Goal: Transaction & Acquisition: Purchase product/service

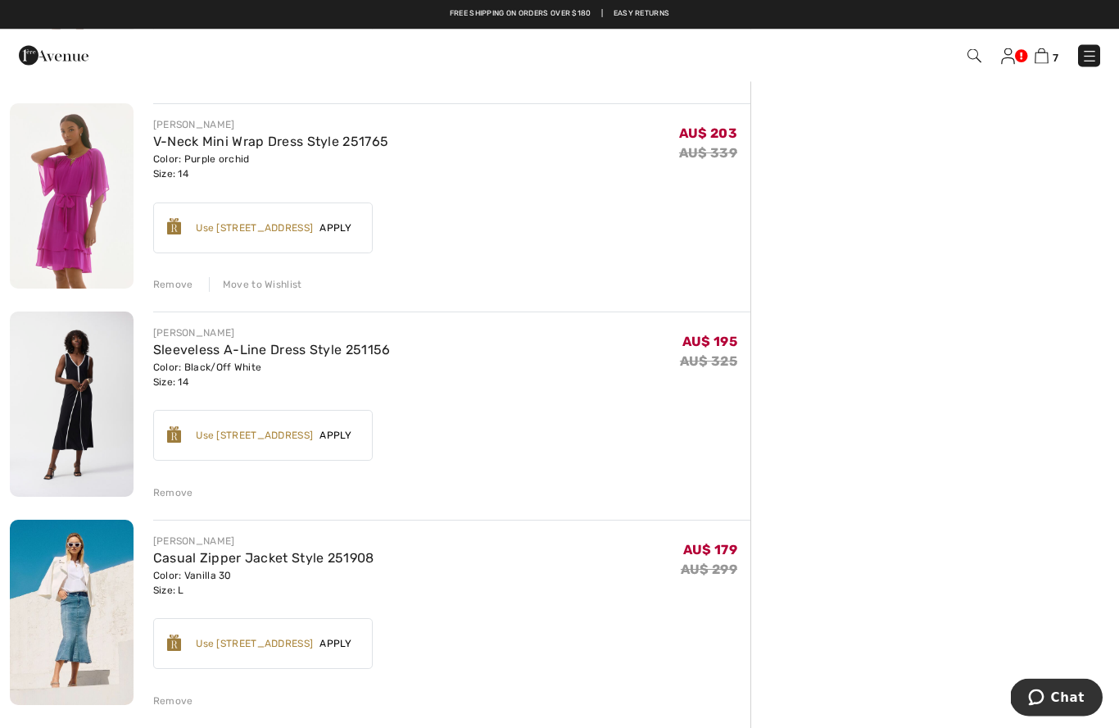
scroll to position [735, 0]
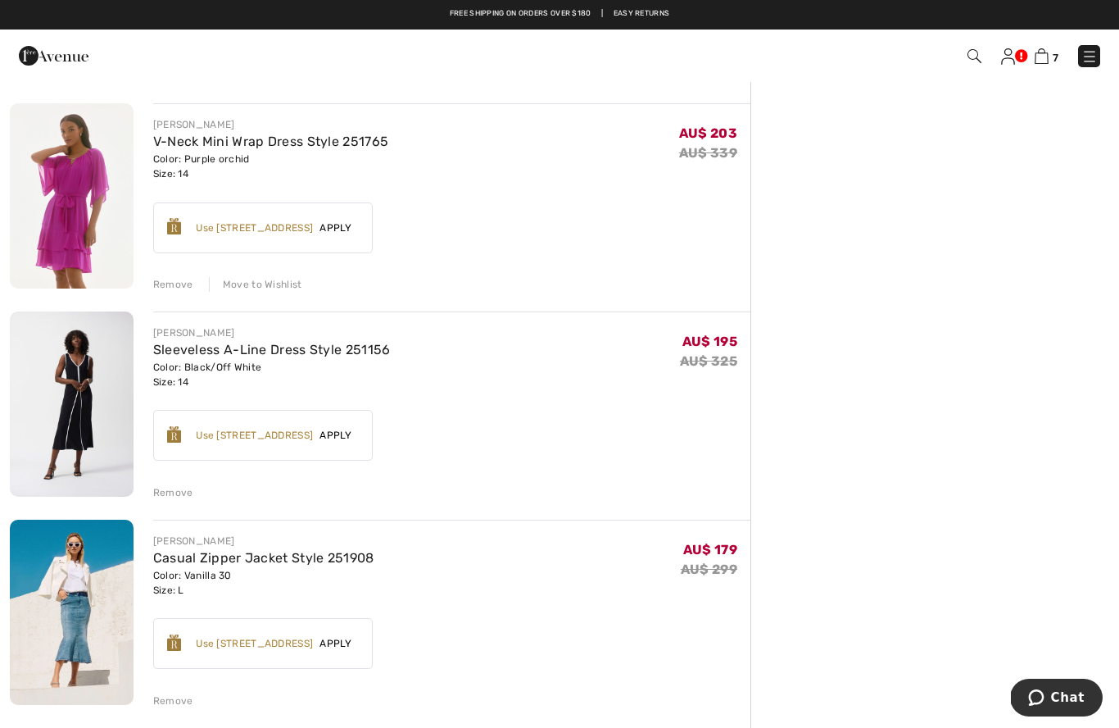
click at [1002, 61] on img at bounding box center [1008, 56] width 14 height 16
click at [997, 65] on span "7" at bounding box center [790, 56] width 621 height 22
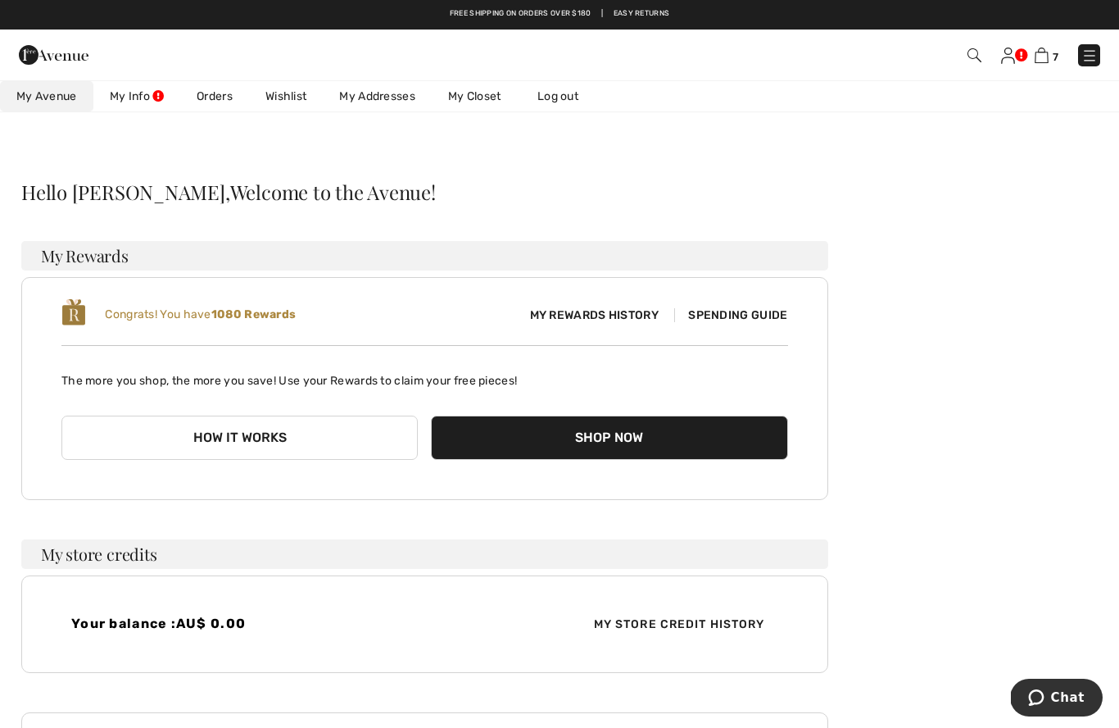
click at [297, 88] on link "Wishlist" at bounding box center [286, 96] width 74 height 30
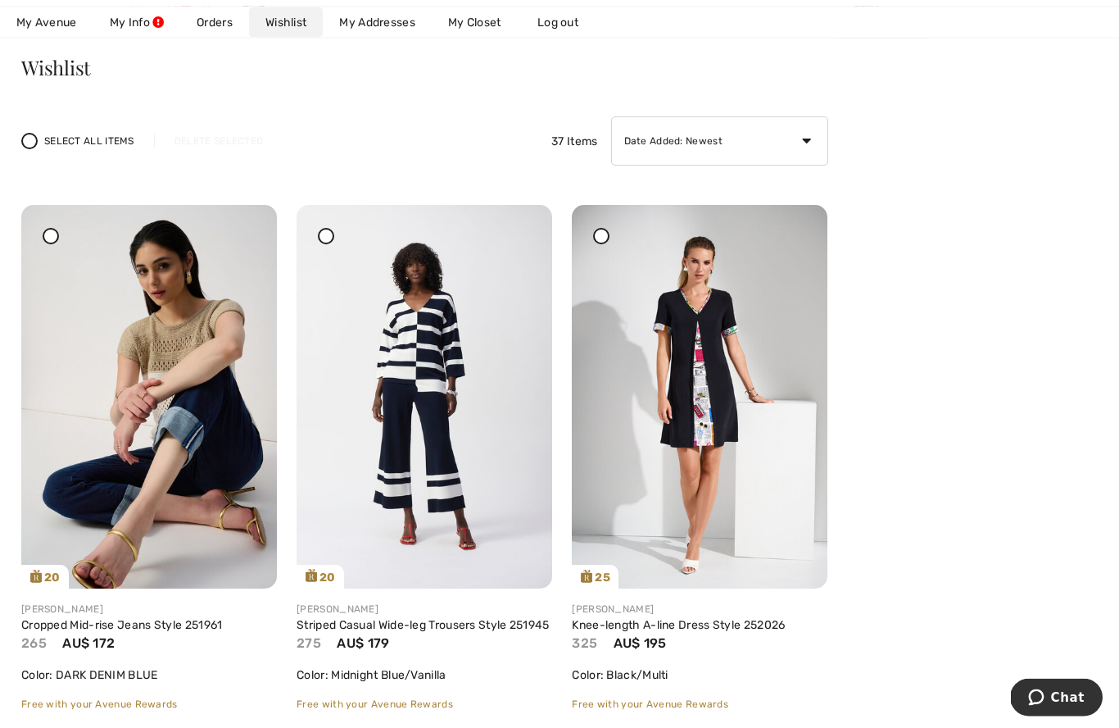
scroll to position [125, 0]
click at [418, 415] on img at bounding box center [425, 396] width 256 height 383
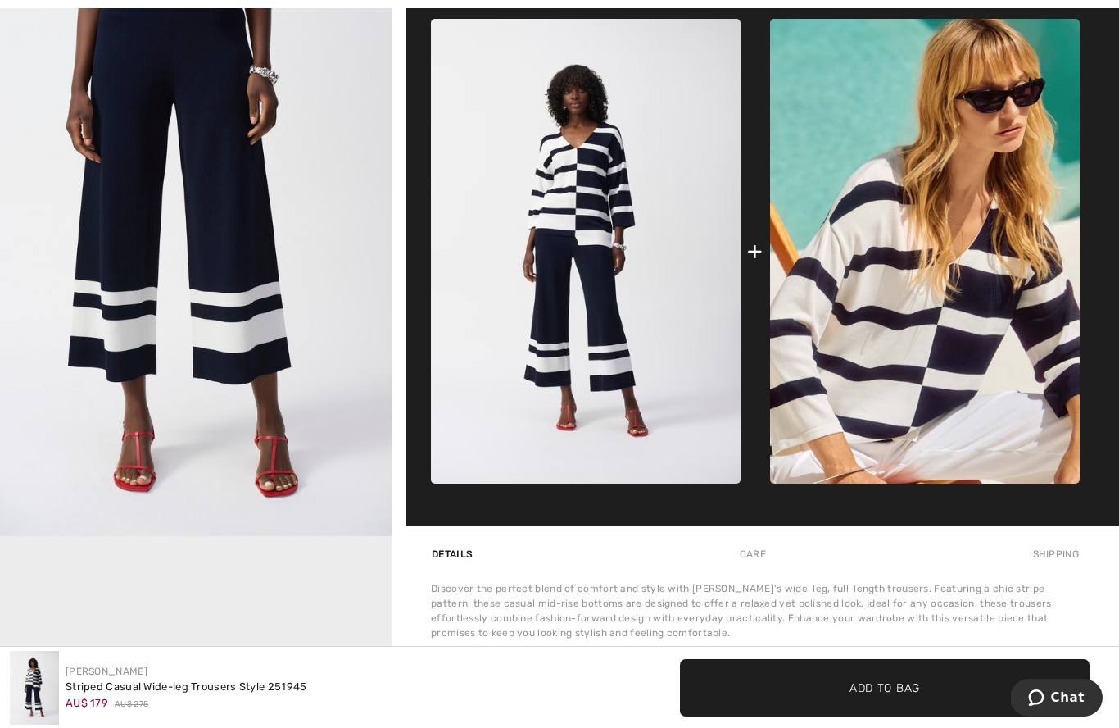
scroll to position [729, 0]
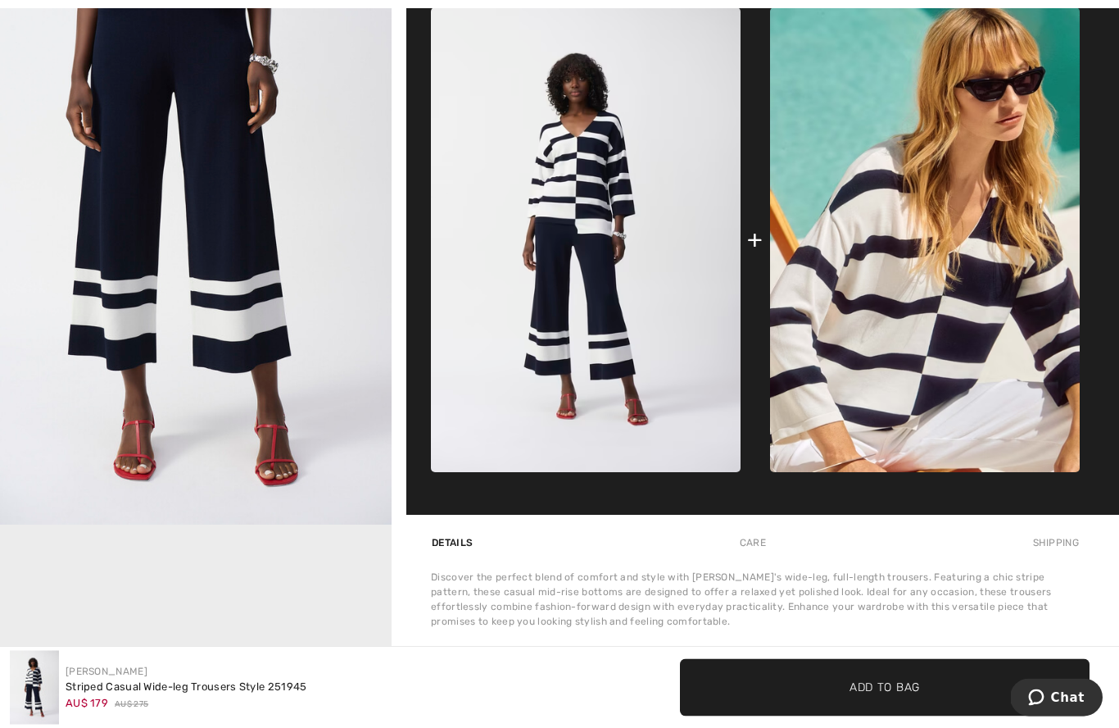
click at [576, 225] on img at bounding box center [586, 240] width 310 height 465
click at [578, 168] on img at bounding box center [586, 240] width 310 height 465
click at [565, 184] on img at bounding box center [586, 240] width 310 height 465
click at [577, 191] on img at bounding box center [586, 240] width 310 height 465
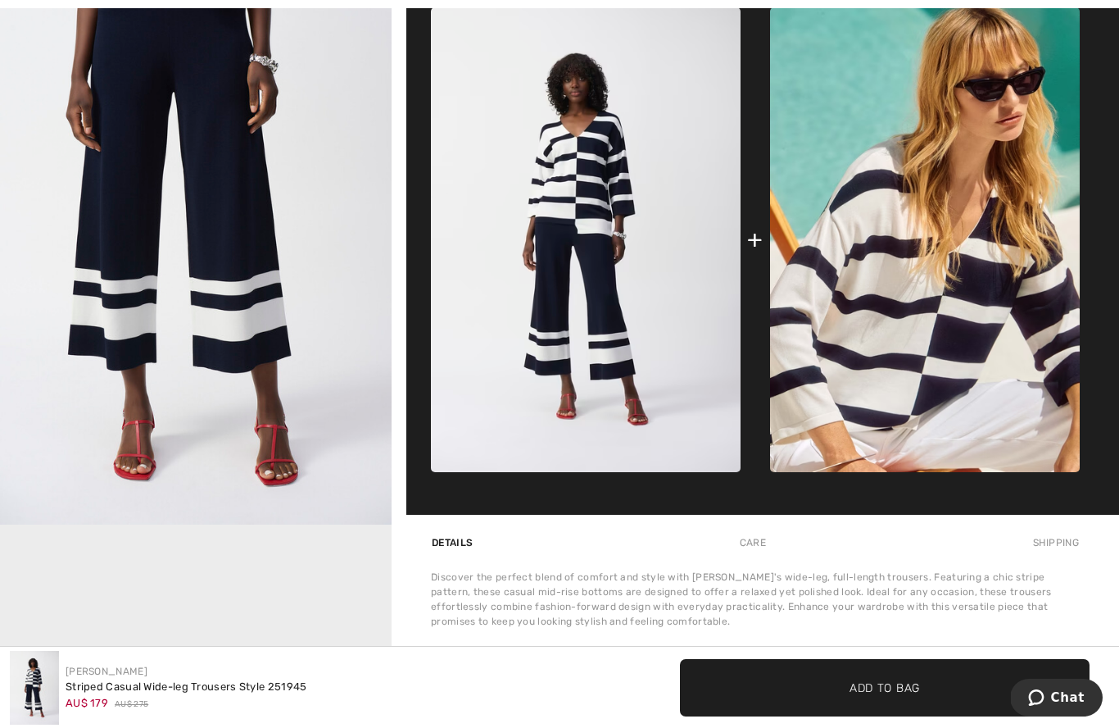
click at [1006, 373] on img at bounding box center [925, 239] width 310 height 465
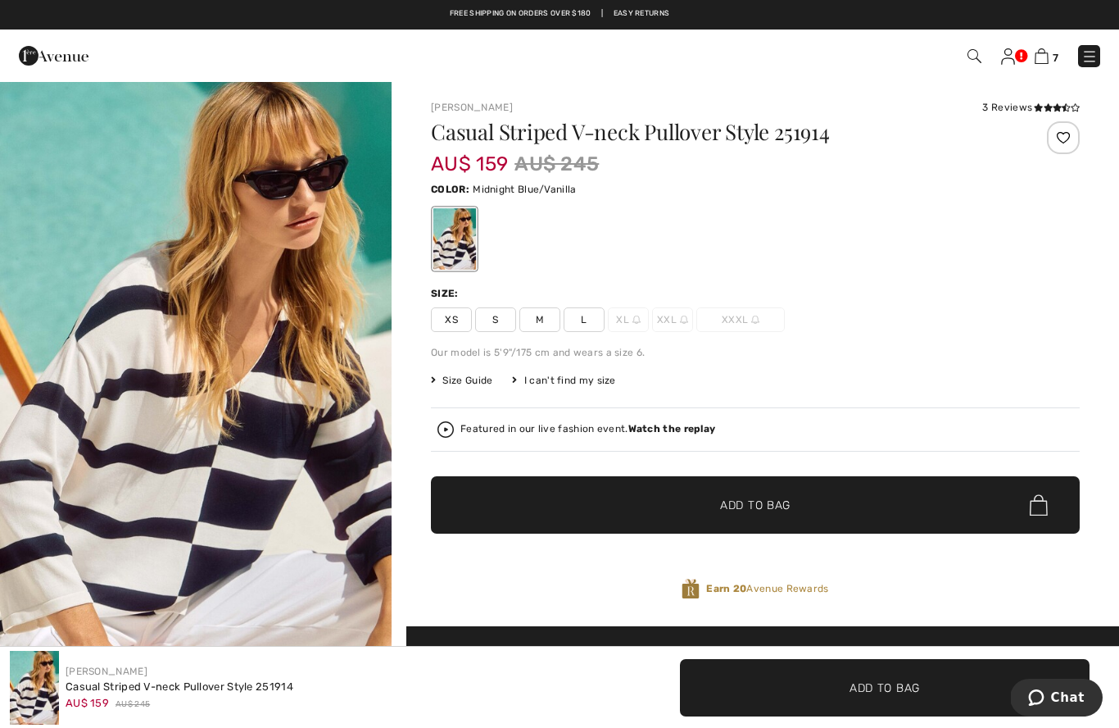
click at [583, 317] on span "L" at bounding box center [584, 319] width 41 height 25
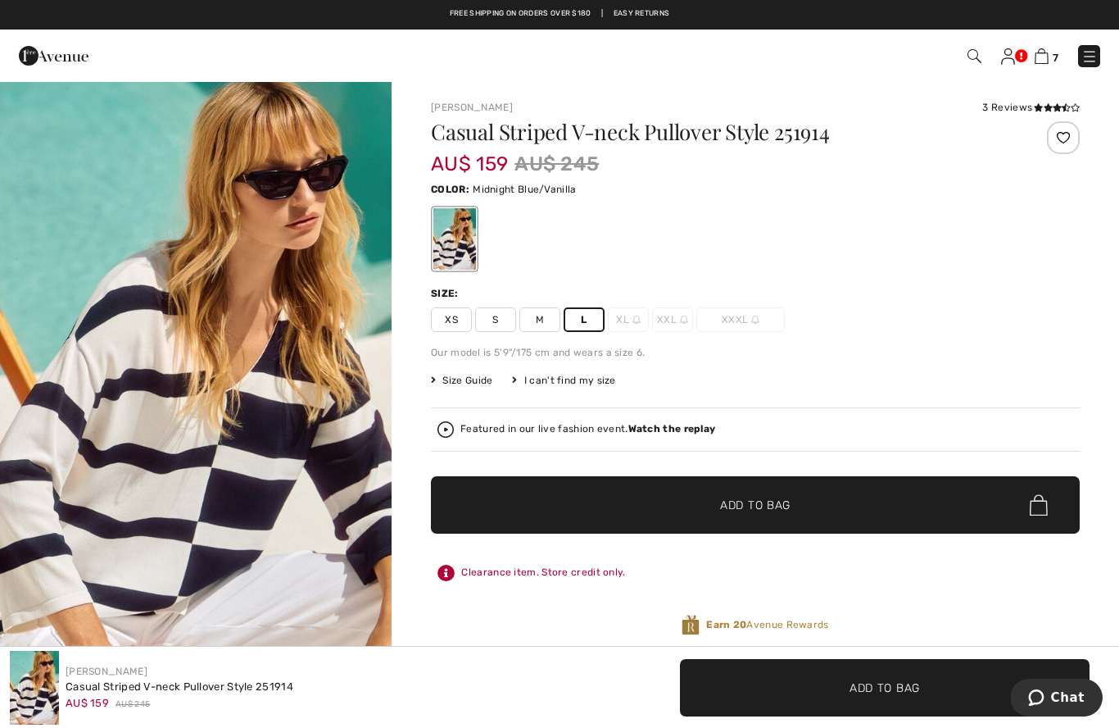
click at [682, 488] on span "✔ Added to Bag Add to Bag" at bounding box center [755, 504] width 649 height 57
click at [1046, 52] on img at bounding box center [1040, 56] width 14 height 16
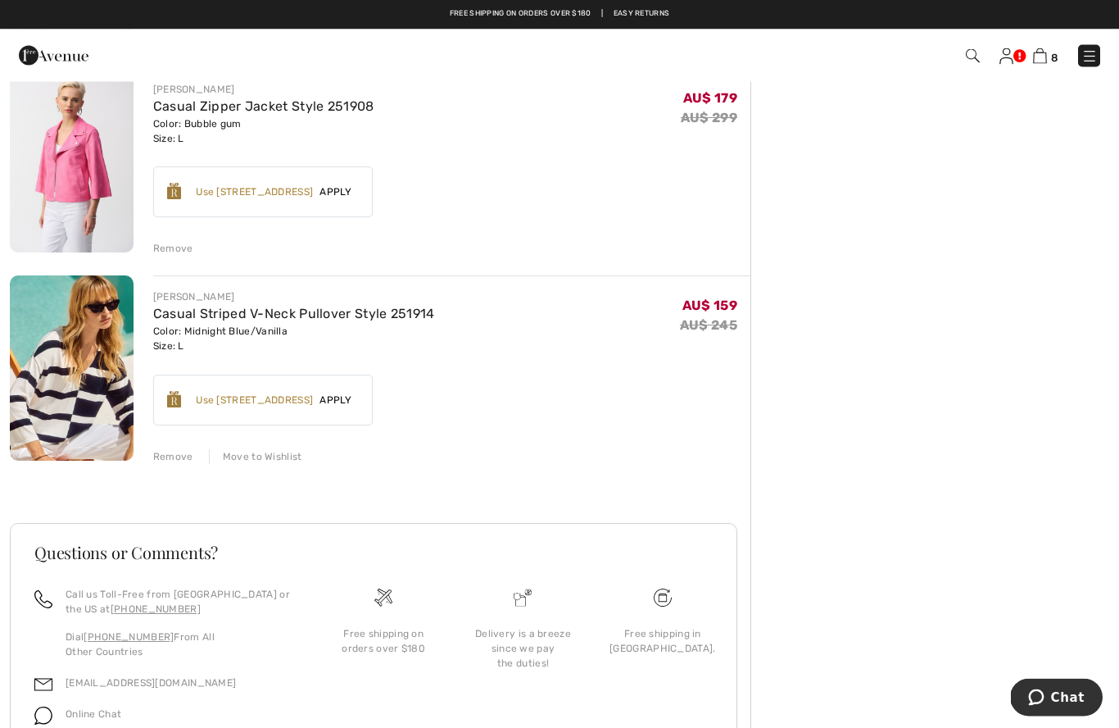
scroll to position [1391, 0]
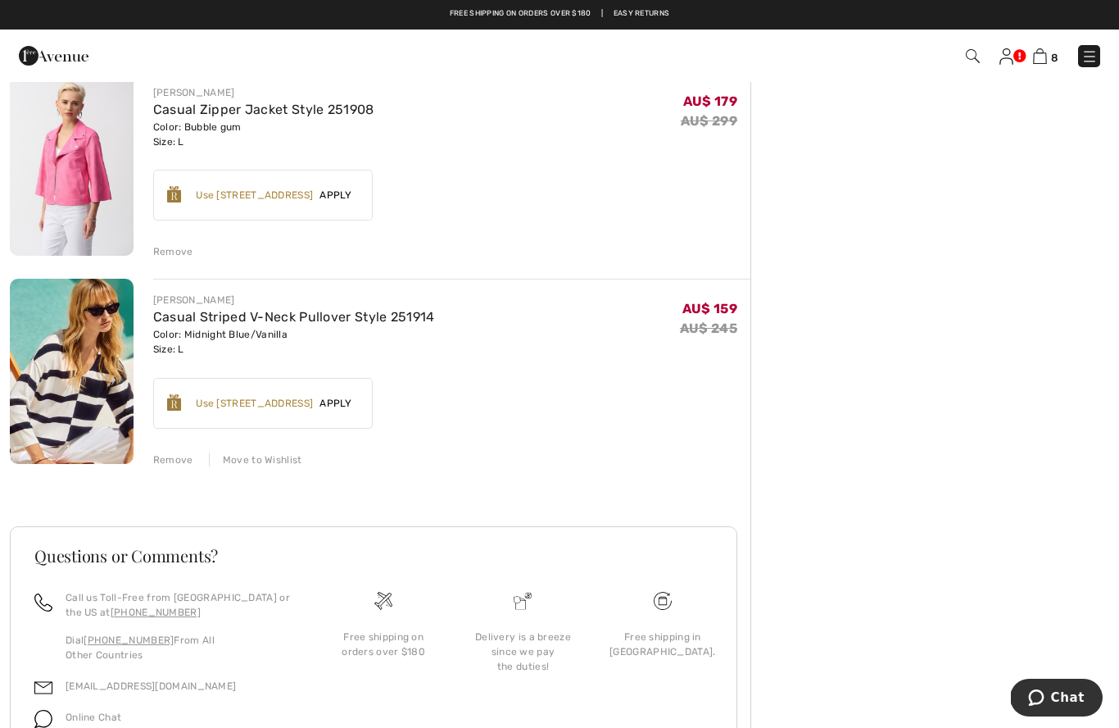
click at [68, 373] on img at bounding box center [72, 371] width 124 height 185
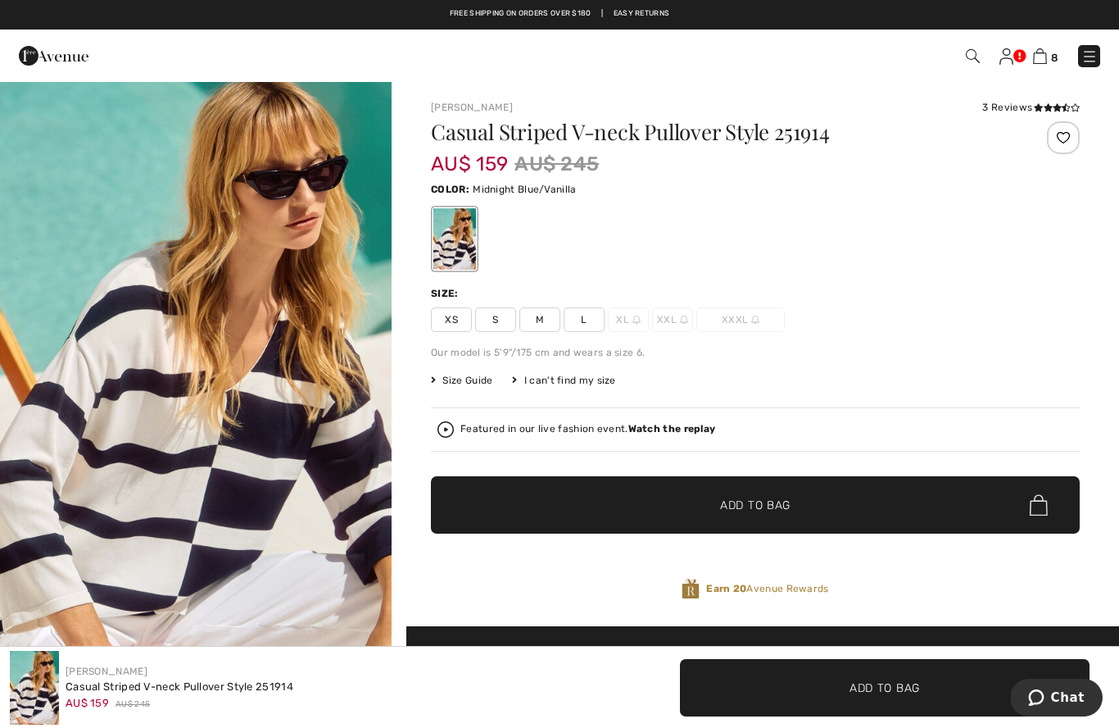
click at [1049, 111] on icon at bounding box center [1048, 107] width 9 height 8
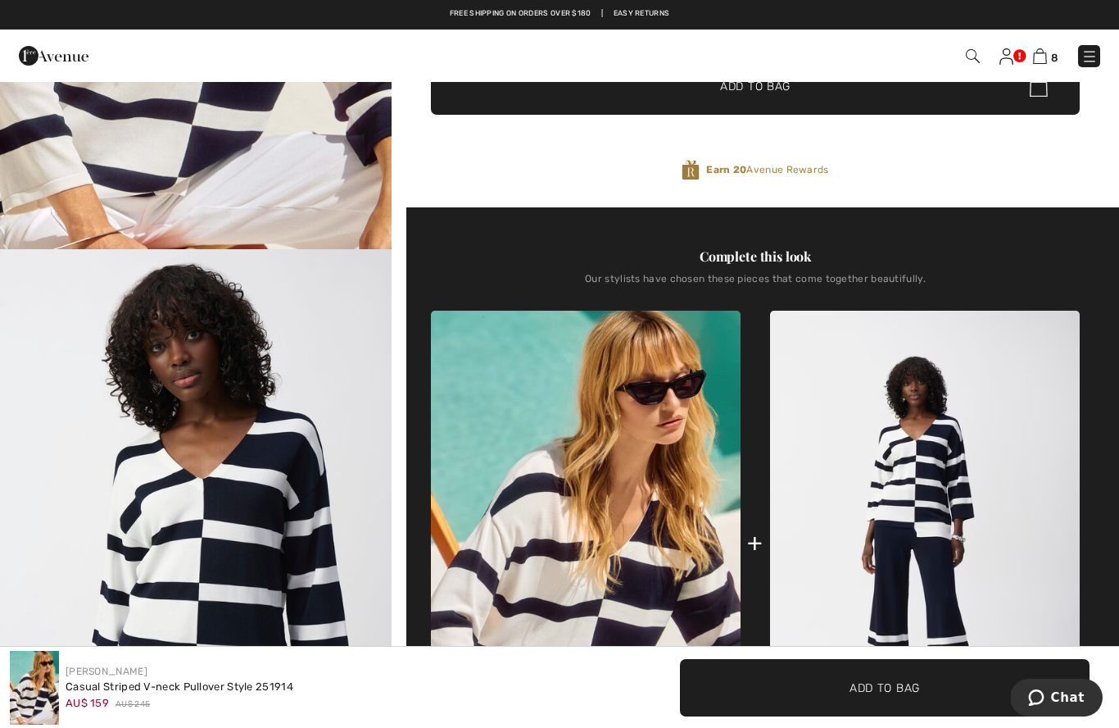
scroll to position [411, 0]
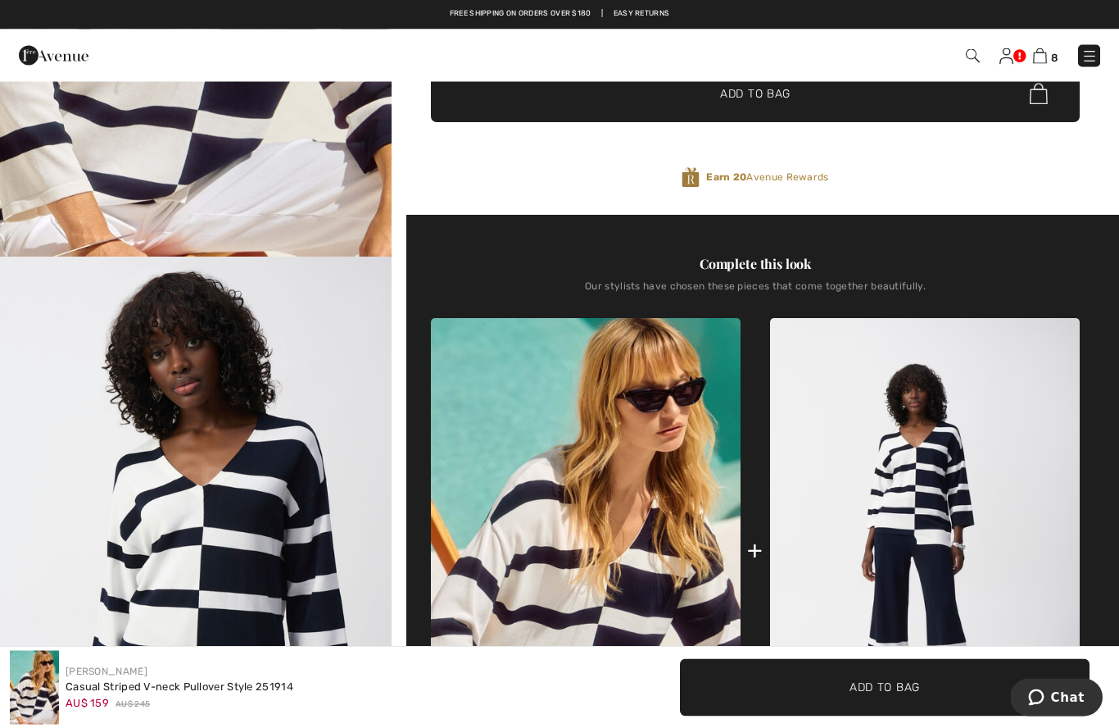
click at [1040, 57] on img at bounding box center [1040, 56] width 14 height 16
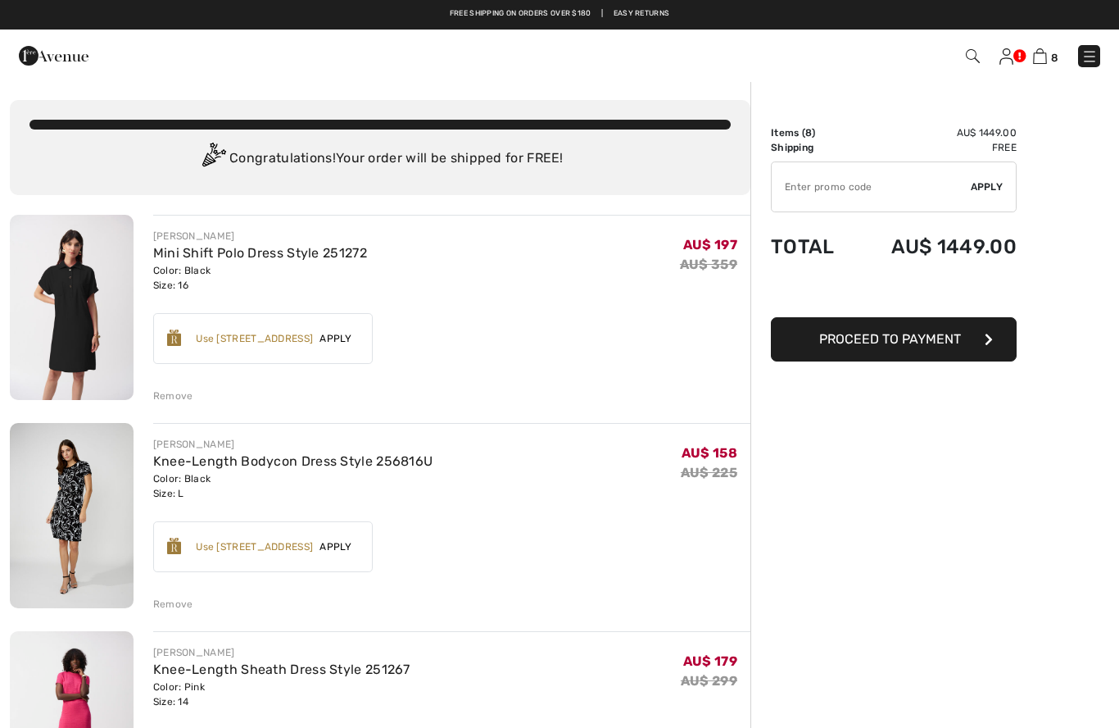
click at [1005, 49] on img at bounding box center [1007, 56] width 14 height 16
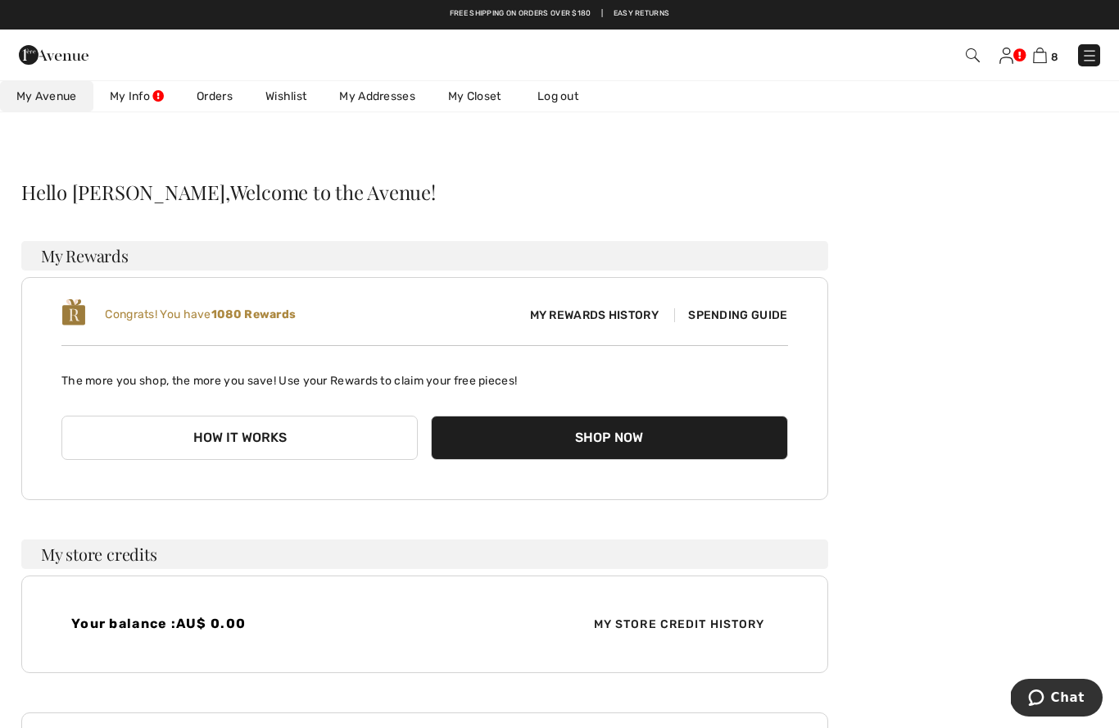
click at [996, 64] on span "8" at bounding box center [790, 55] width 621 height 22
click at [991, 62] on span "8" at bounding box center [790, 55] width 621 height 22
click at [1000, 60] on img at bounding box center [1007, 56] width 14 height 16
click at [295, 91] on link "Wishlist" at bounding box center [286, 96] width 74 height 30
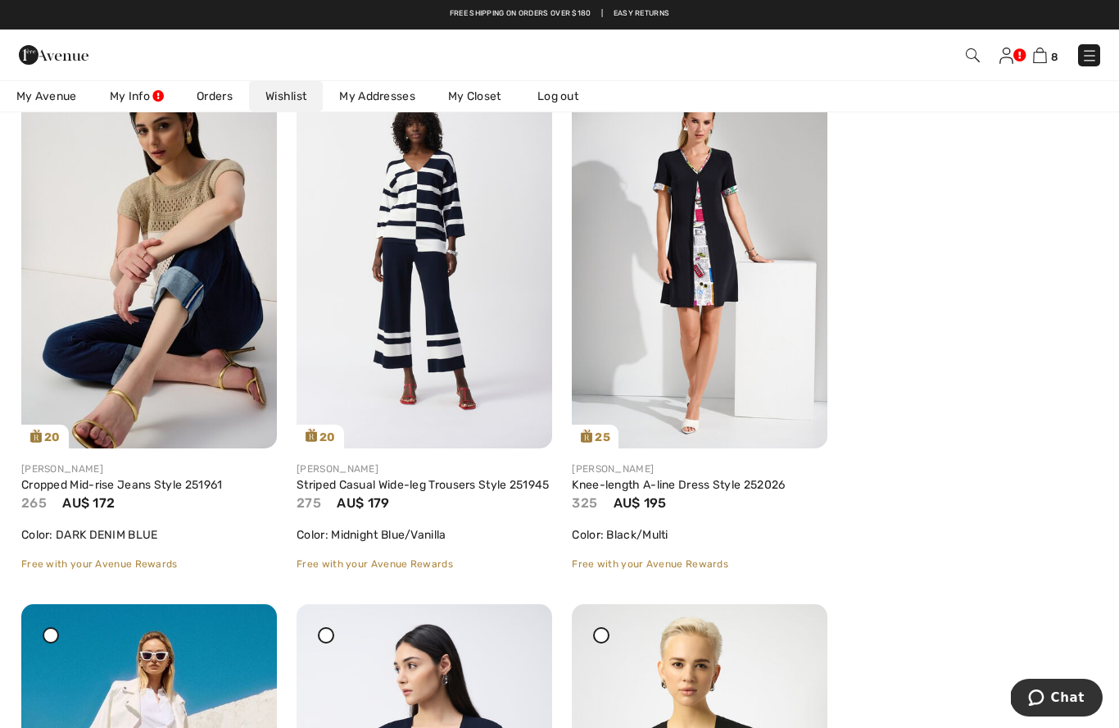
scroll to position [256, 0]
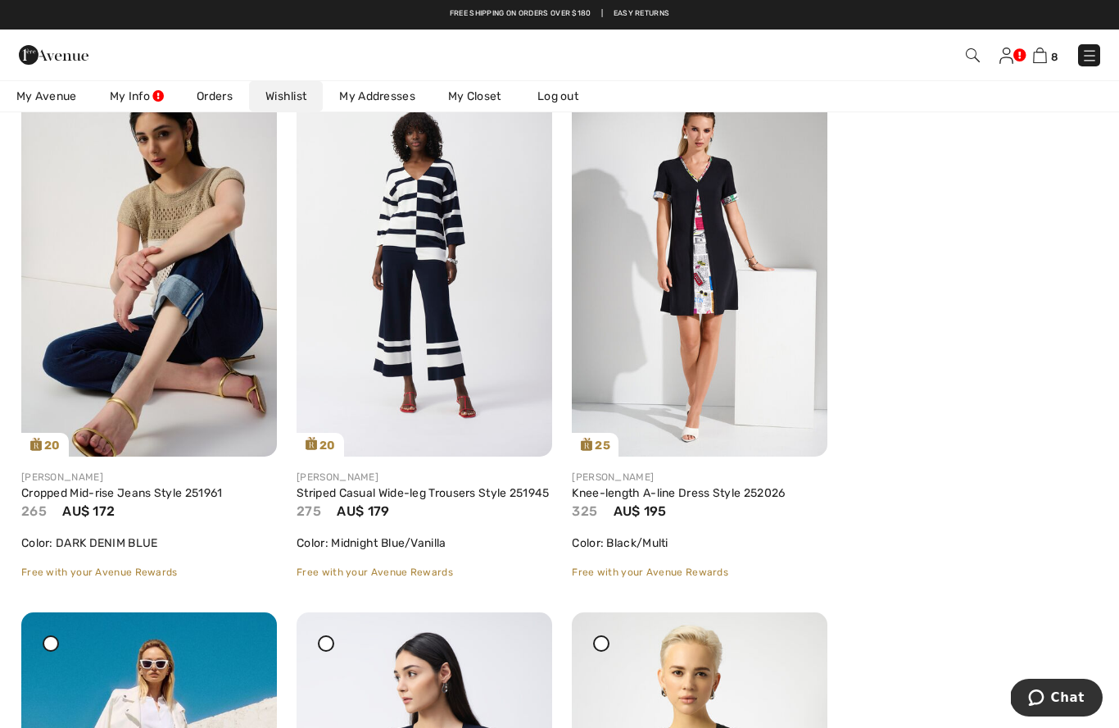
click at [1096, 49] on img at bounding box center [1090, 56] width 16 height 16
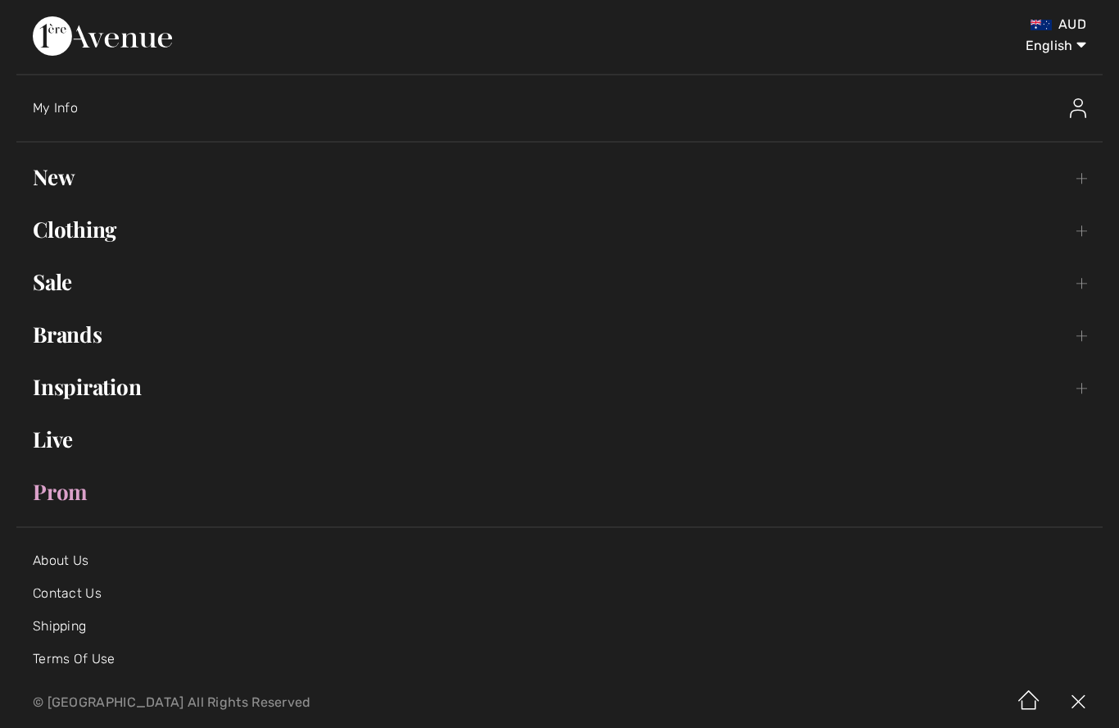
click at [49, 284] on link "Sale Toggle submenu" at bounding box center [559, 282] width 1087 height 36
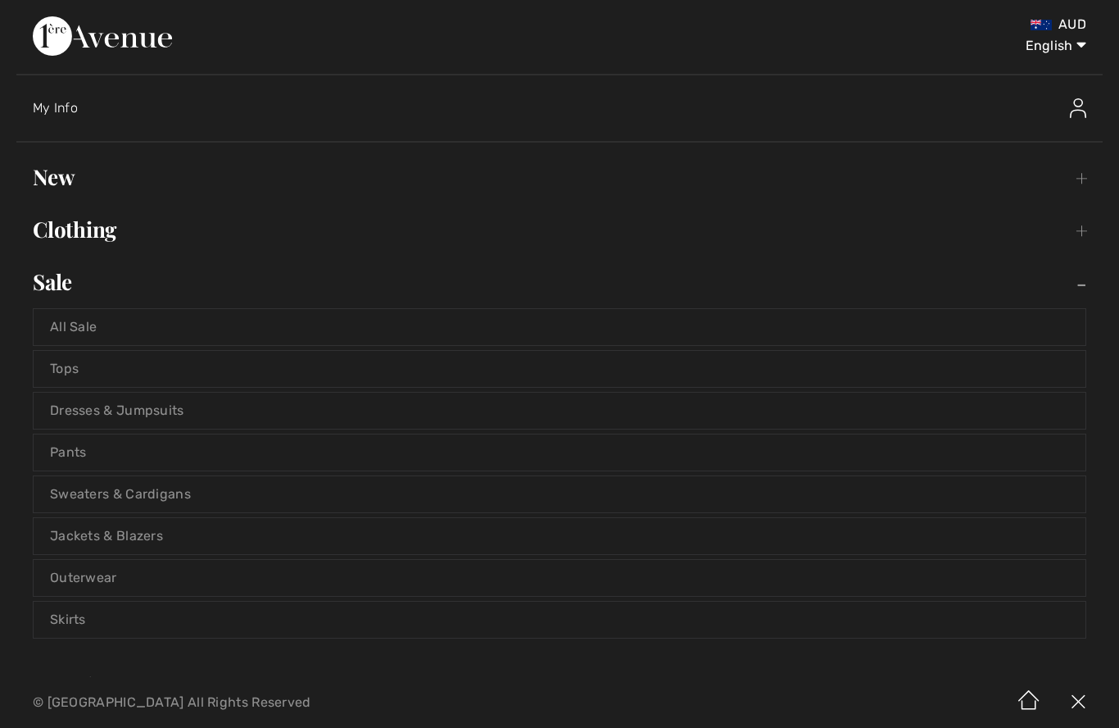
click at [81, 406] on link "Dresses & Jumpsuits" at bounding box center [560, 410] width 1052 height 36
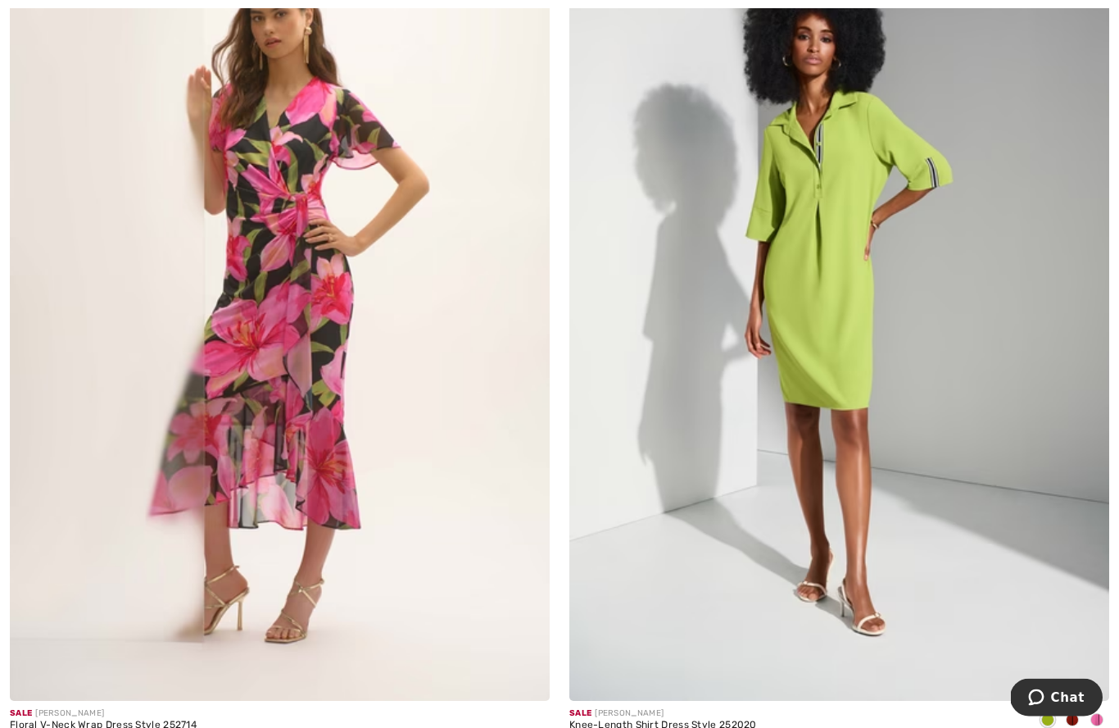
scroll to position [12025, 0]
click at [900, 374] on img at bounding box center [839, 296] width 540 height 810
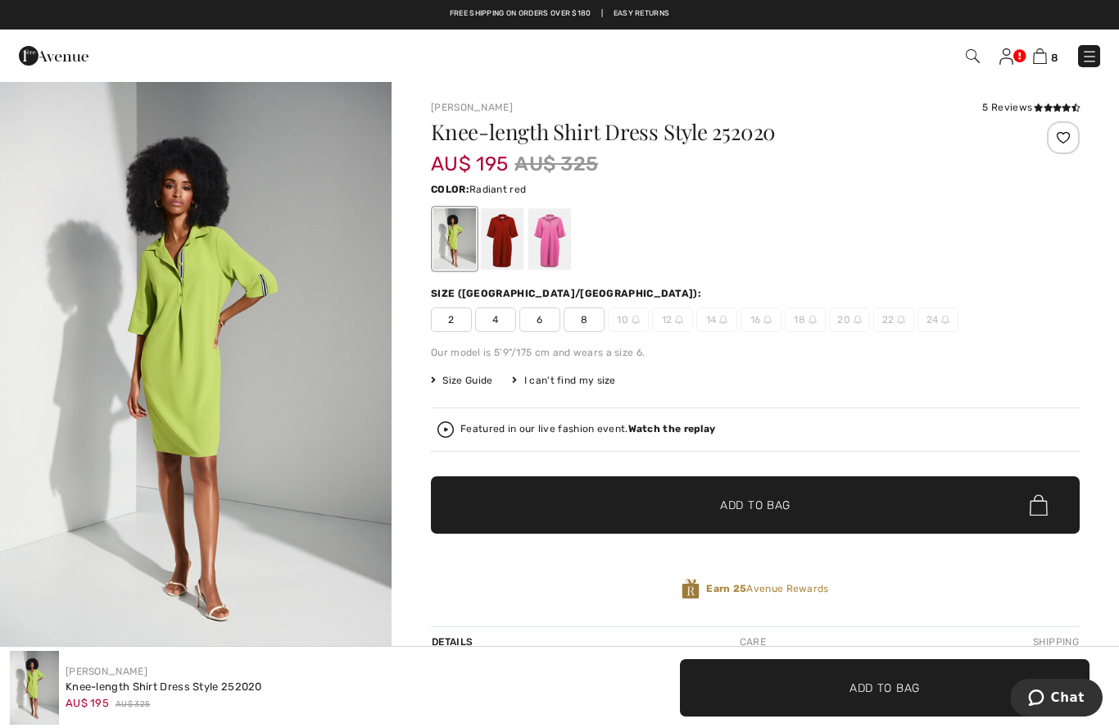
click at [501, 246] on div at bounding box center [502, 238] width 43 height 61
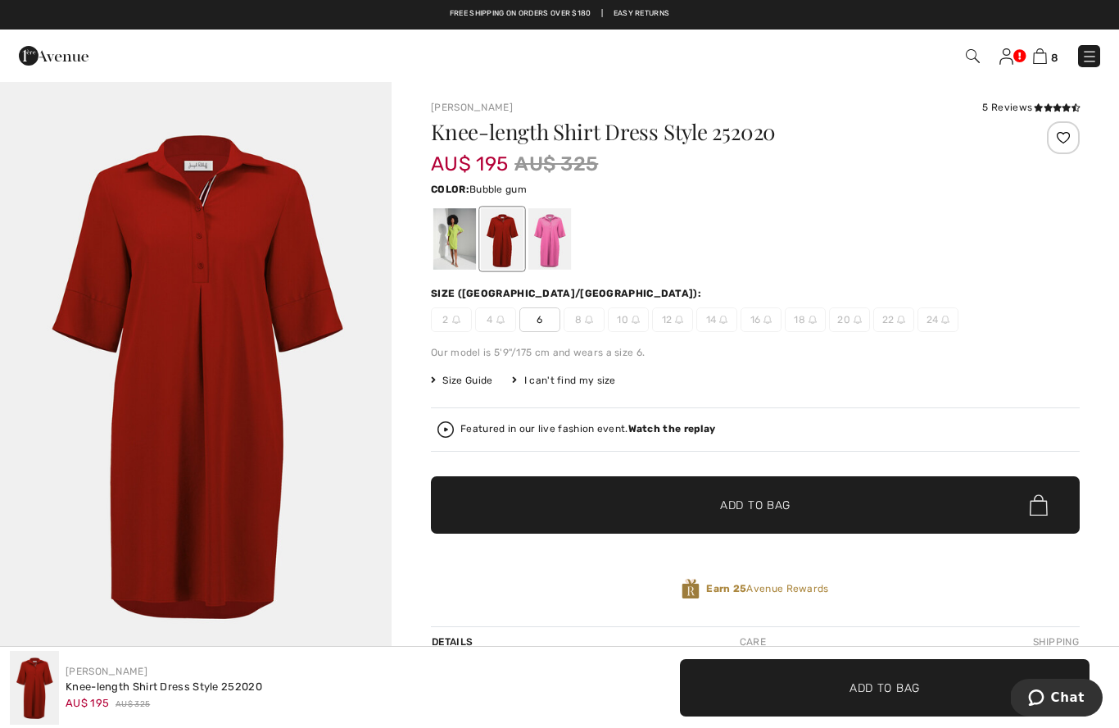
click at [547, 245] on div at bounding box center [550, 238] width 43 height 61
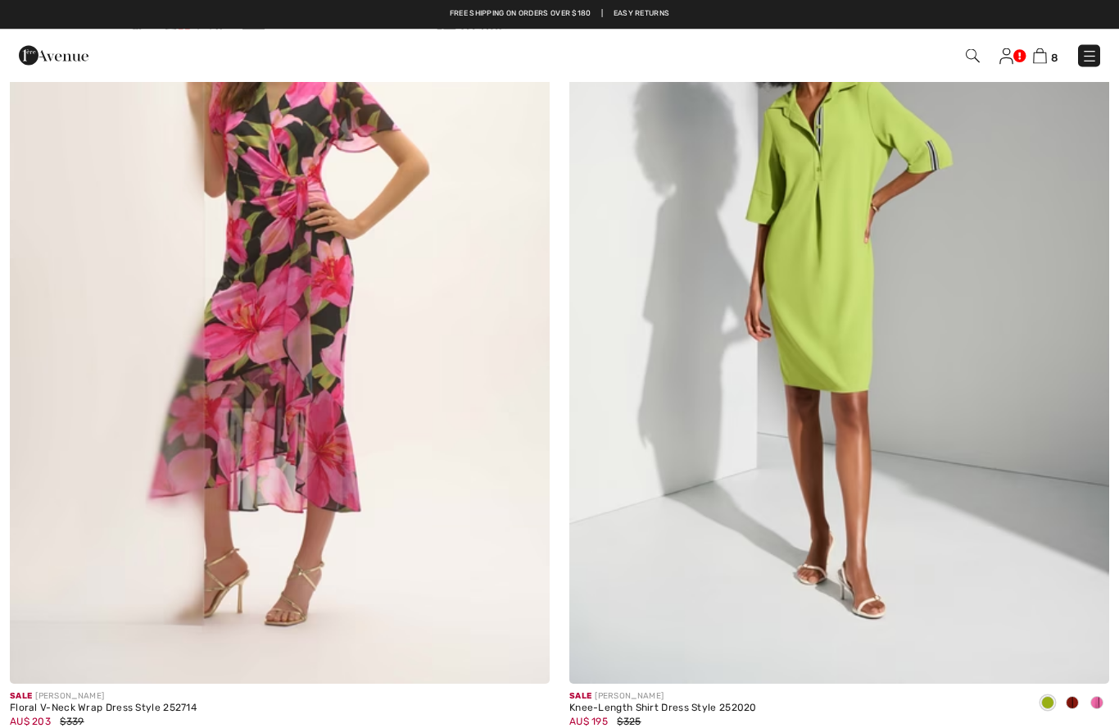
scroll to position [12030, 0]
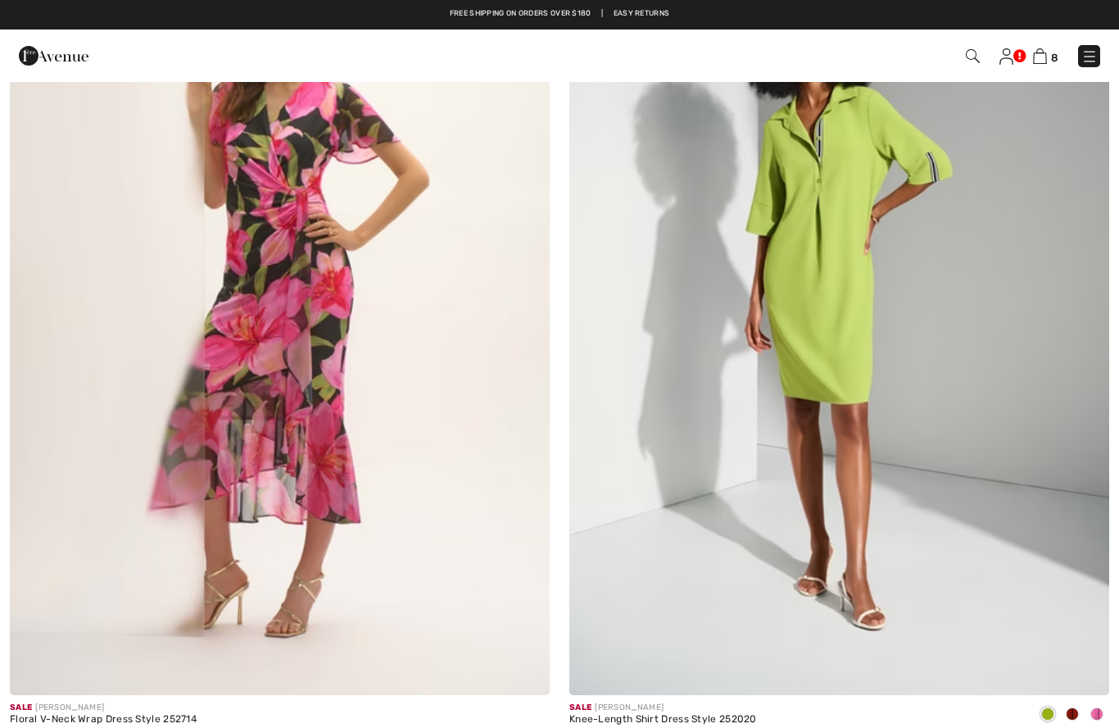
click at [243, 287] on img at bounding box center [280, 290] width 540 height 810
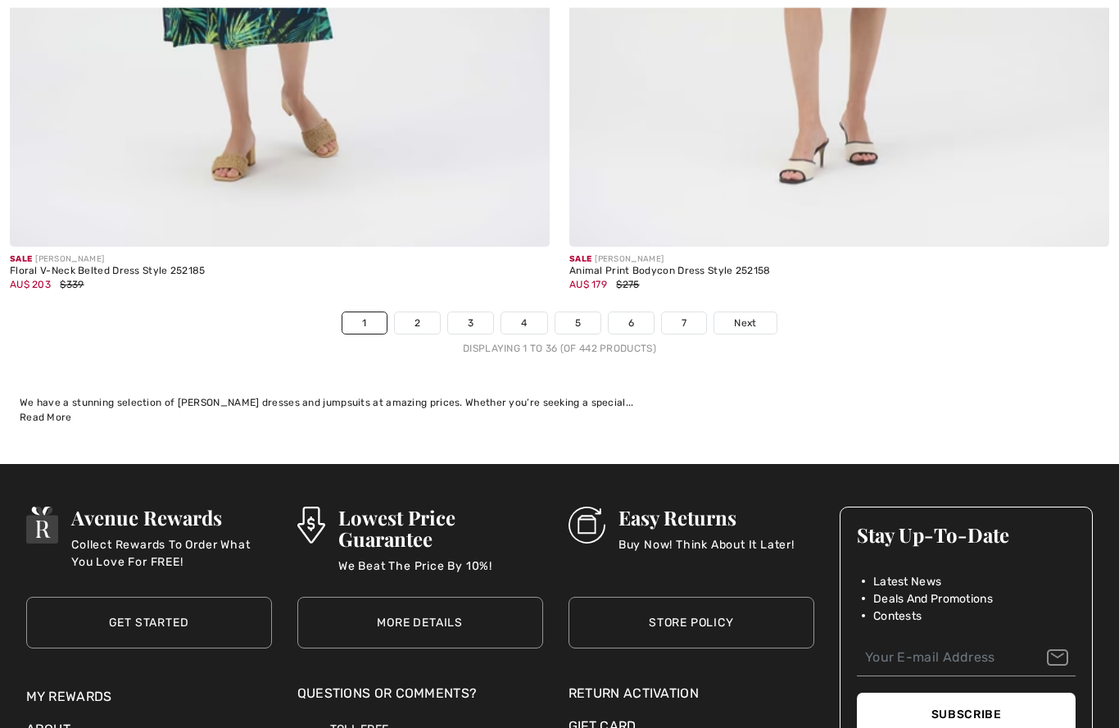
scroll to position [15977, 0]
click at [424, 312] on link "2" at bounding box center [417, 322] width 45 height 21
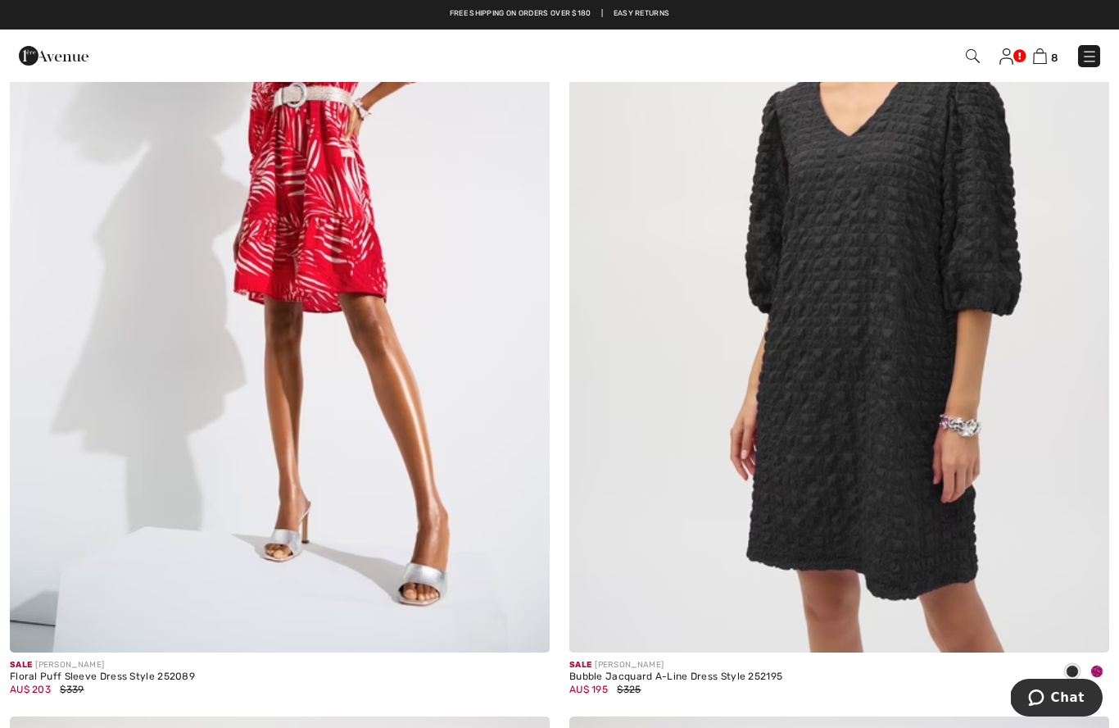
scroll to position [360, 0]
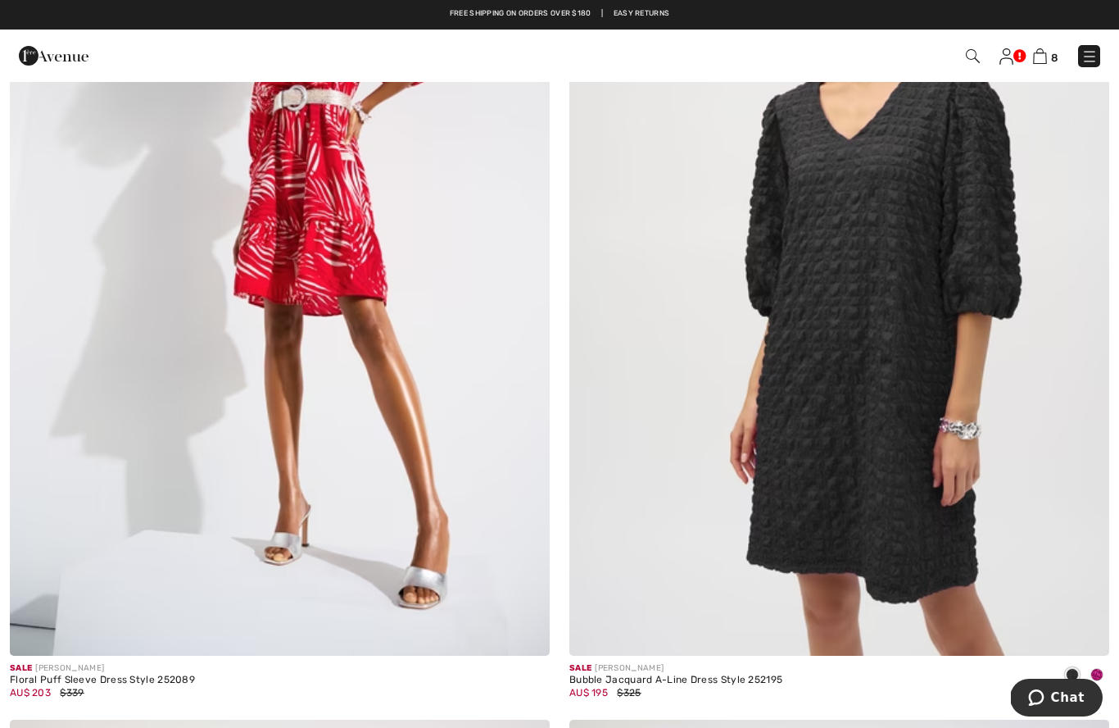
click at [955, 426] on img at bounding box center [839, 250] width 540 height 810
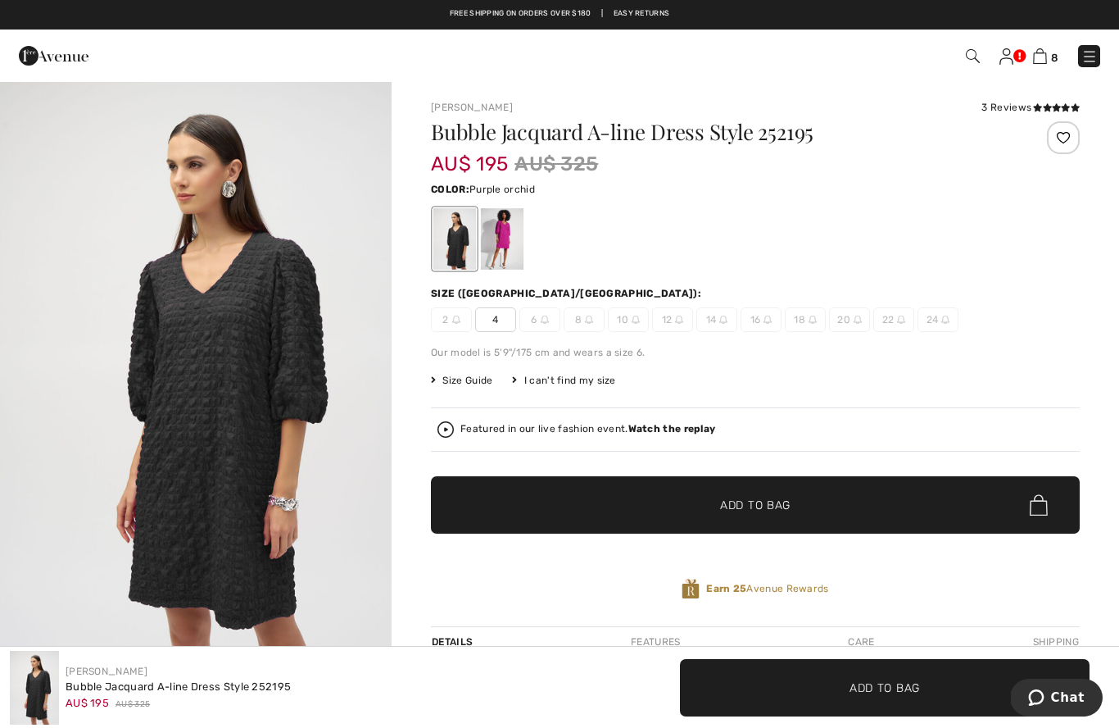
click at [506, 234] on div at bounding box center [502, 238] width 43 height 61
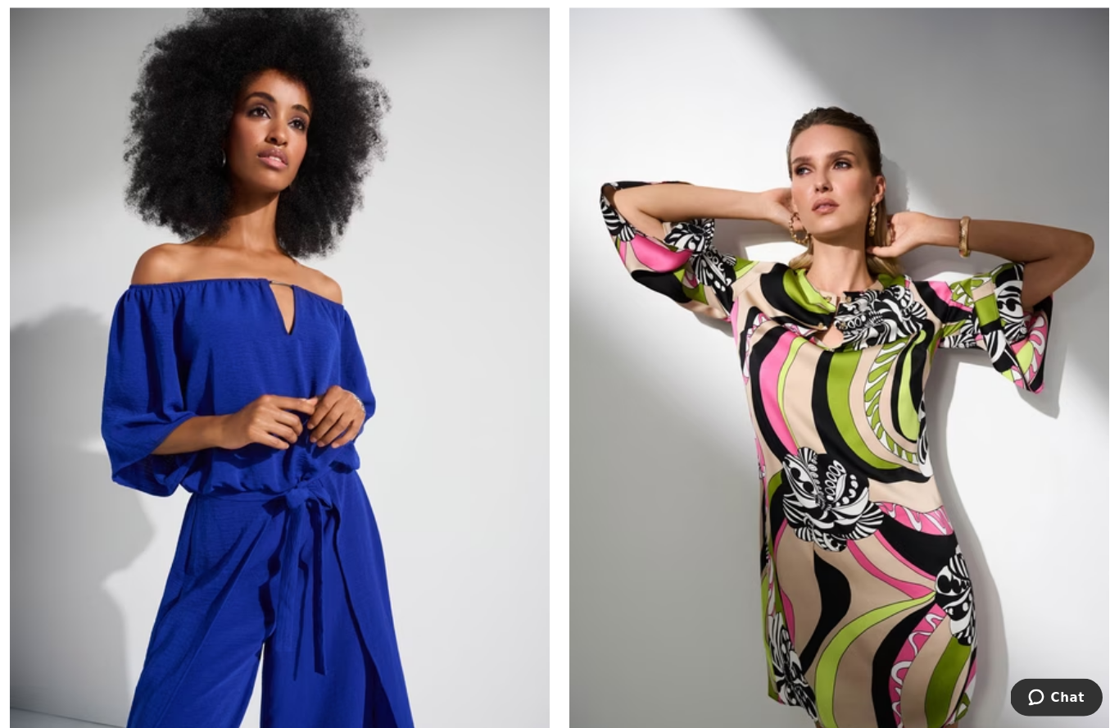
scroll to position [1960, 0]
click at [913, 468] on img at bounding box center [839, 399] width 540 height 810
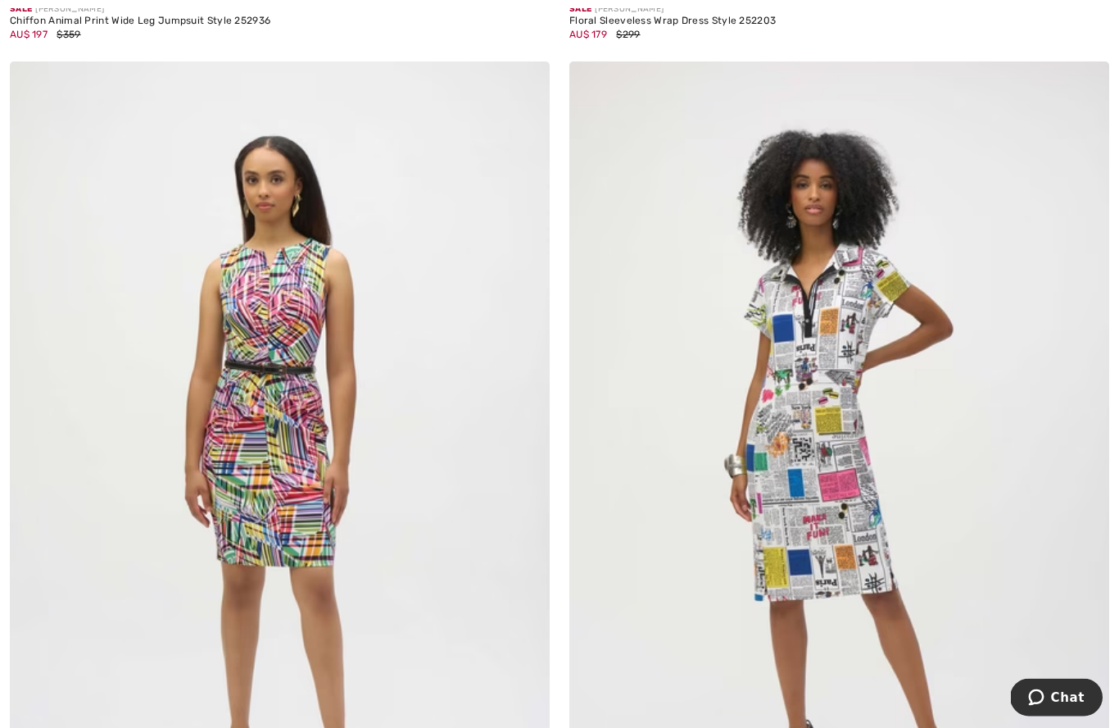
scroll to position [7311, 0]
click at [898, 456] on img at bounding box center [839, 466] width 540 height 810
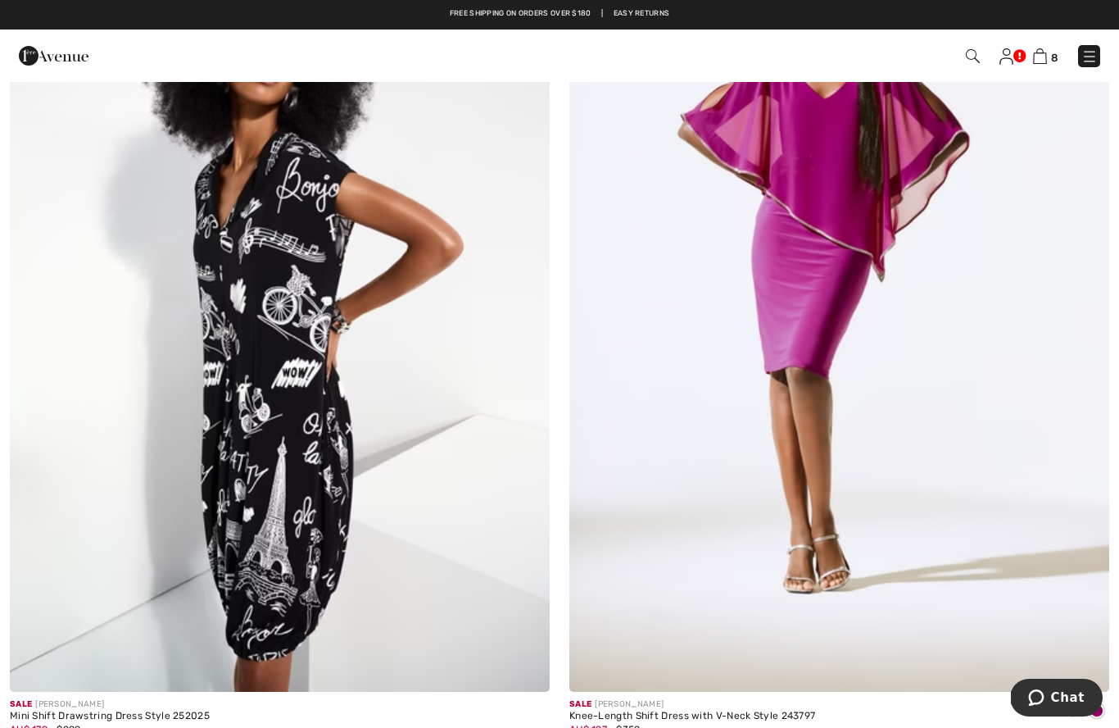
scroll to position [10113, 0]
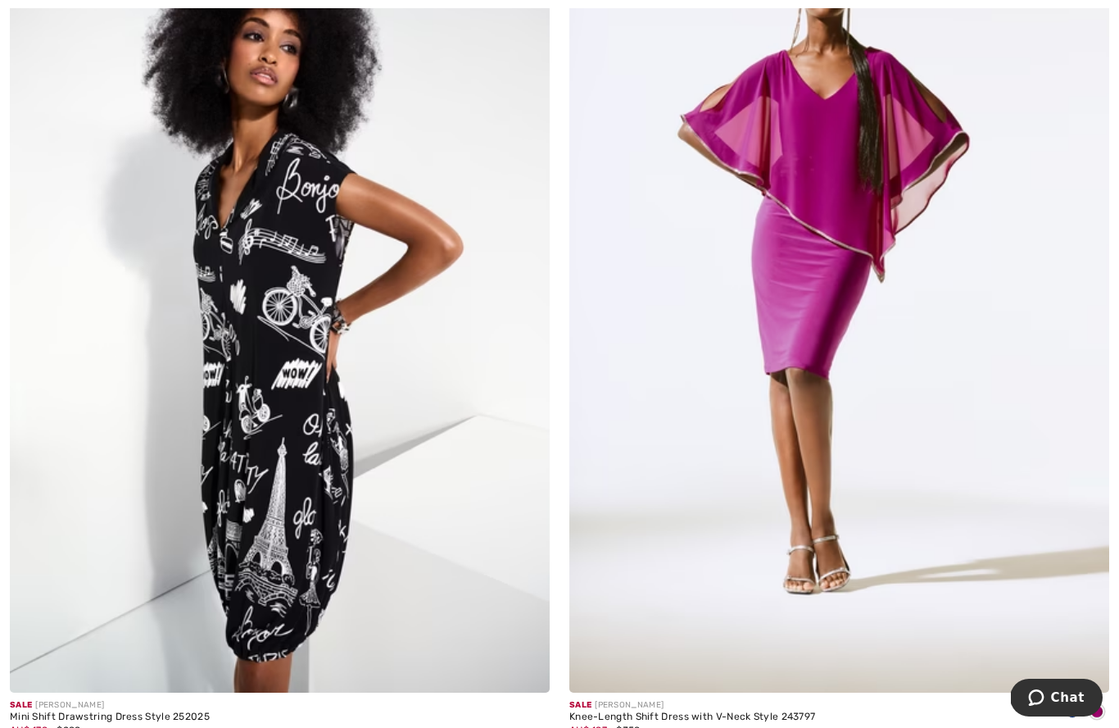
click at [227, 412] on img at bounding box center [280, 288] width 540 height 810
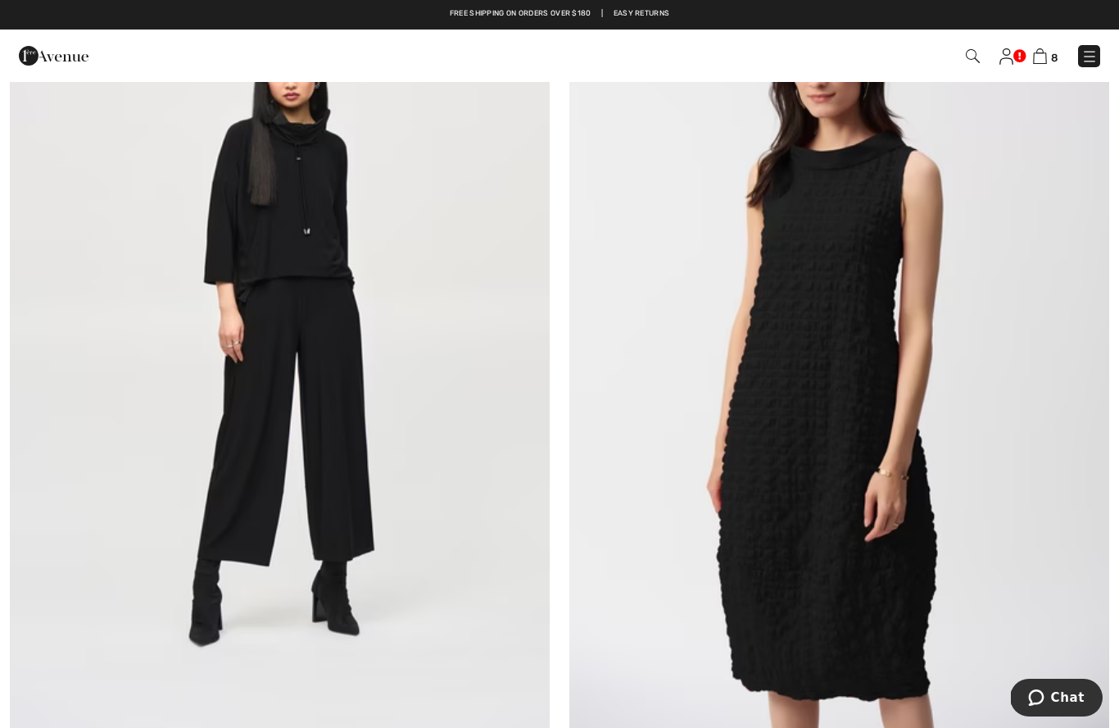
scroll to position [11106, 0]
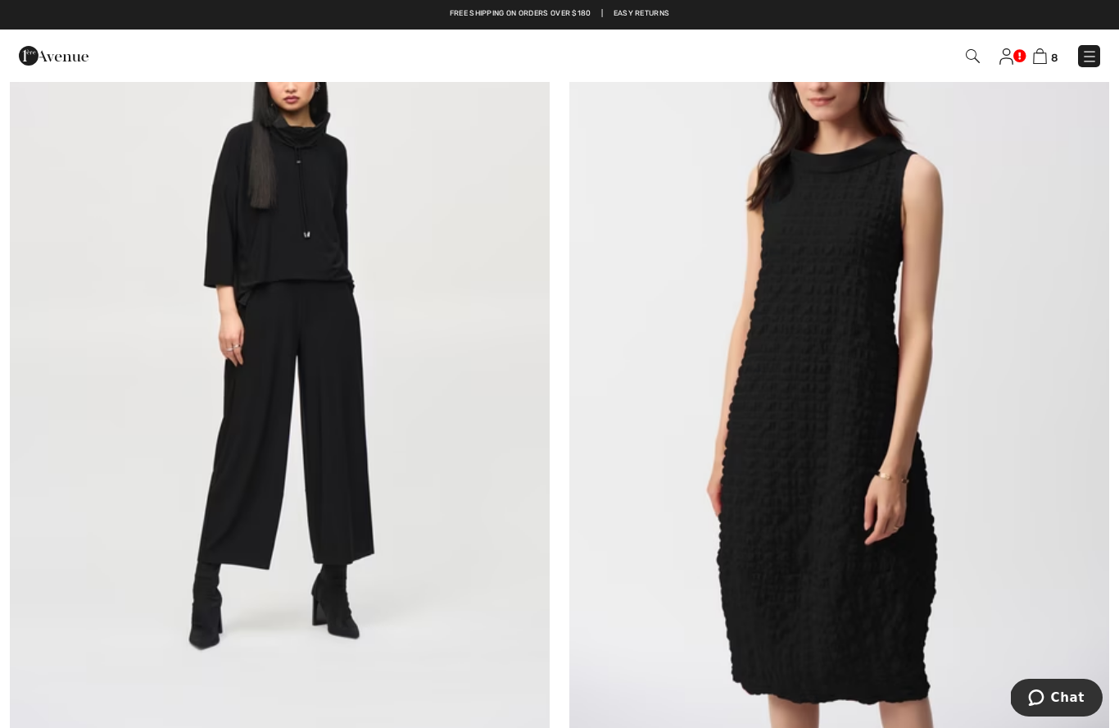
click at [898, 406] on img at bounding box center [839, 339] width 540 height 810
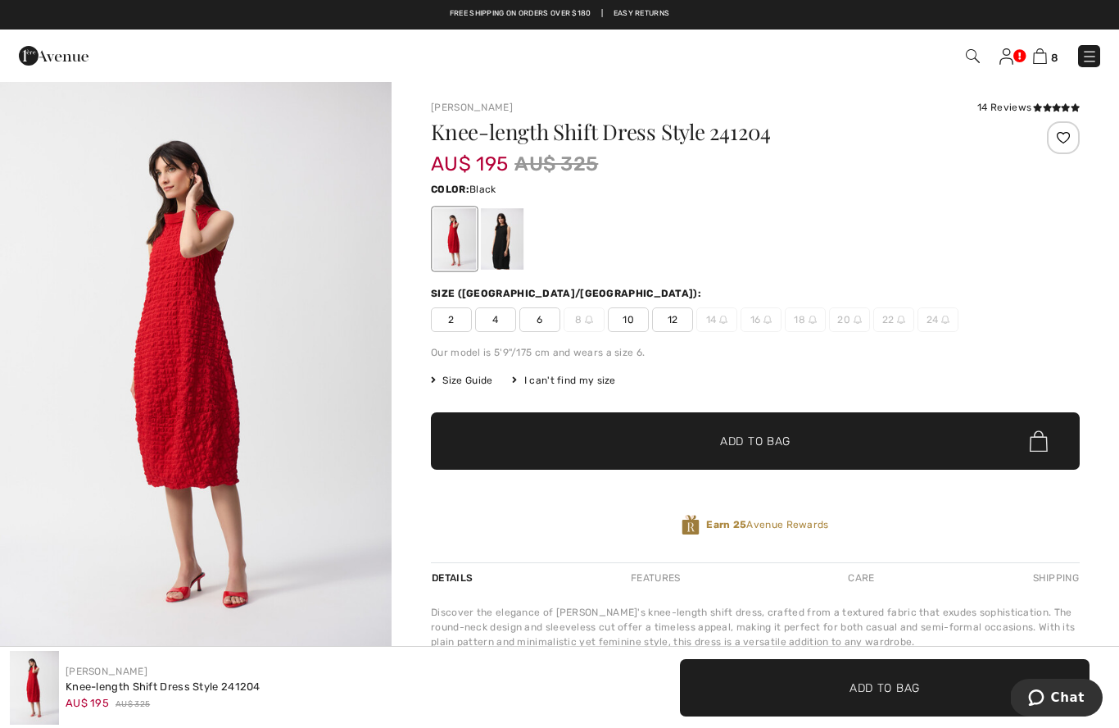
click at [502, 243] on div at bounding box center [502, 238] width 43 height 61
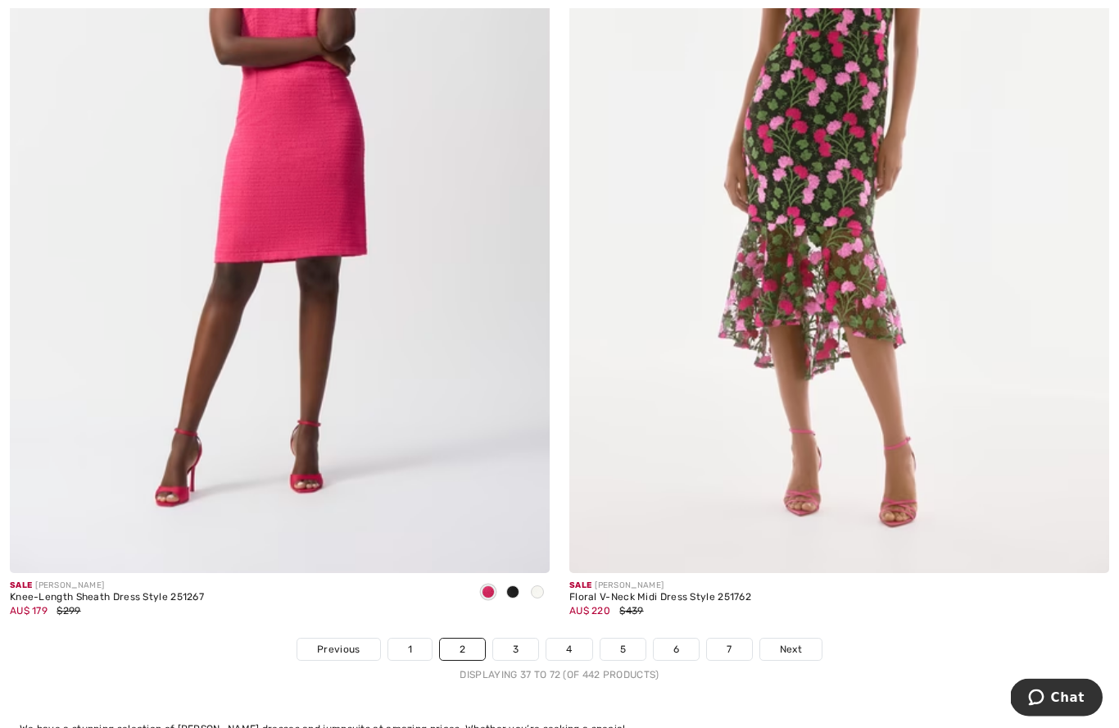
scroll to position [15654, 0]
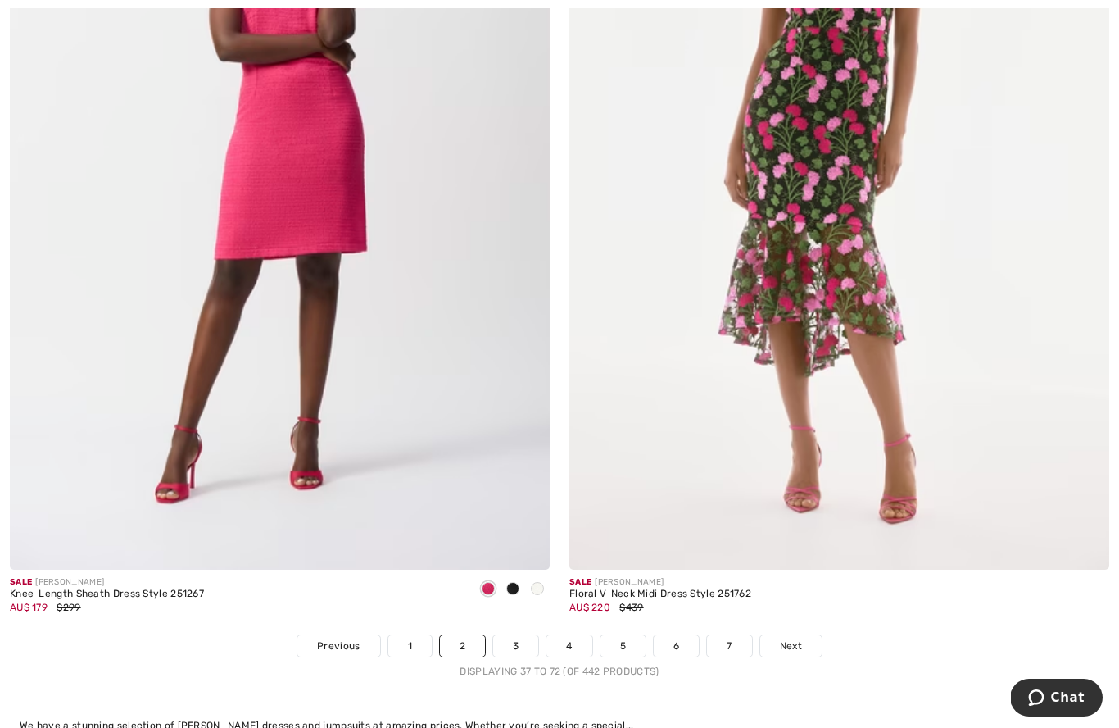
click at [259, 179] on img at bounding box center [280, 165] width 540 height 810
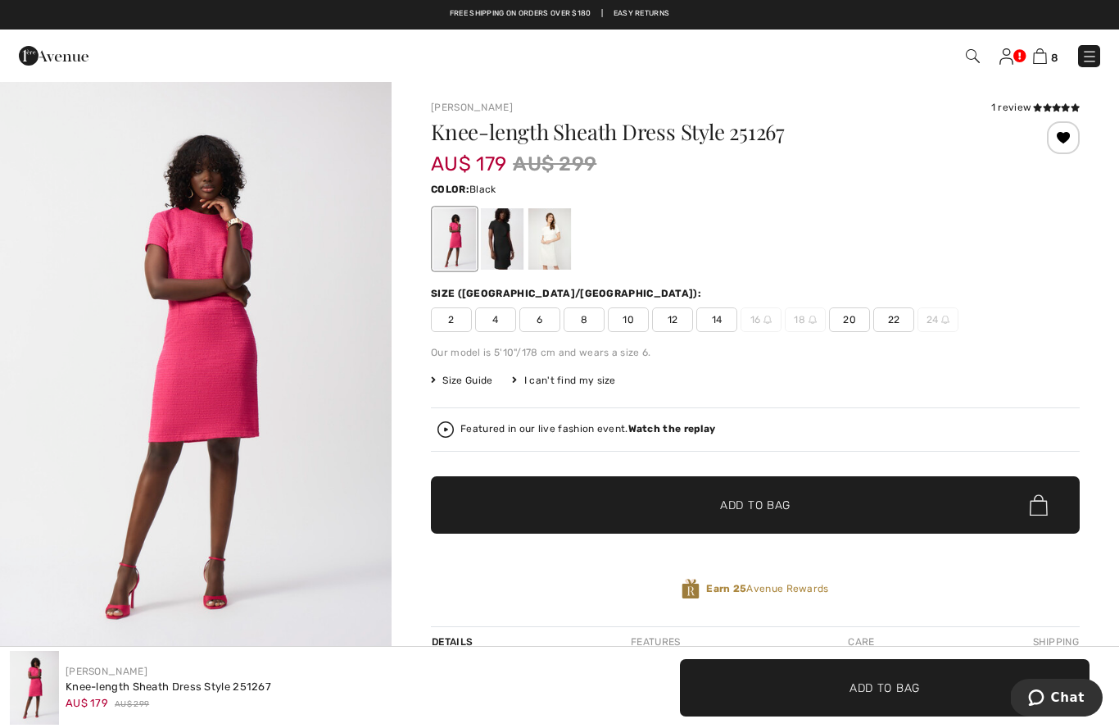
click at [497, 252] on div at bounding box center [502, 238] width 43 height 61
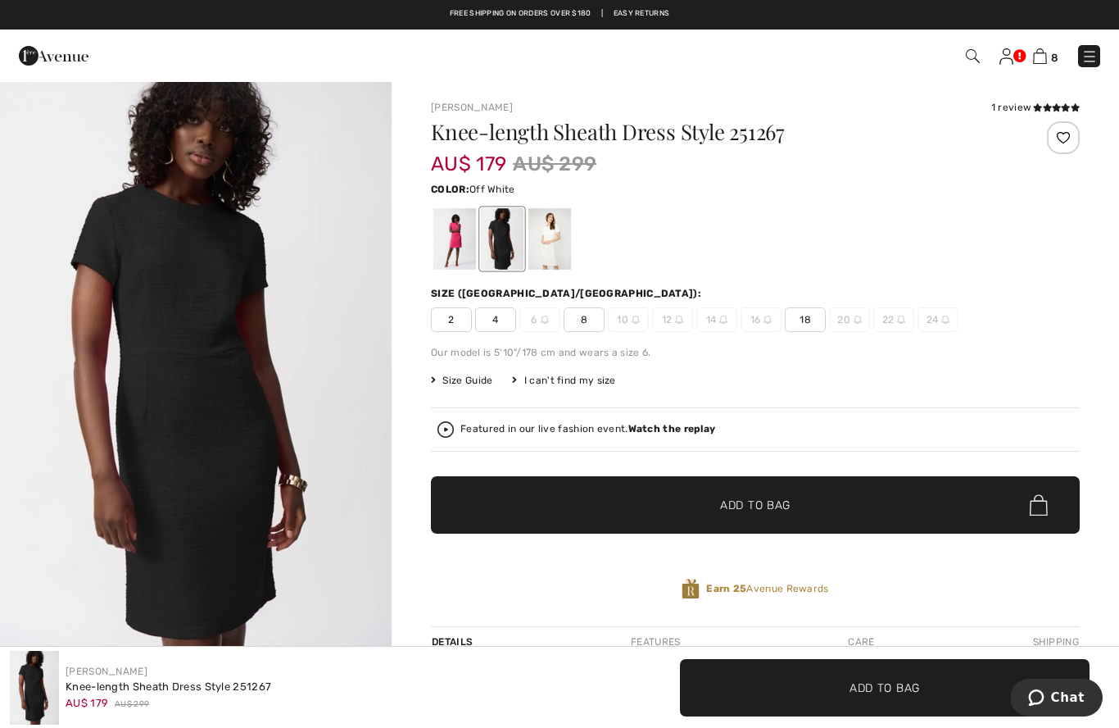
click at [548, 253] on div at bounding box center [550, 238] width 43 height 61
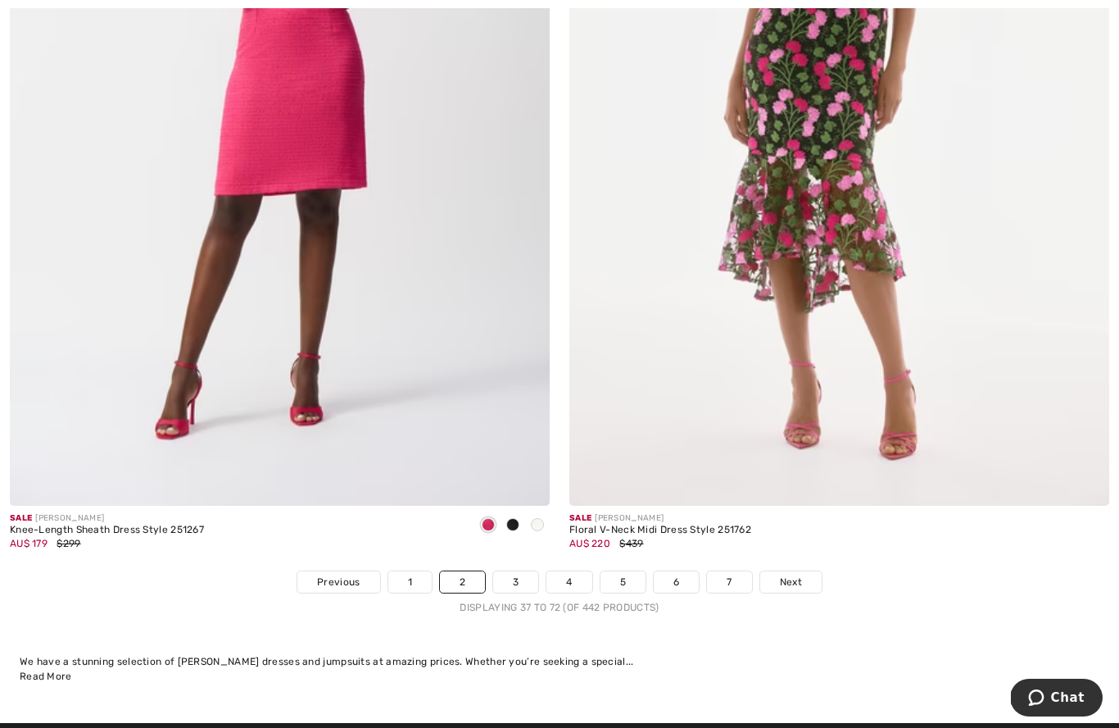
click at [804, 573] on link "Next" at bounding box center [790, 581] width 61 height 21
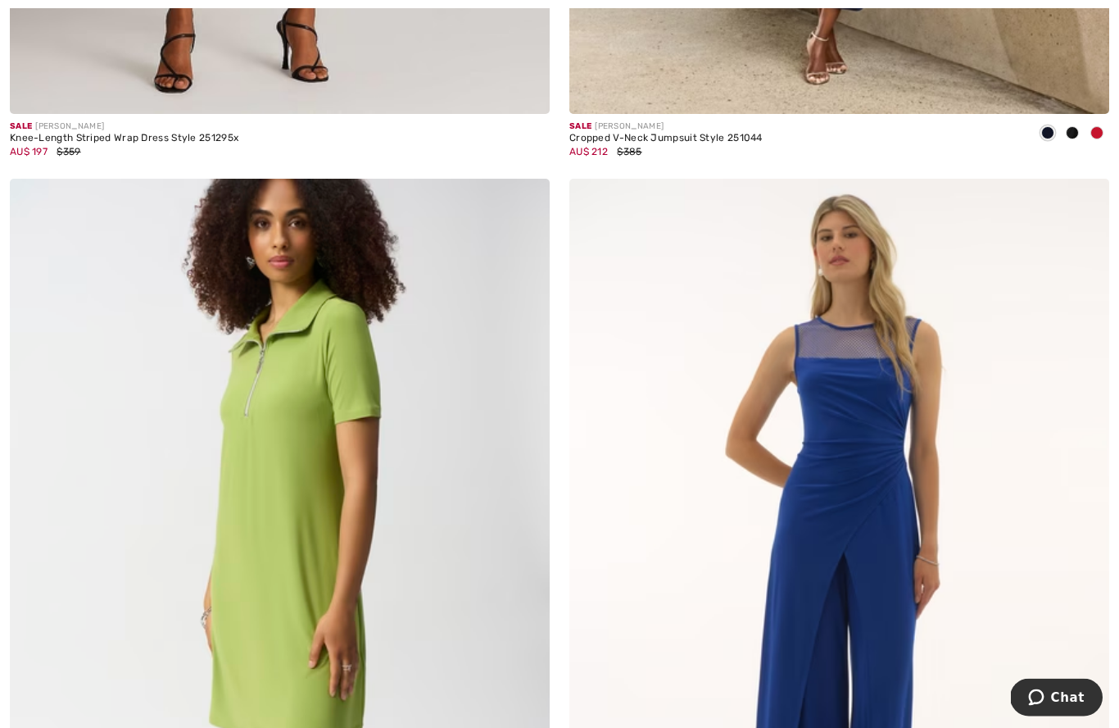
scroll to position [2652, 0]
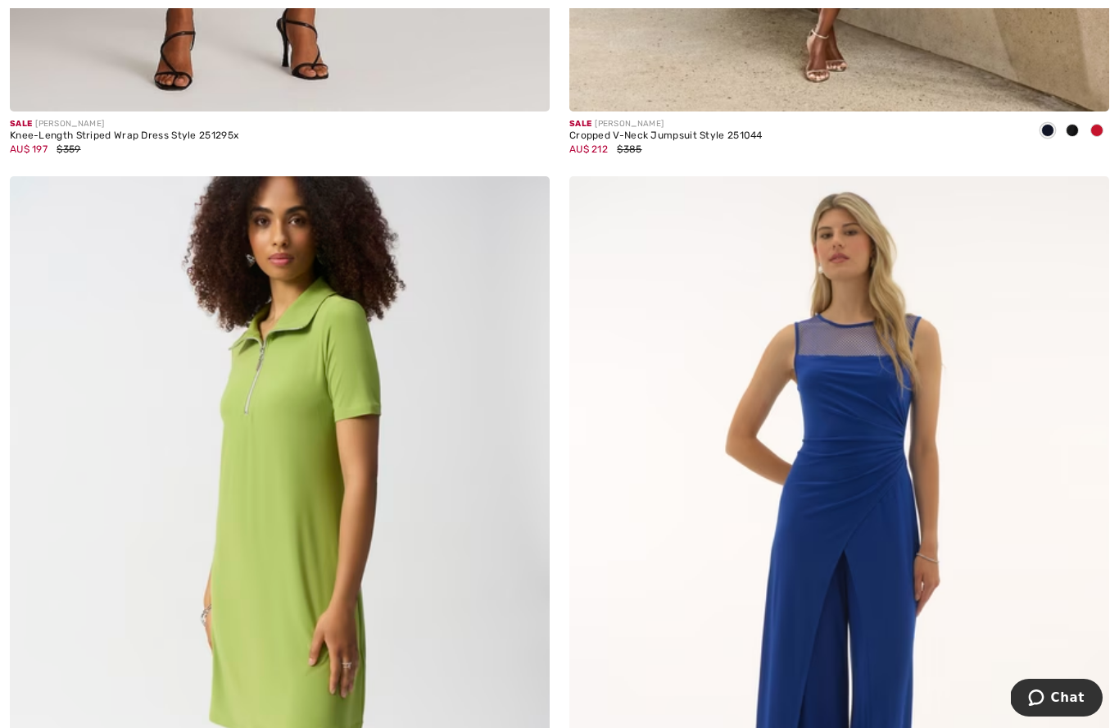
click at [259, 491] on img at bounding box center [280, 581] width 540 height 810
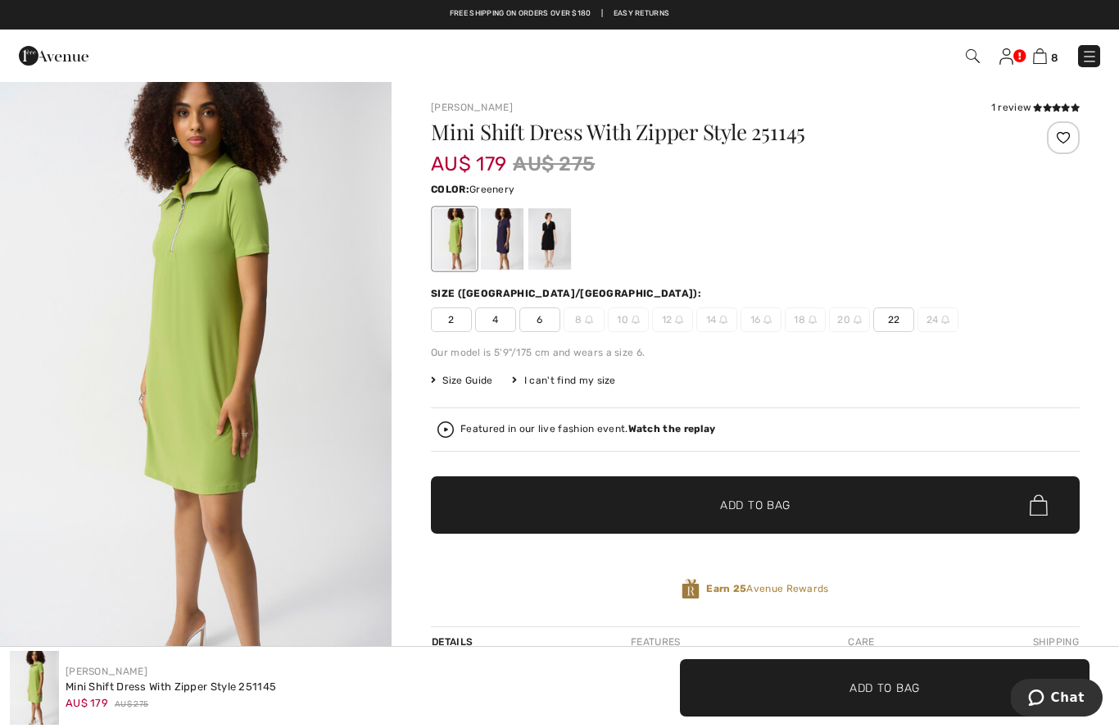
click at [503, 239] on div at bounding box center [502, 238] width 43 height 61
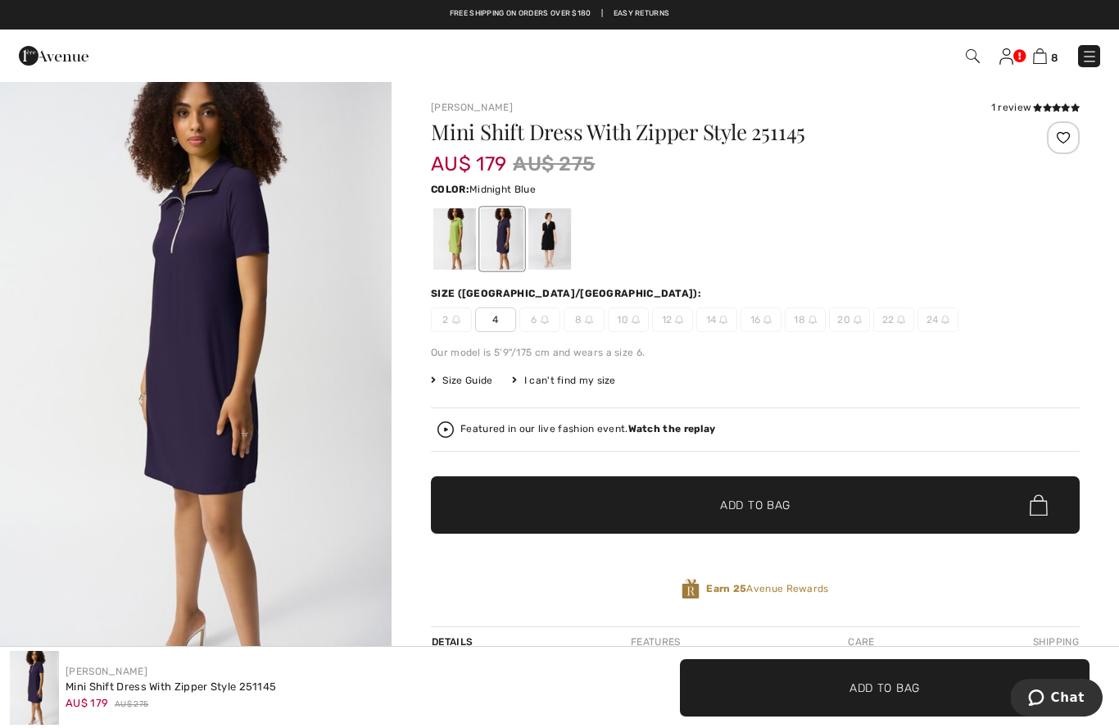
click at [558, 251] on div at bounding box center [550, 238] width 43 height 61
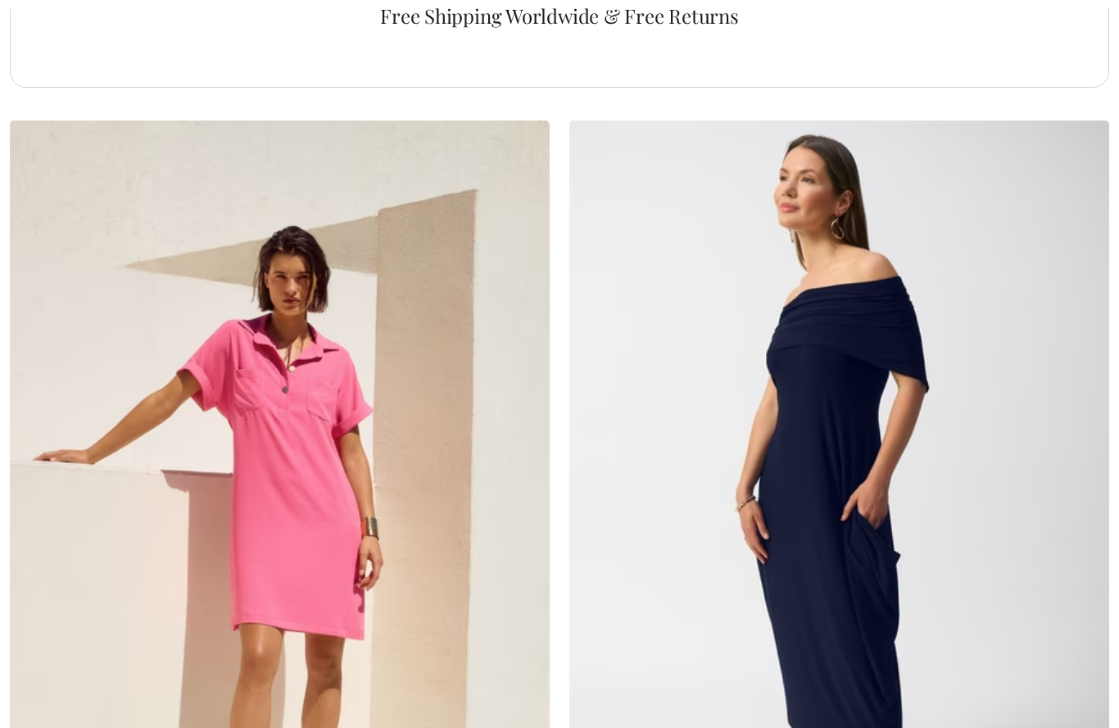
scroll to position [5502, 0]
click at [275, 465] on img at bounding box center [280, 525] width 540 height 810
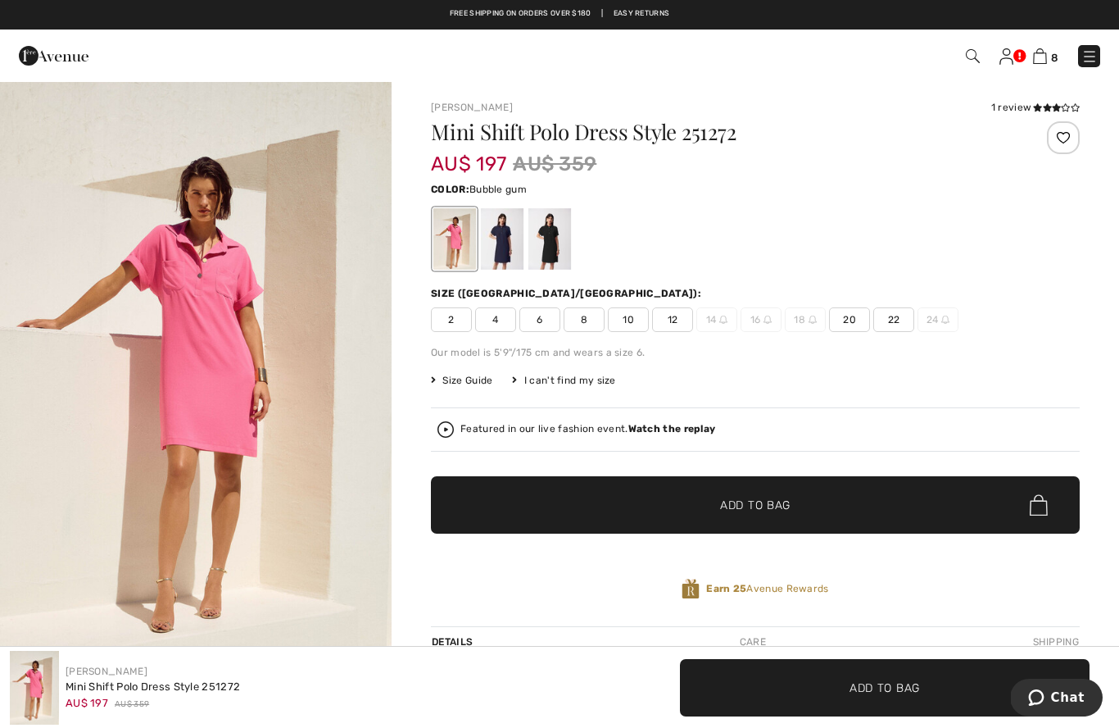
click at [508, 256] on div at bounding box center [502, 238] width 43 height 61
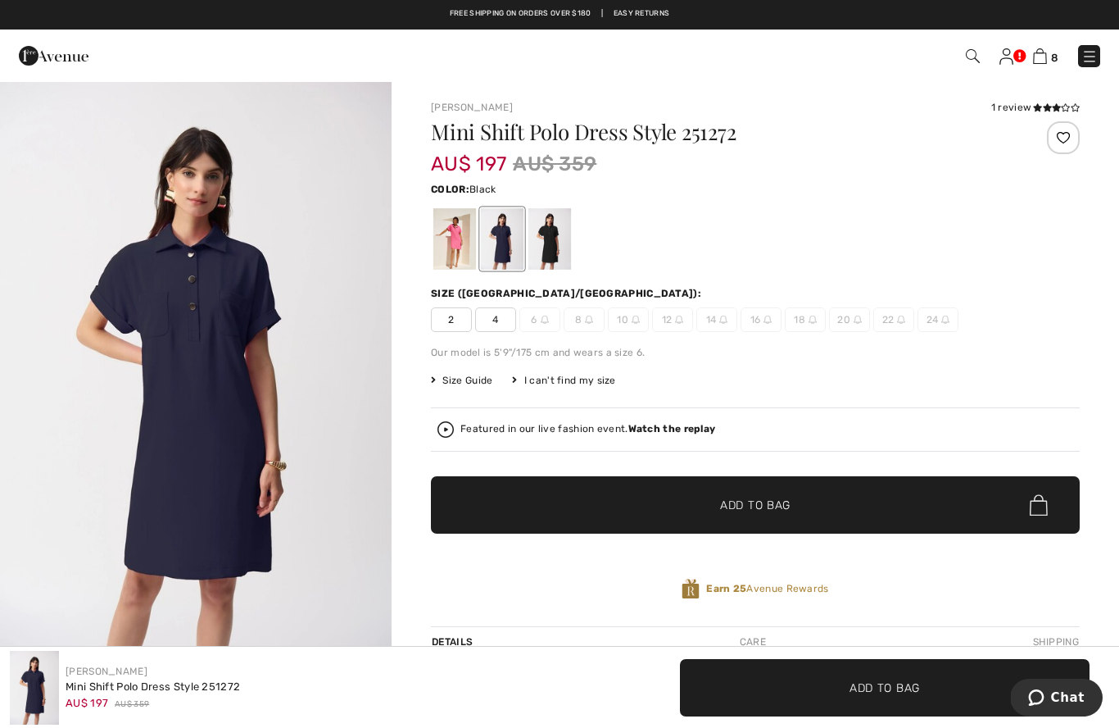
click at [549, 257] on div at bounding box center [550, 238] width 43 height 61
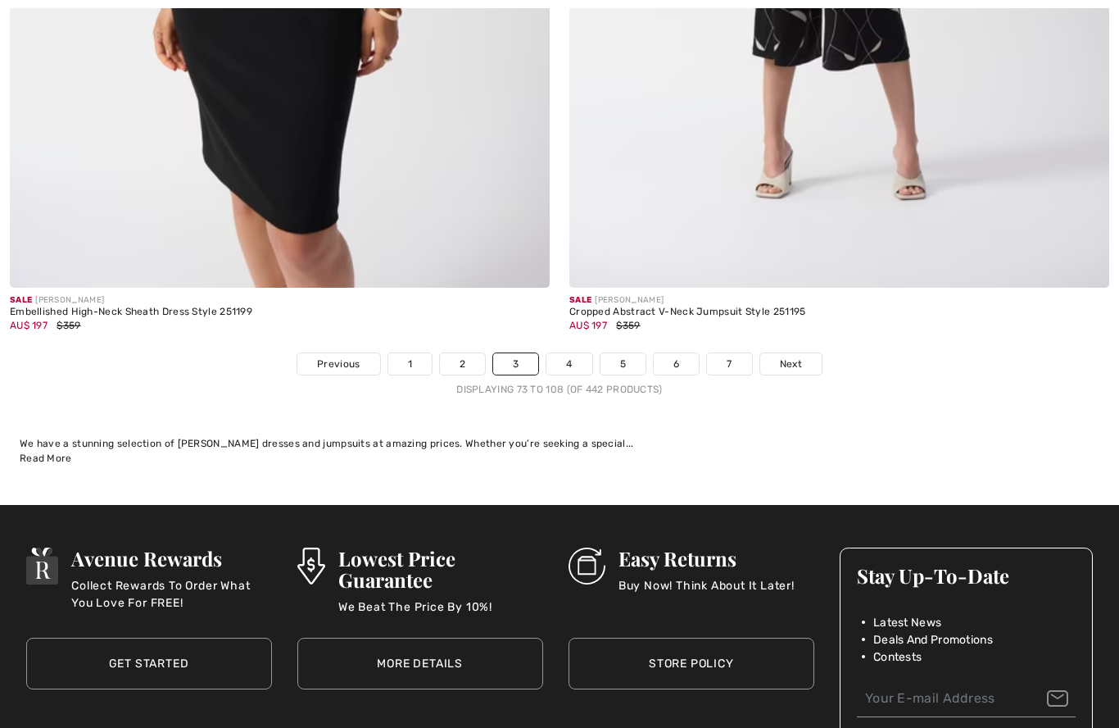
scroll to position [15936, 0]
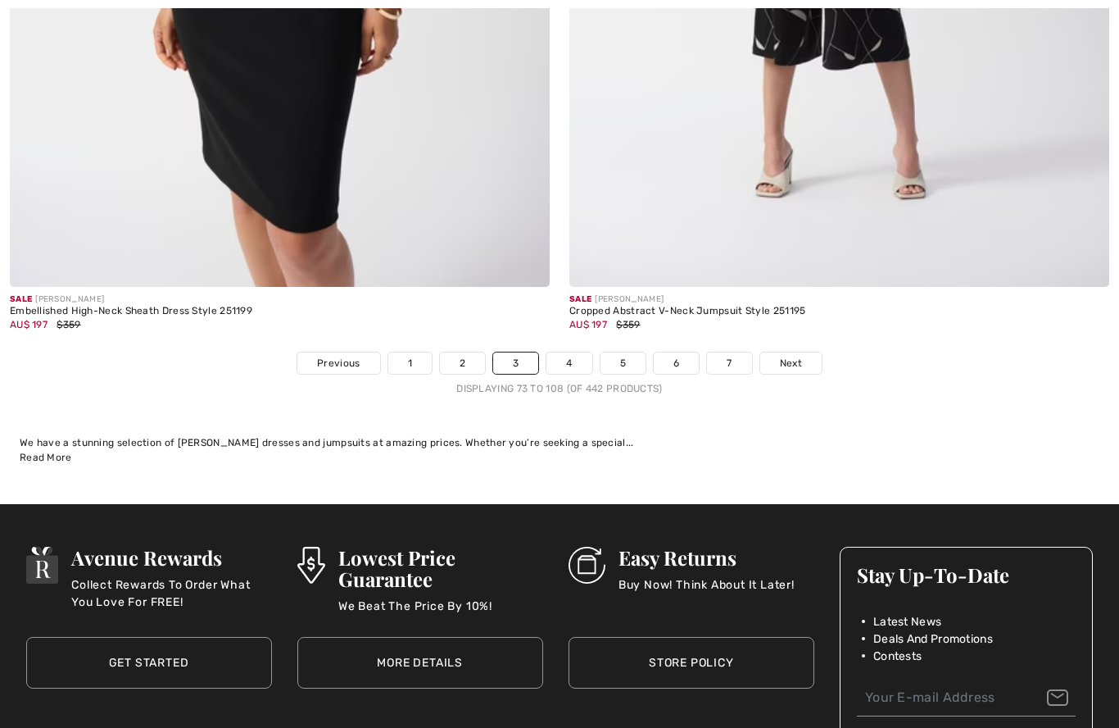
click at [570, 355] on link "4" at bounding box center [569, 362] width 45 height 21
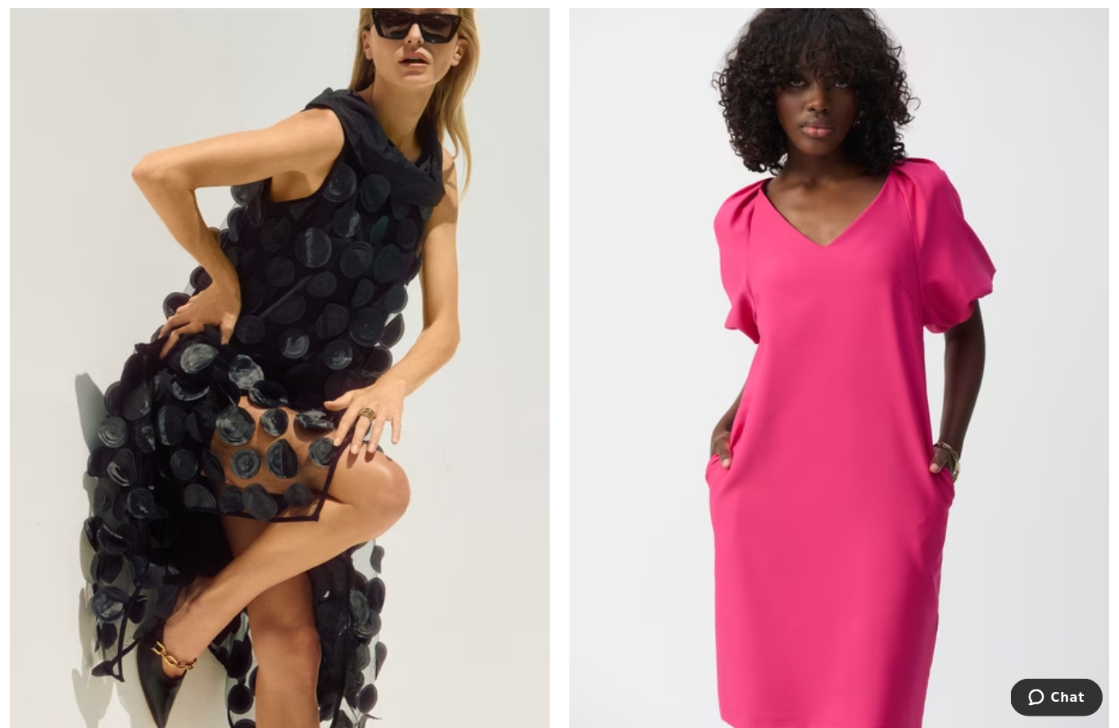
scroll to position [13700, 0]
click at [837, 553] on img at bounding box center [839, 369] width 540 height 810
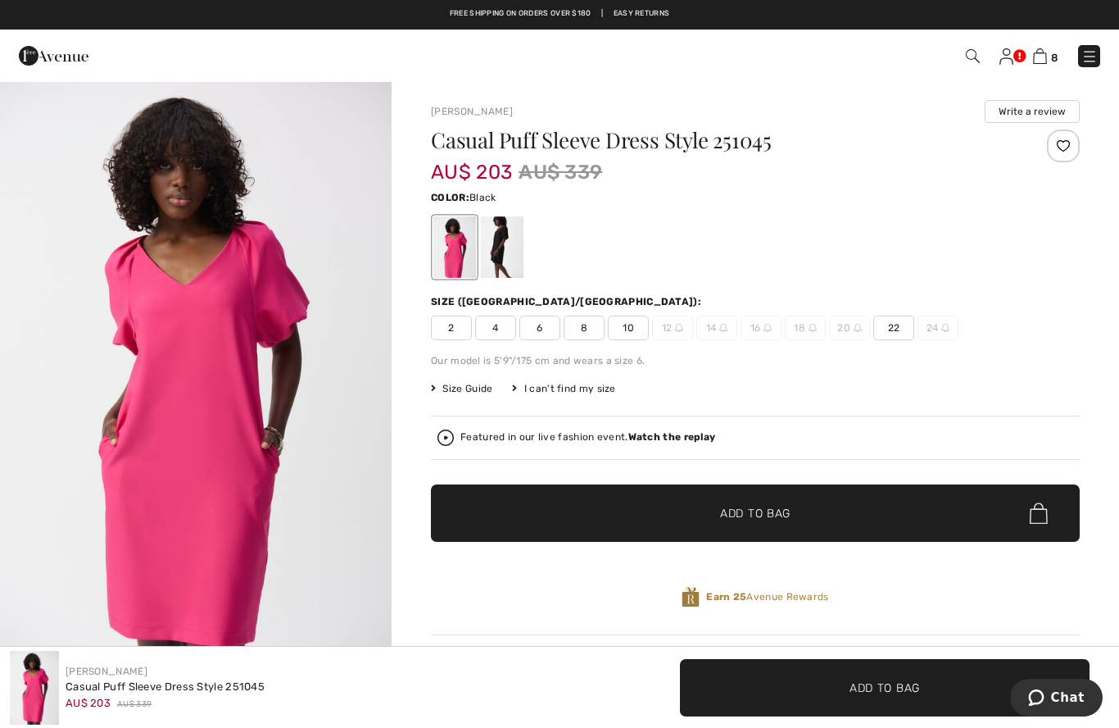
click at [513, 261] on div at bounding box center [502, 246] width 43 height 61
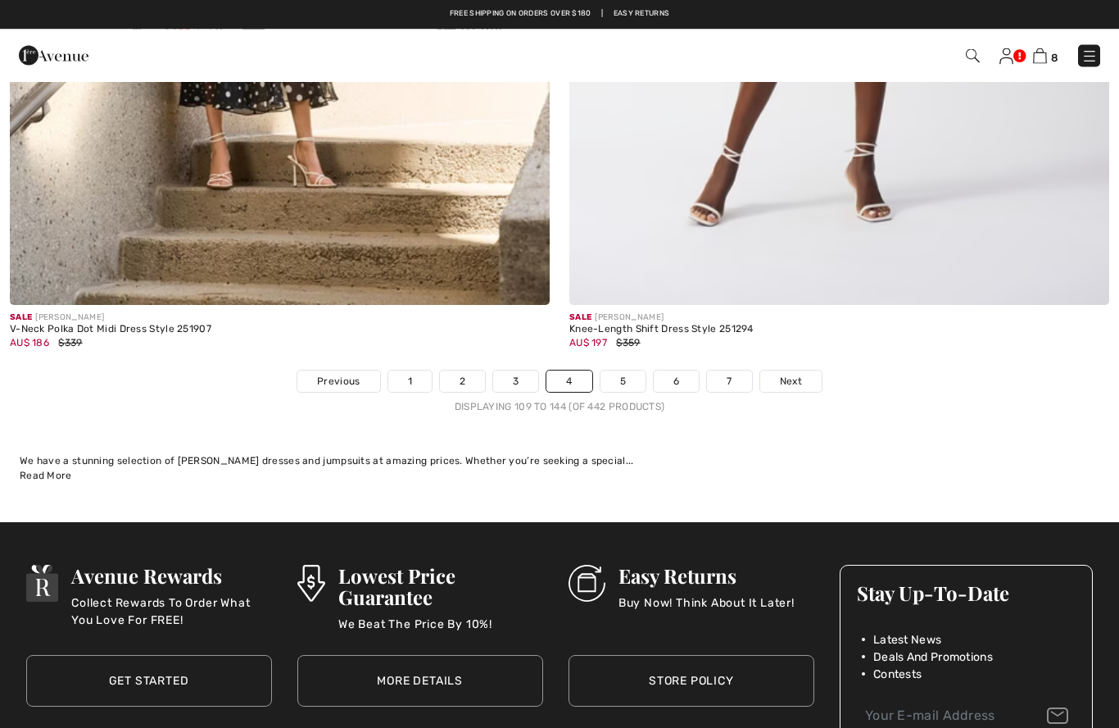
scroll to position [15918, 0]
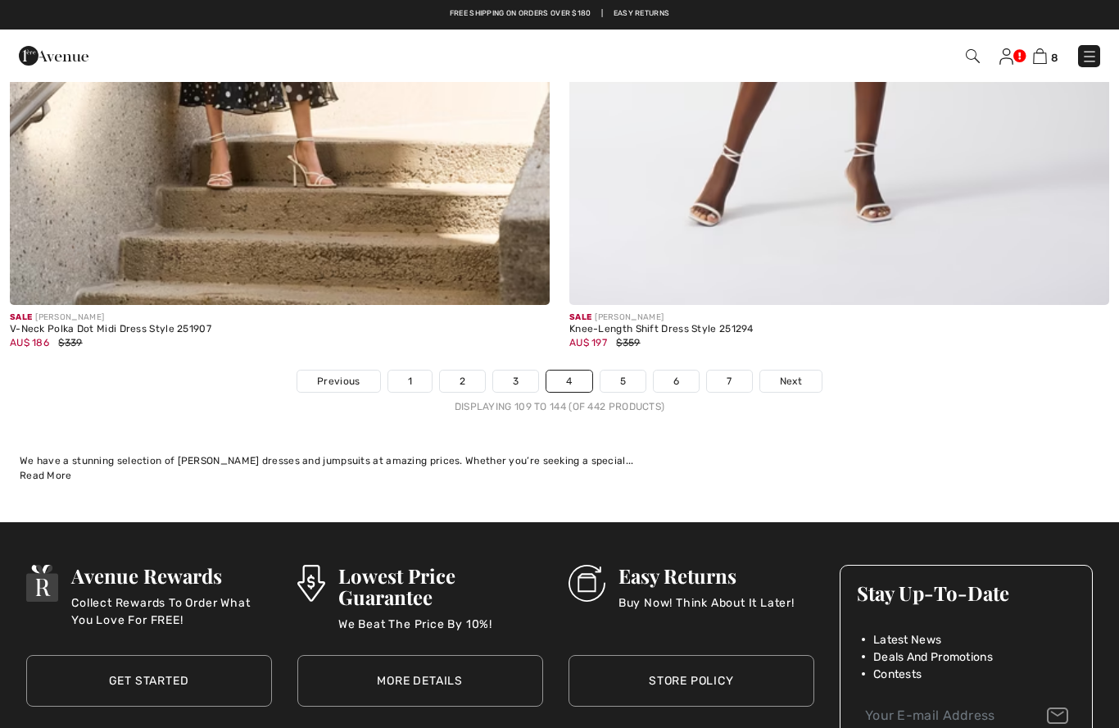
click at [622, 374] on link "5" at bounding box center [623, 380] width 45 height 21
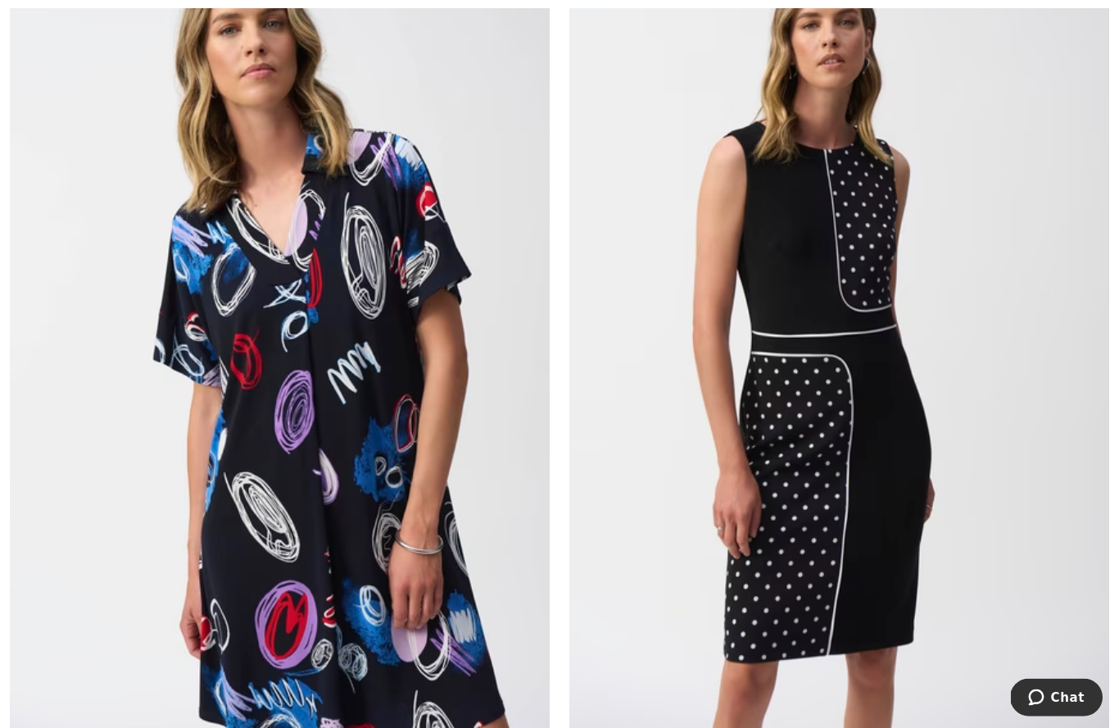
scroll to position [1143, 0]
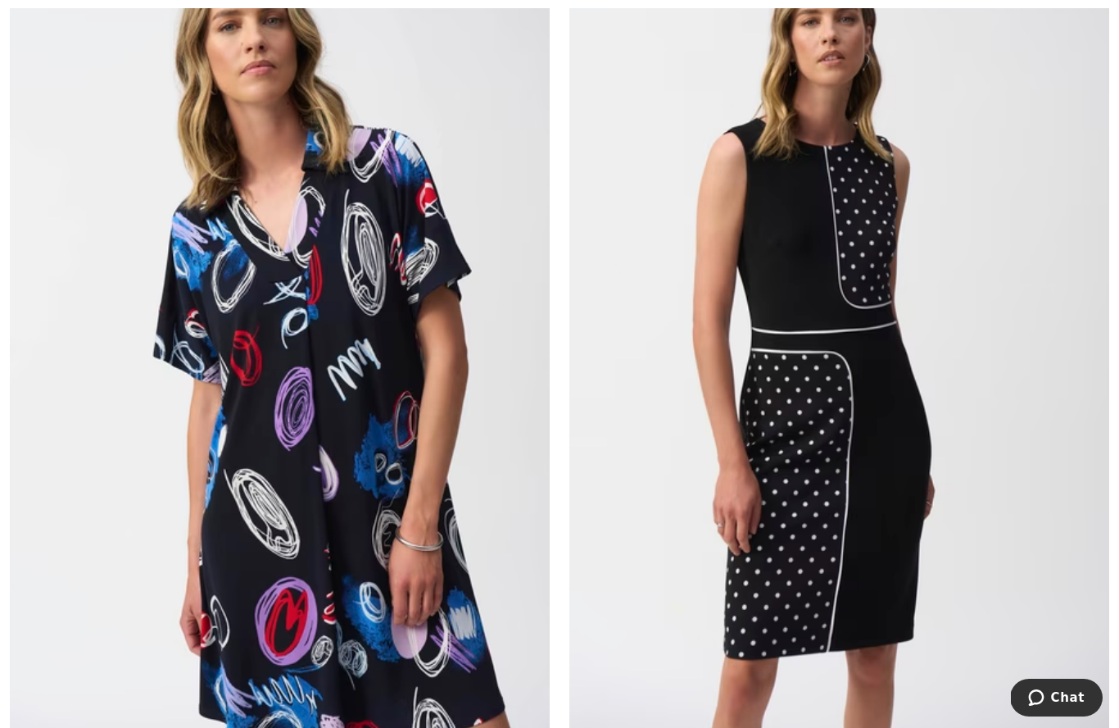
click at [861, 428] on img at bounding box center [839, 341] width 540 height 810
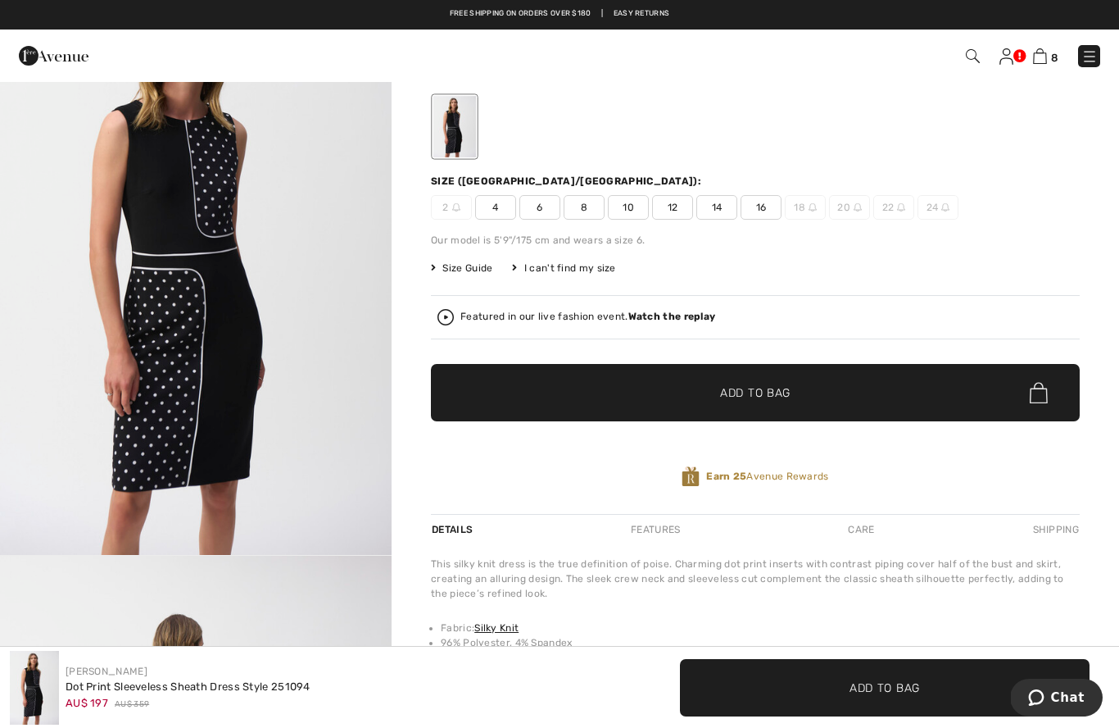
scroll to position [20, 0]
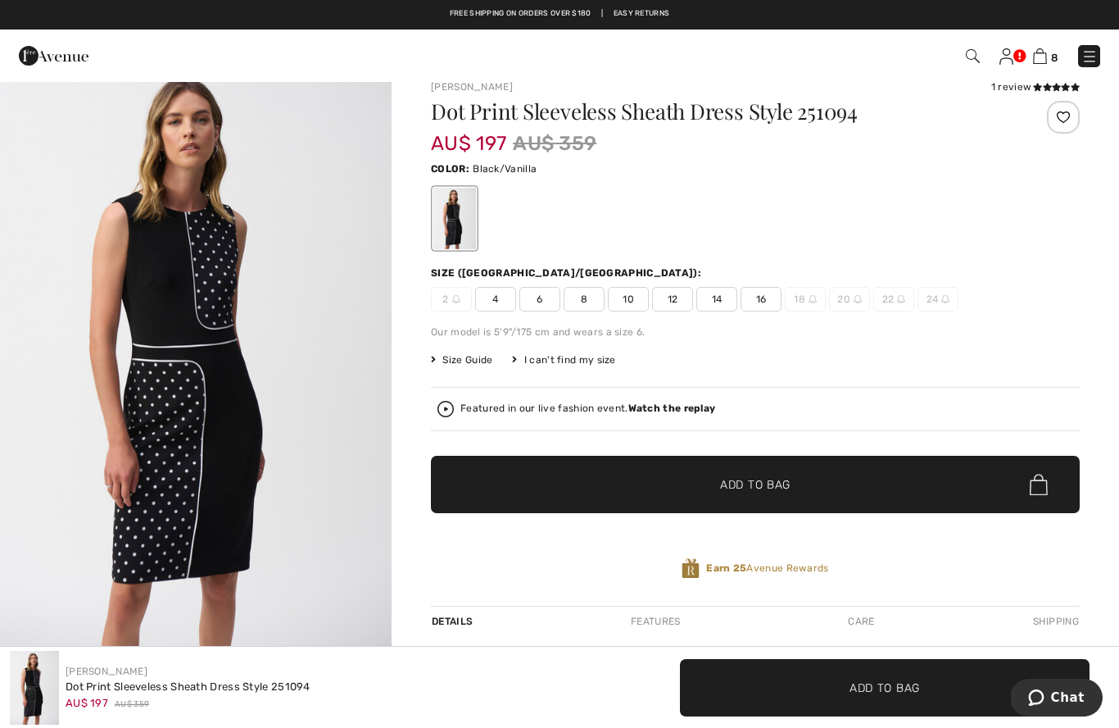
click at [175, 356] on img "1 / 5" at bounding box center [196, 353] width 392 height 587
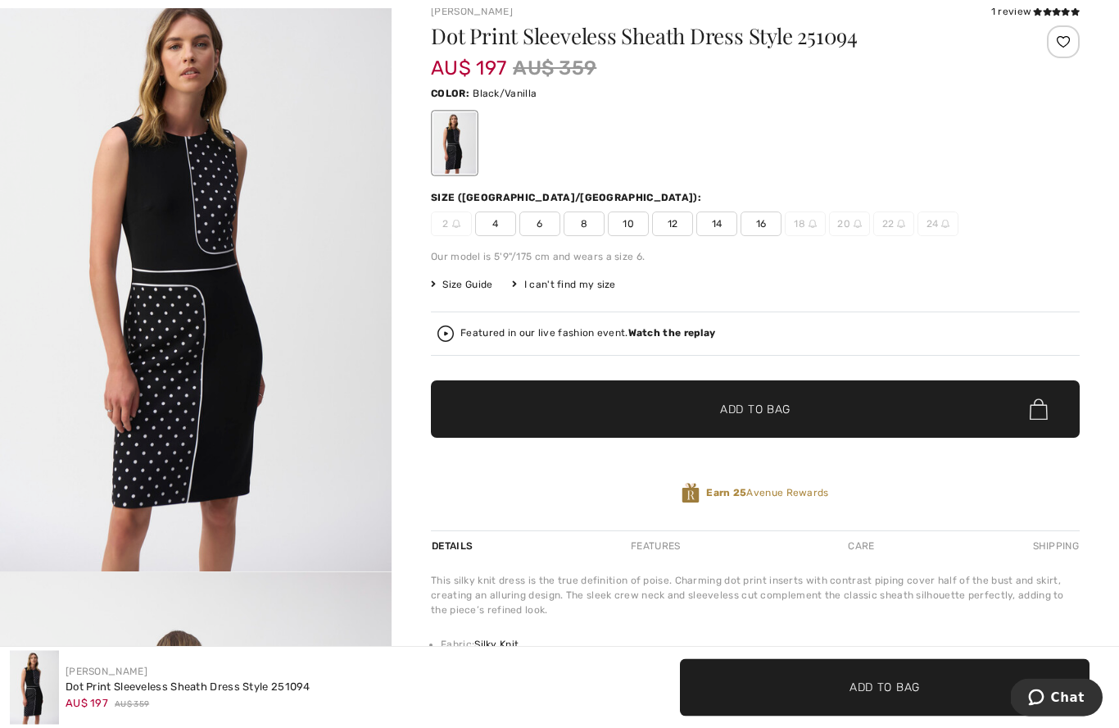
scroll to position [98, 0]
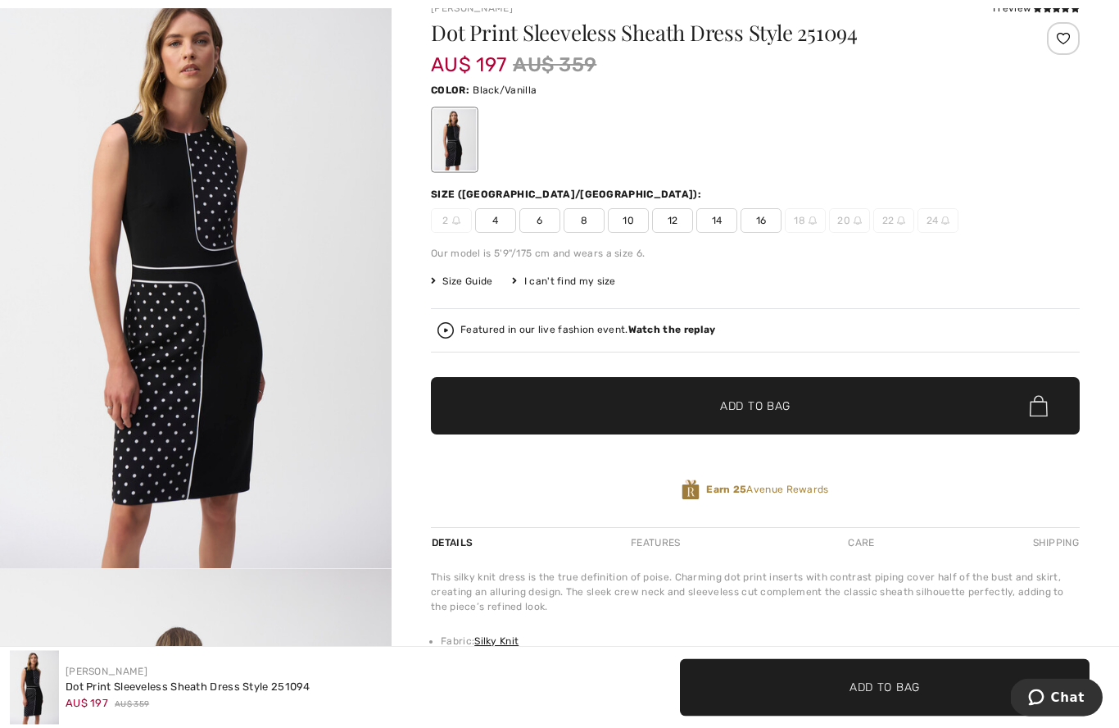
click at [676, 338] on div "Featured in our live fashion event. Watch the replay" at bounding box center [756, 331] width 636 height 16
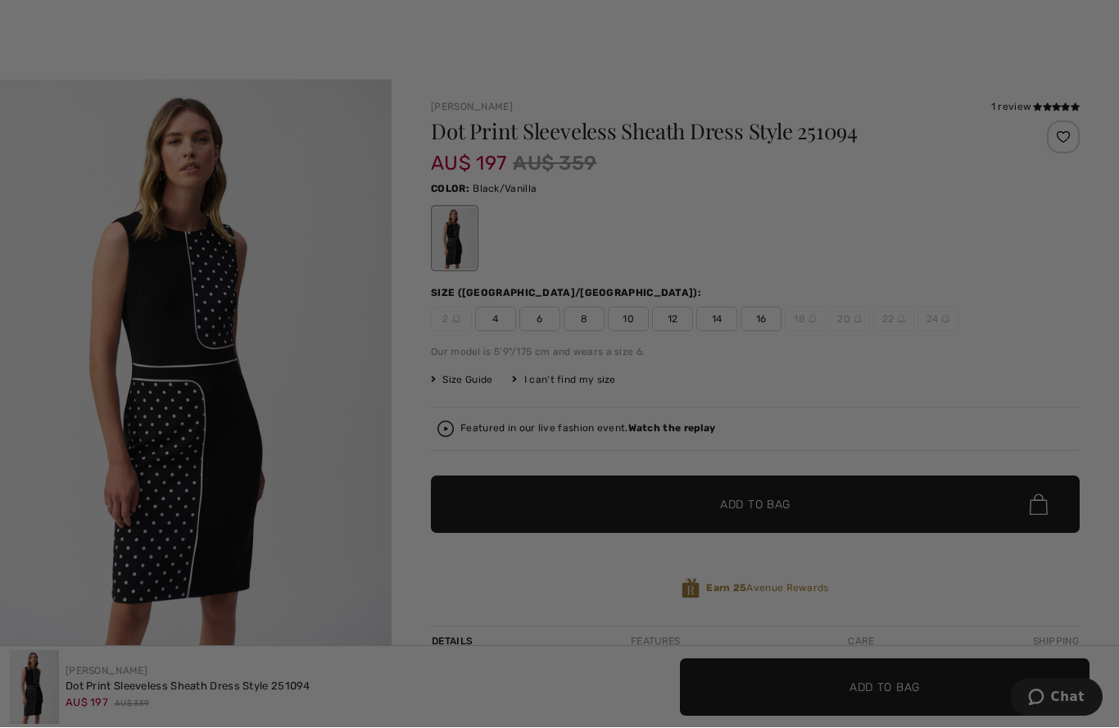
scroll to position [0, 0]
checkbox input "true"
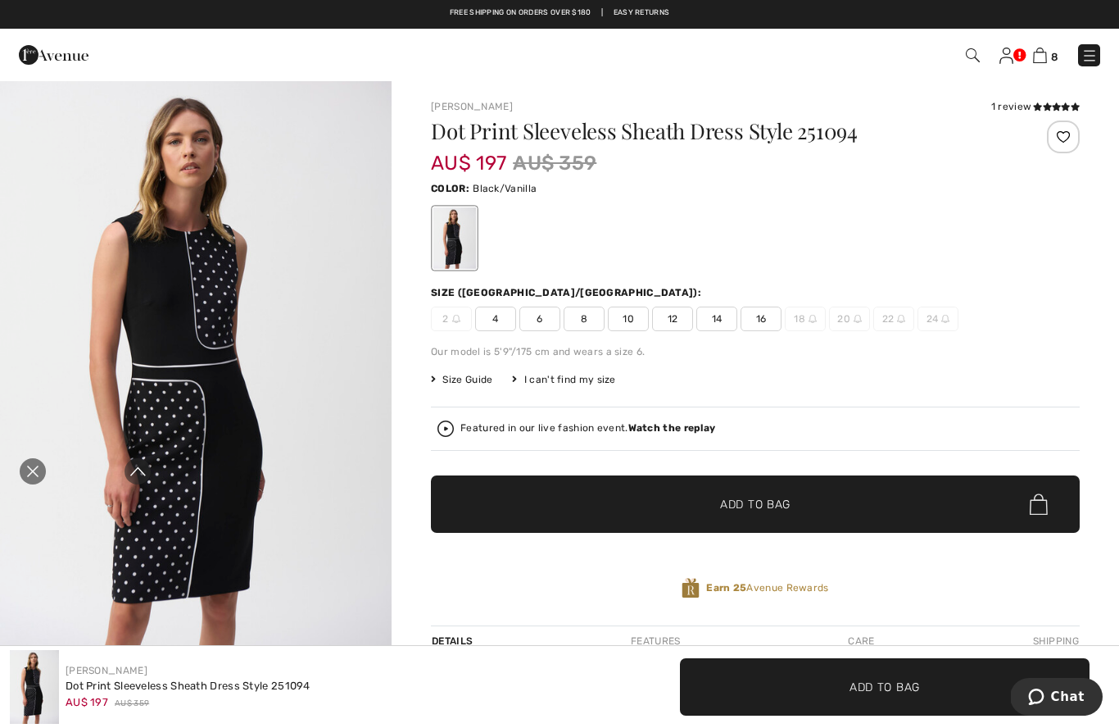
click at [32, 462] on icon "Close live curation" at bounding box center [33, 472] width 20 height 20
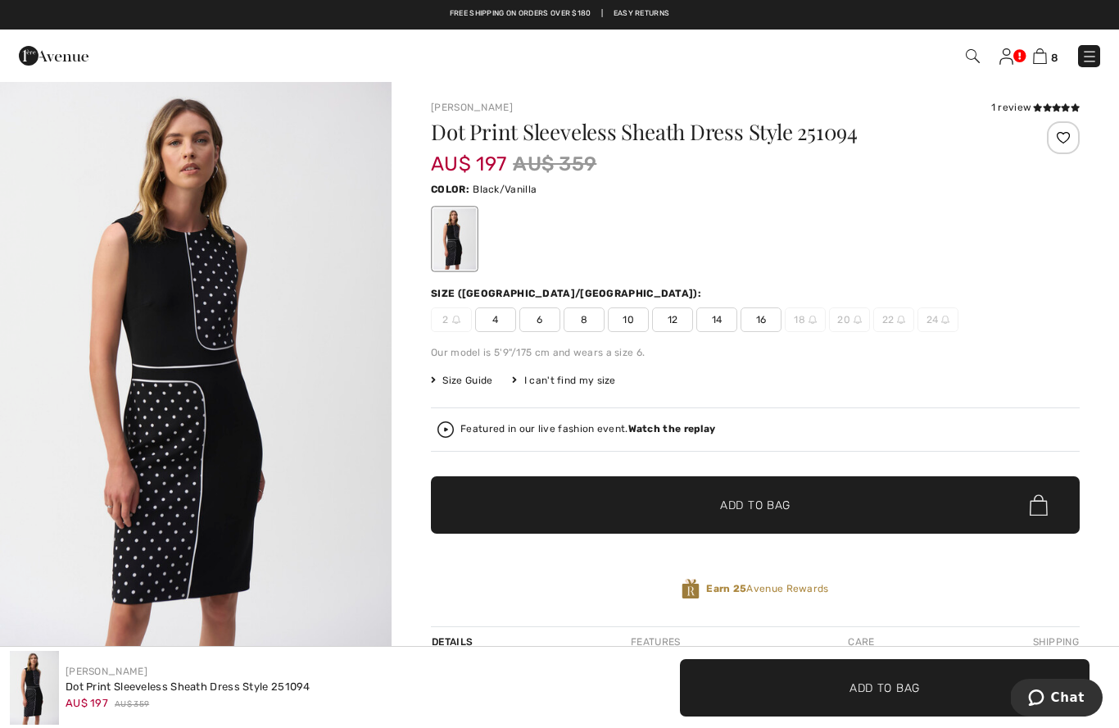
click at [700, 552] on div "Dot Print Sleeveless Sheath Dress Style 251094 AU$ 197 AU$ 359 Color: Black/Van…" at bounding box center [755, 373] width 649 height 505
click at [1048, 103] on span at bounding box center [1056, 108] width 47 height 10
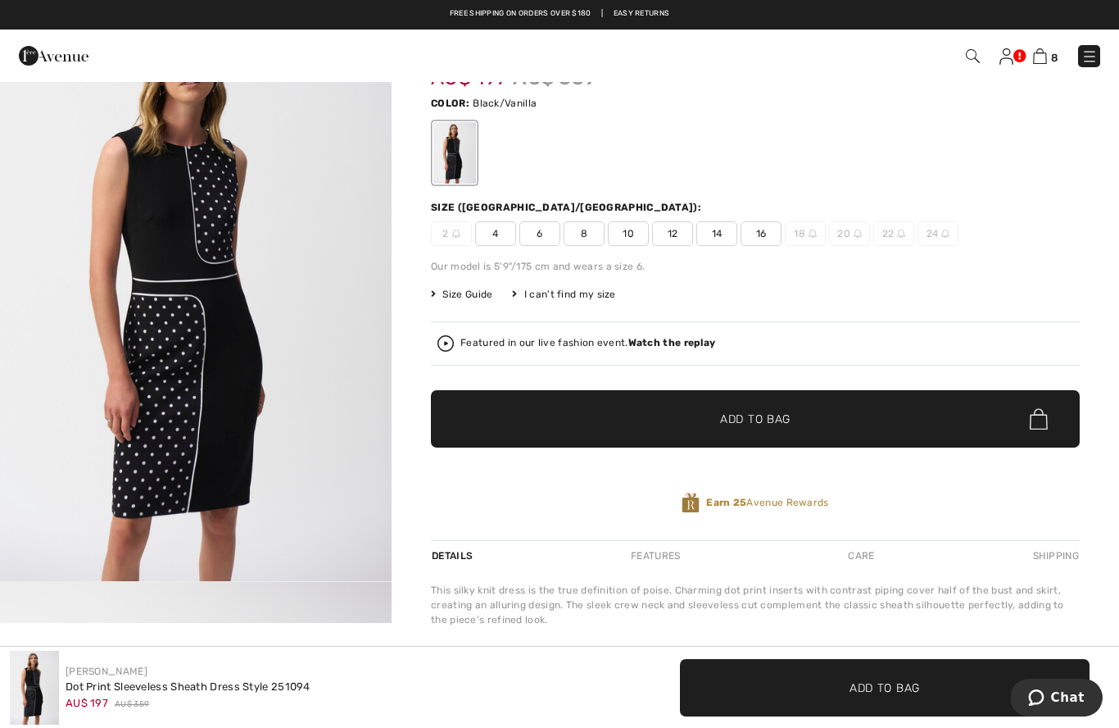
scroll to position [73, 0]
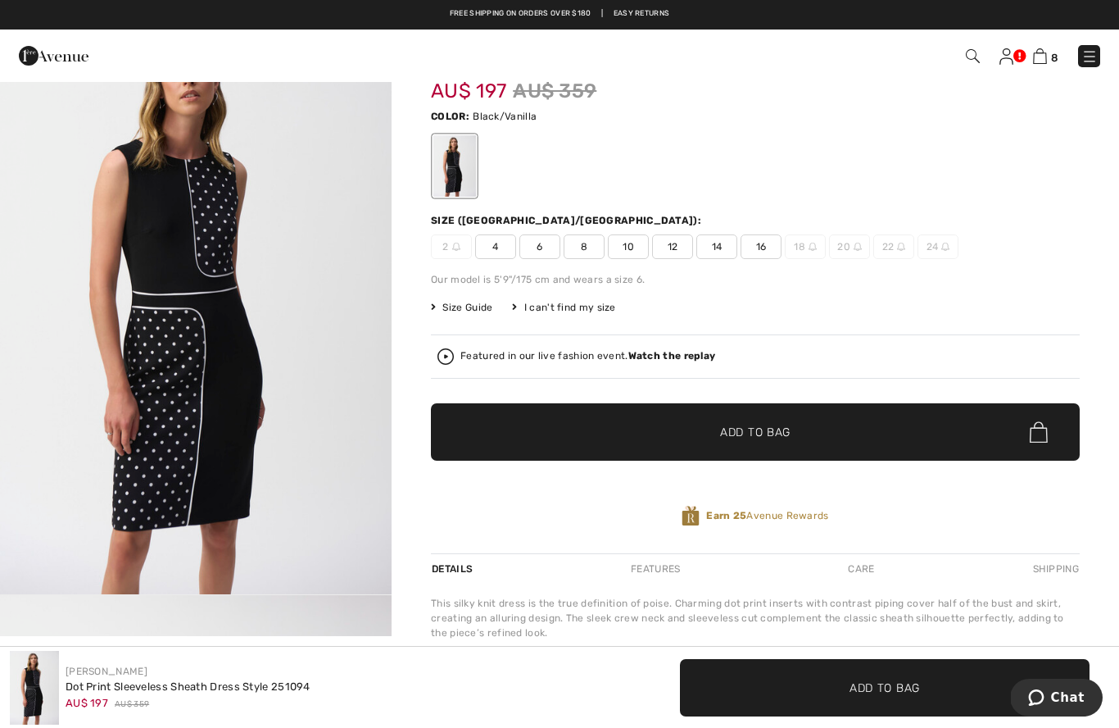
click at [766, 246] on span "16" at bounding box center [761, 246] width 41 height 25
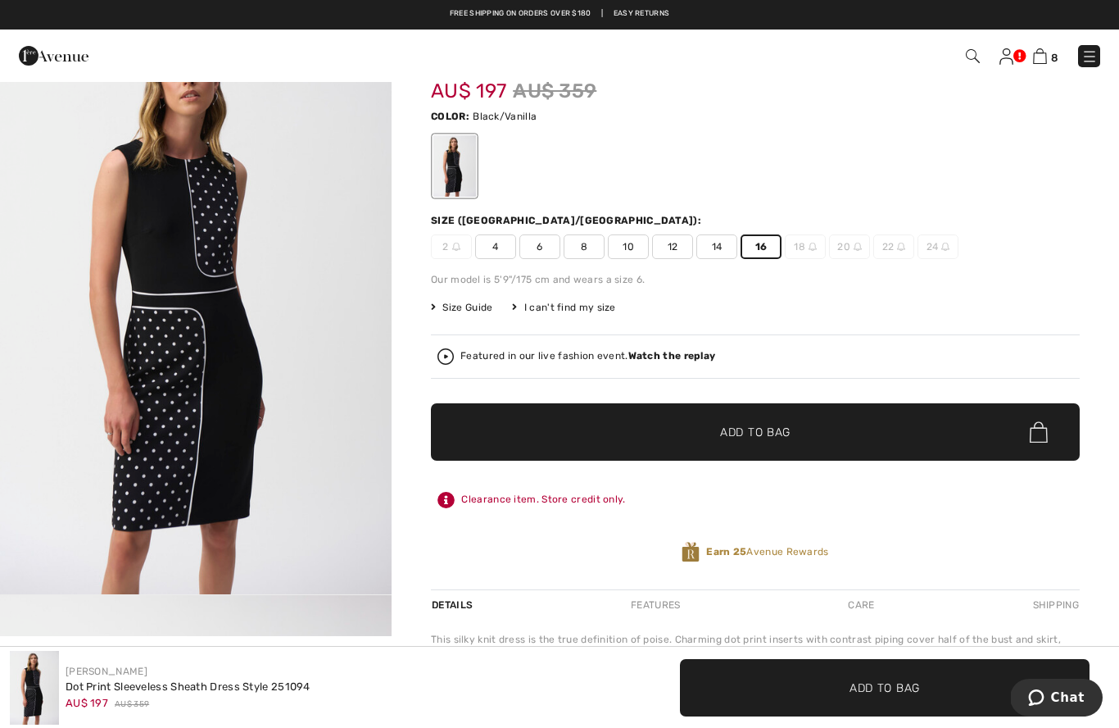
click at [734, 427] on span "Add to Bag" at bounding box center [755, 432] width 70 height 17
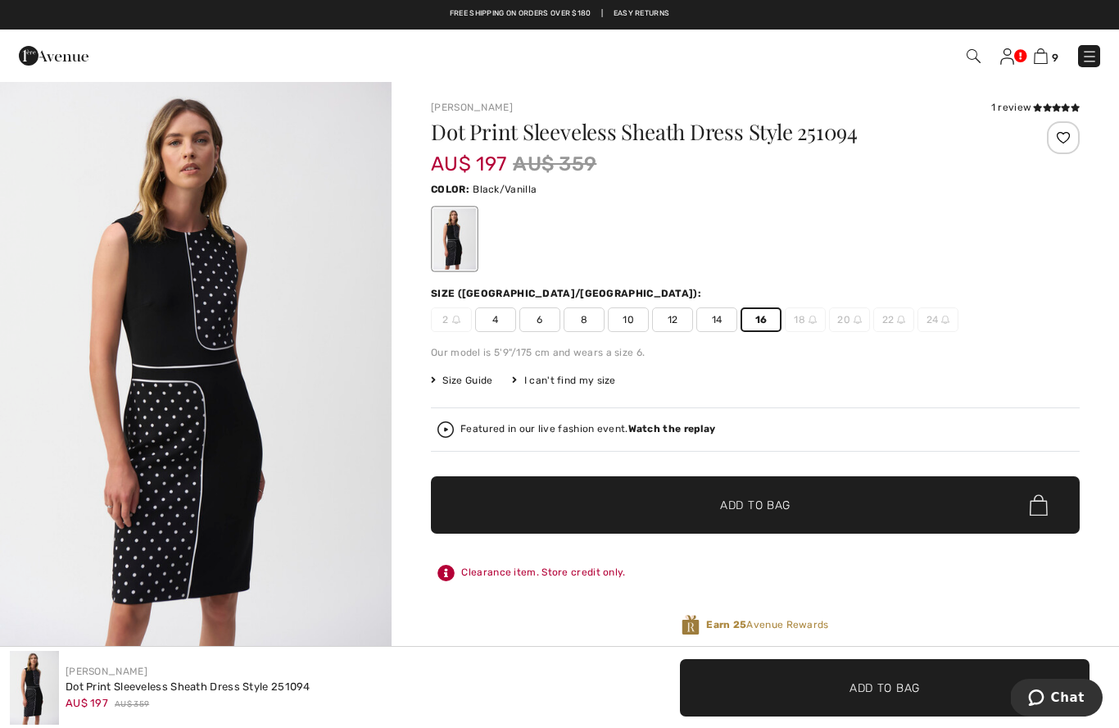
click at [987, 463] on div "Dot Print Sleeveless Sheath Dress Style 251094 AU$ 197 AU$ 359 Color: Black/Van…" at bounding box center [755, 391] width 649 height 541
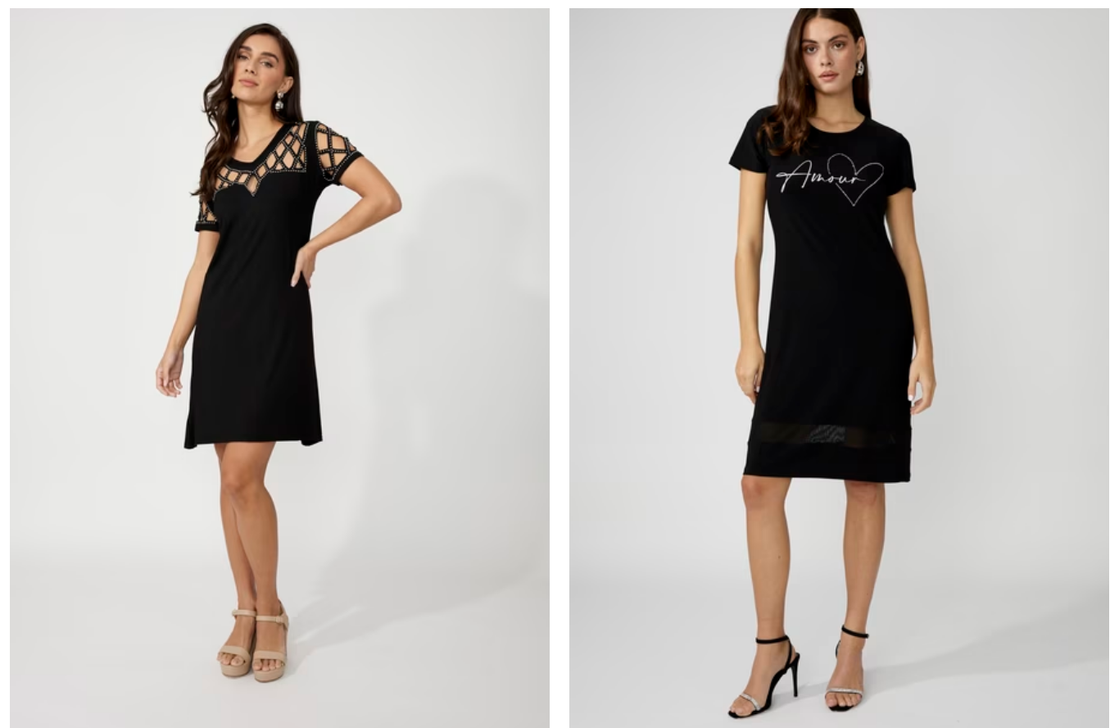
scroll to position [9176, 0]
click at [860, 359] on img at bounding box center [839, 349] width 540 height 810
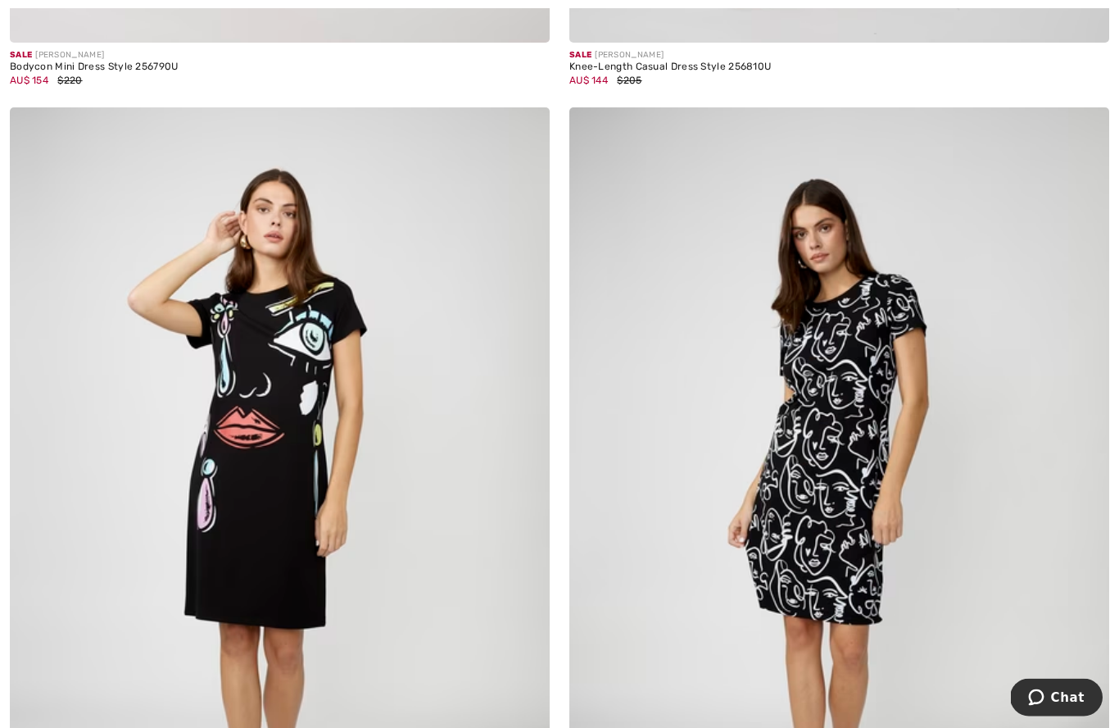
scroll to position [9888, 0]
click at [245, 405] on img at bounding box center [280, 512] width 540 height 810
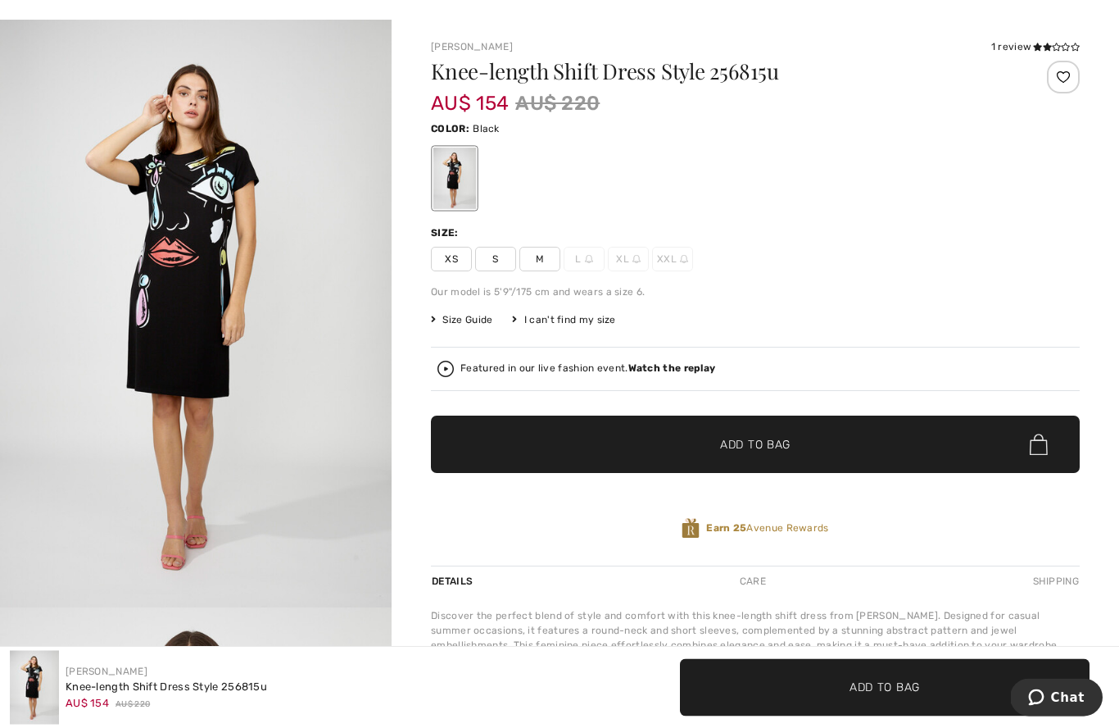
scroll to position [59, 0]
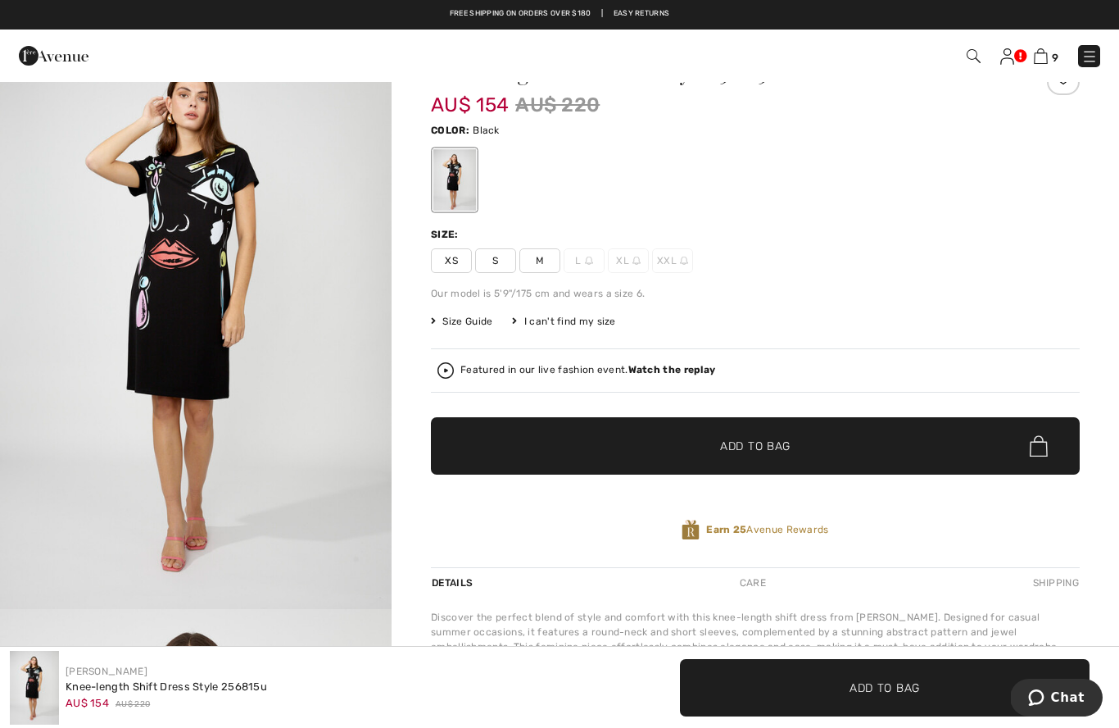
click at [462, 328] on span "Size Guide" at bounding box center [461, 321] width 61 height 15
click at [597, 297] on td "4" at bounding box center [612, 280] width 31 height 34
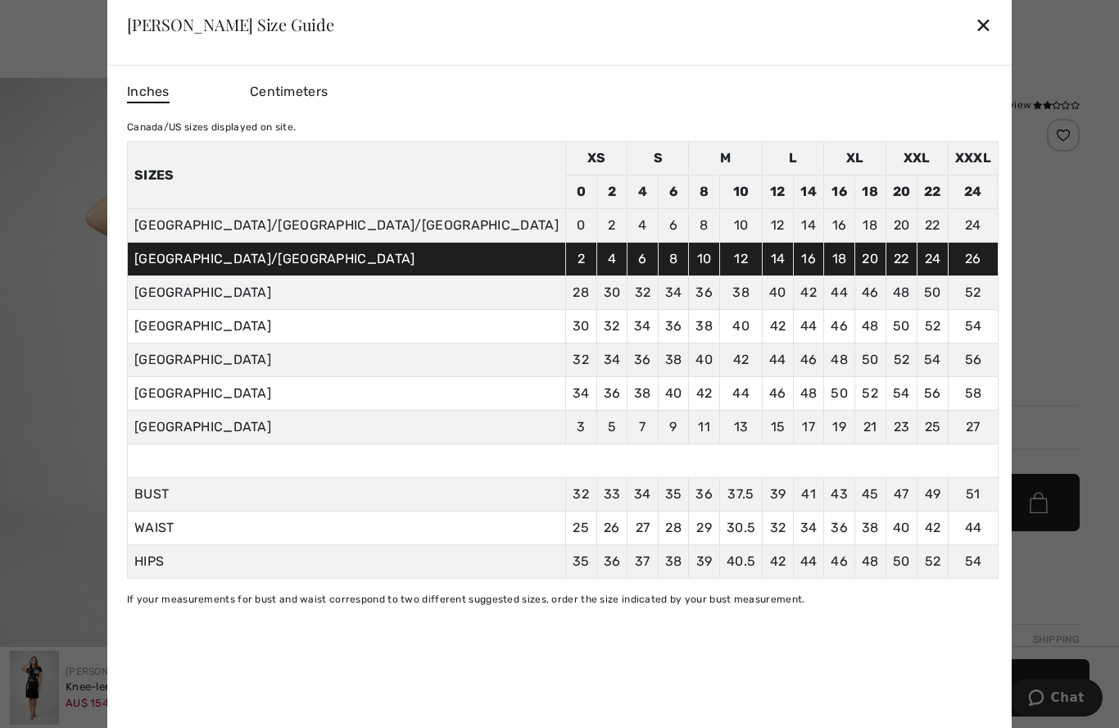
scroll to position [0, 0]
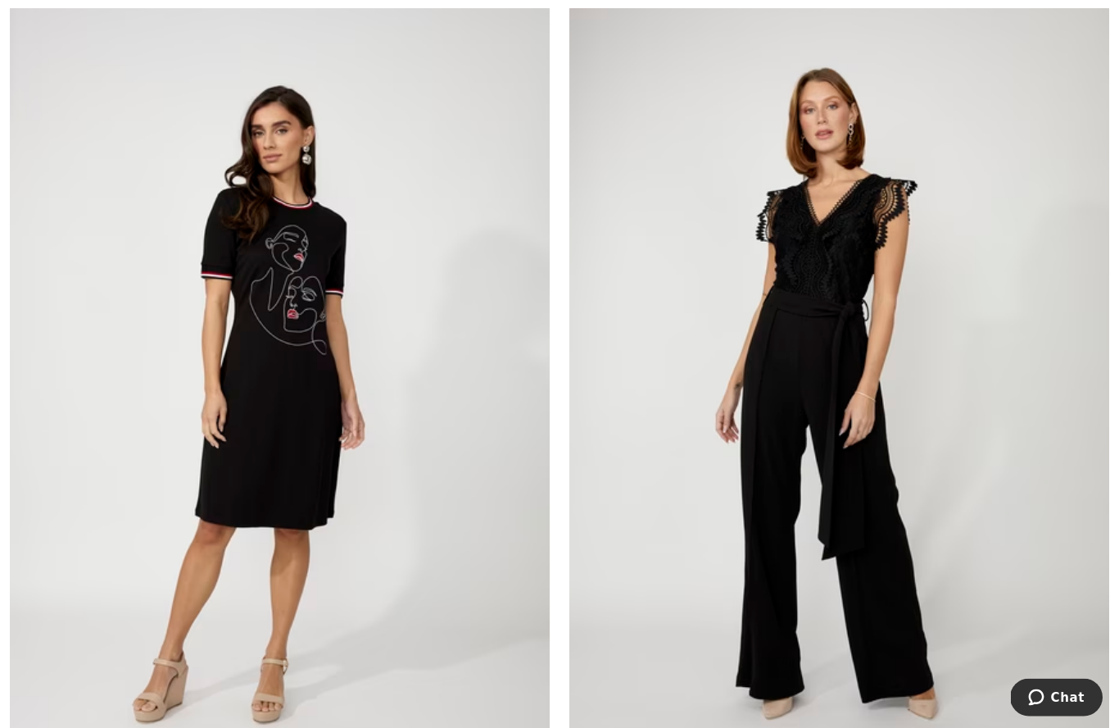
scroll to position [11036, 0]
click at [267, 342] on img at bounding box center [280, 410] width 540 height 810
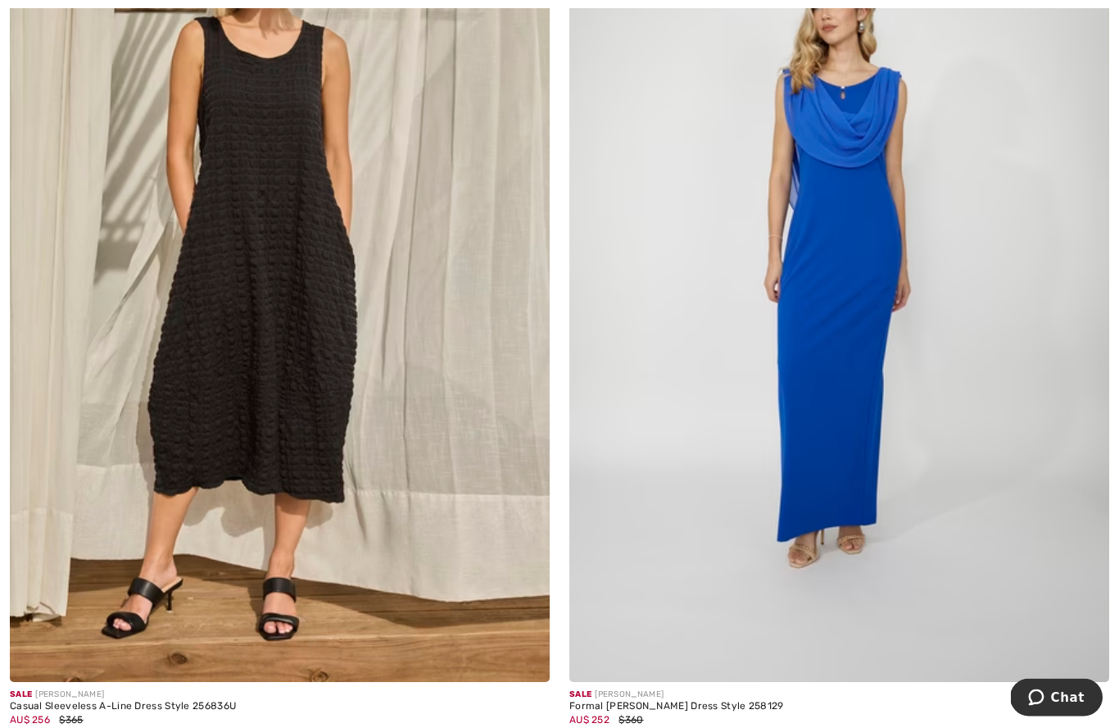
scroll to position [12043, 0]
click at [207, 278] on img at bounding box center [280, 277] width 540 height 810
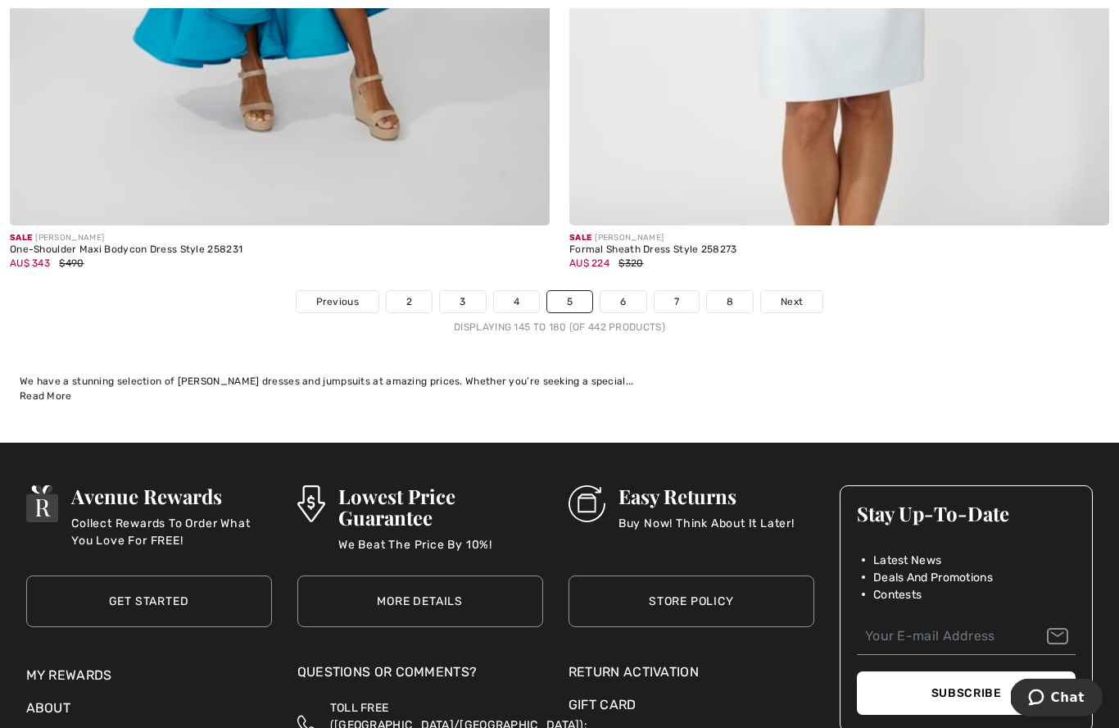
scroll to position [16028, 0]
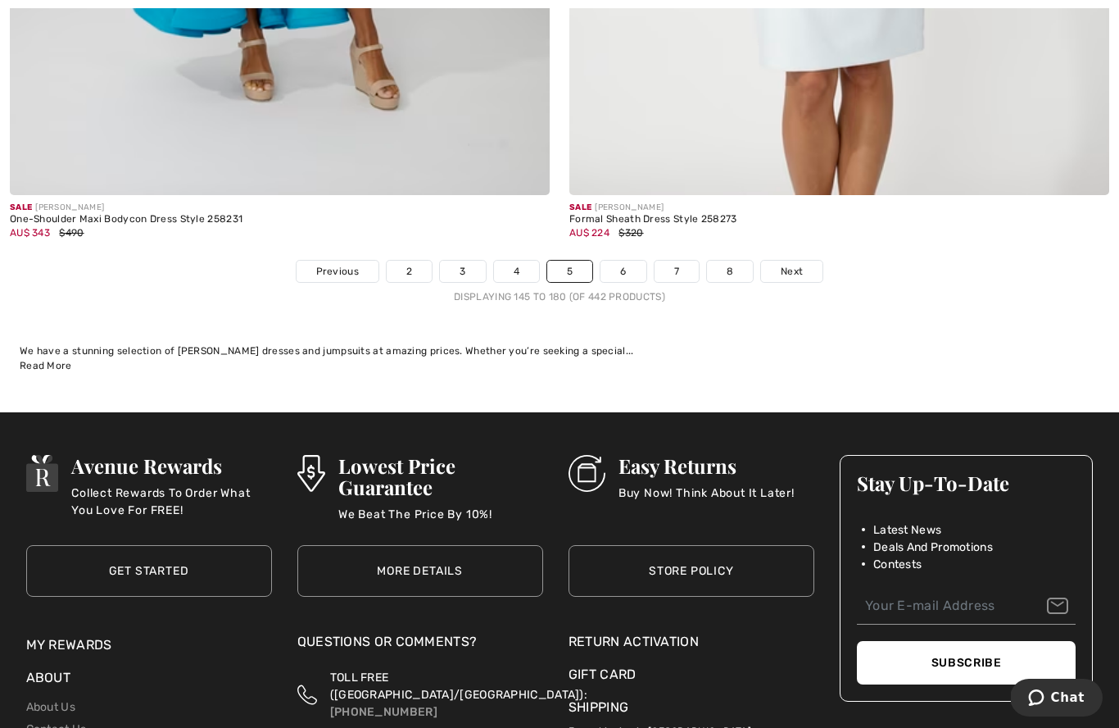
click at [622, 261] on link "6" at bounding box center [623, 271] width 45 height 21
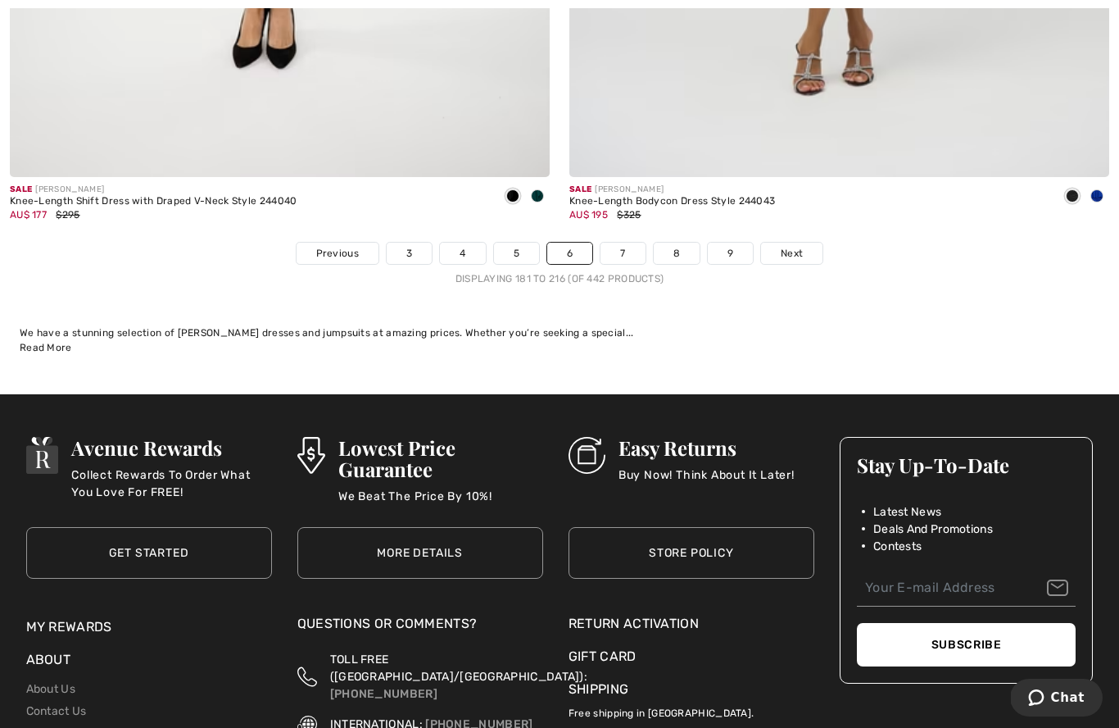
scroll to position [16070, 0]
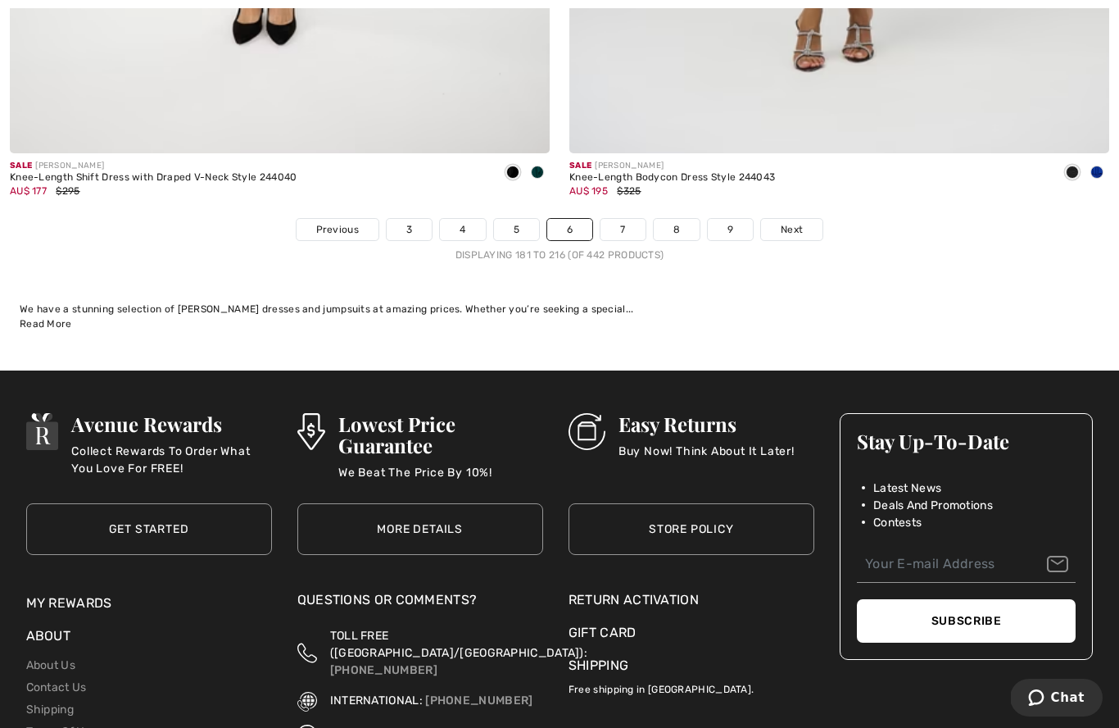
click at [804, 220] on link "Next" at bounding box center [791, 229] width 61 height 21
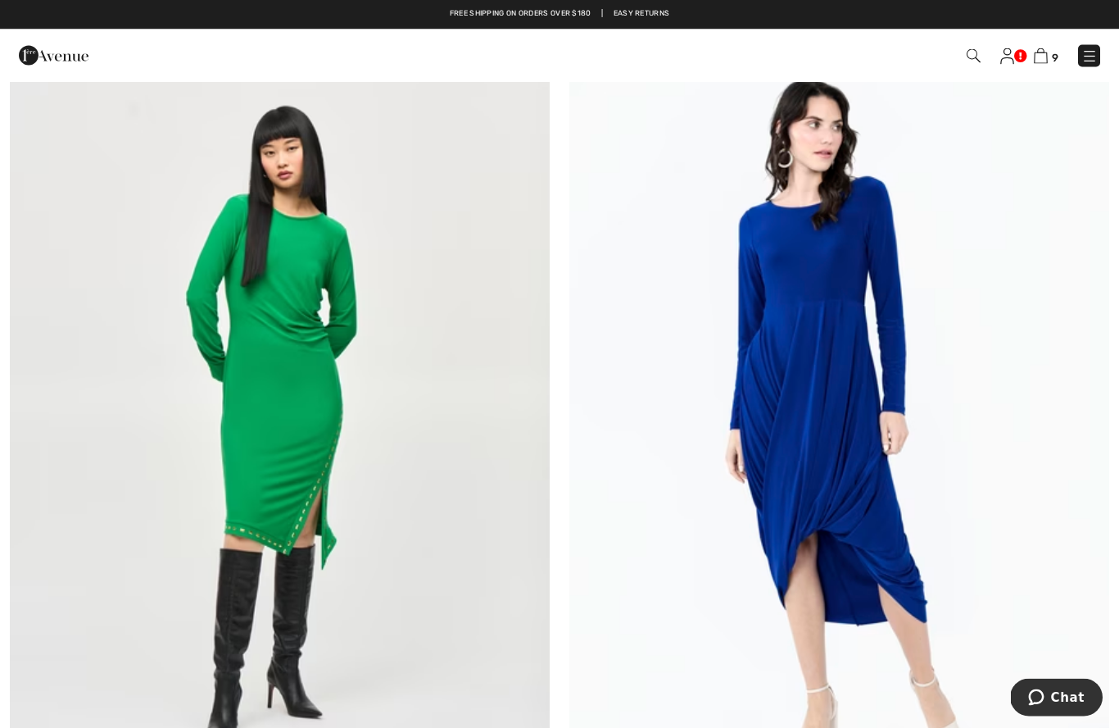
scroll to position [4558, 0]
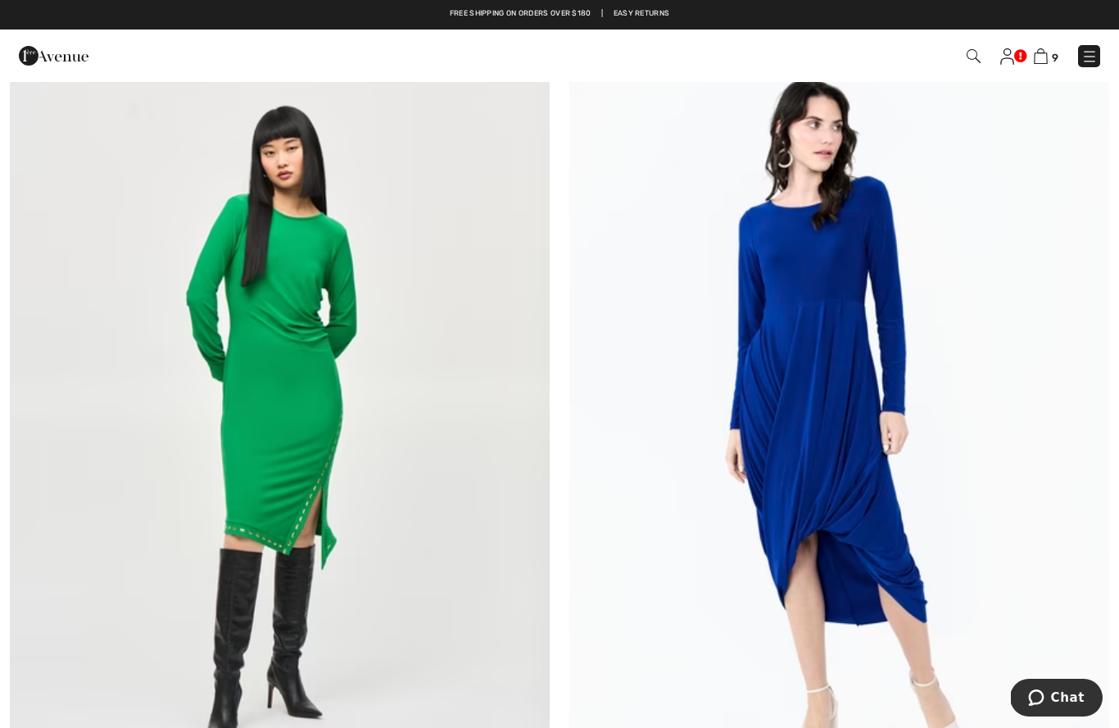
click at [932, 436] on img at bounding box center [839, 424] width 540 height 810
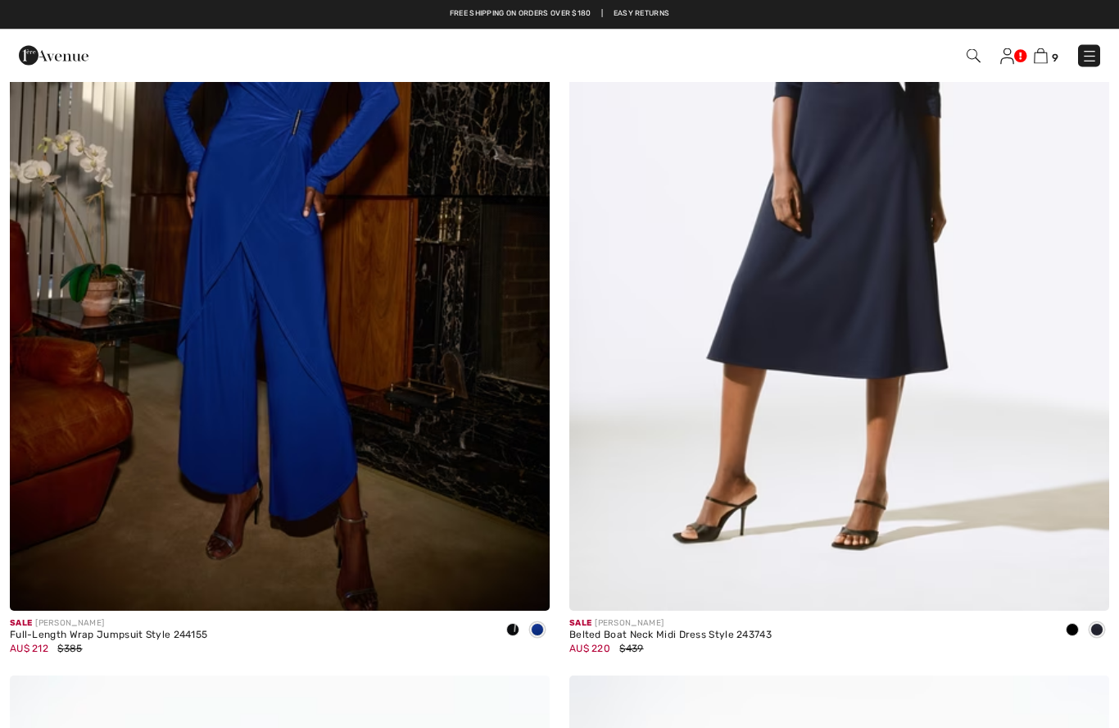
scroll to position [5823, 0]
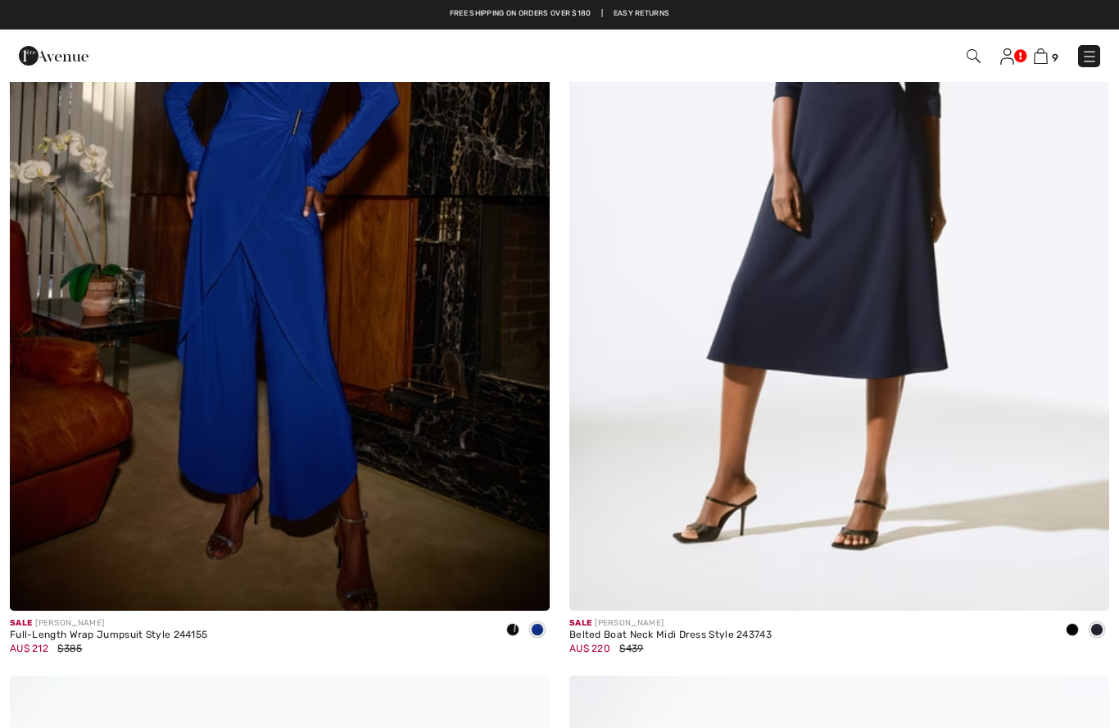
click at [241, 280] on img at bounding box center [280, 205] width 540 height 810
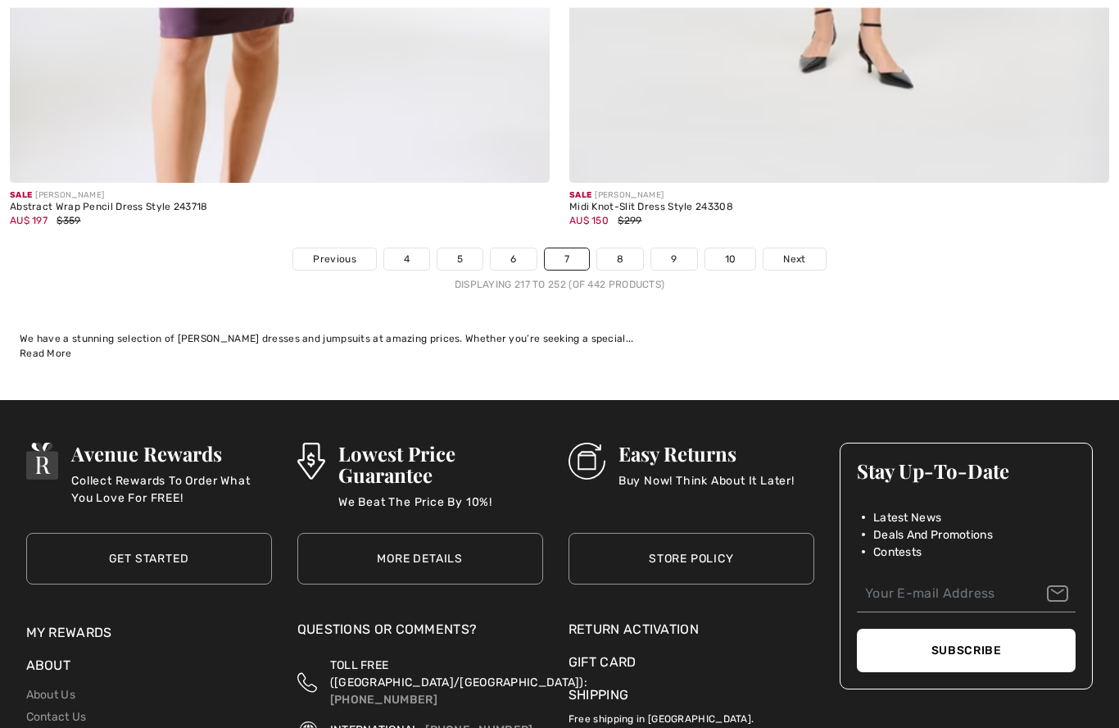
scroll to position [16041, 0]
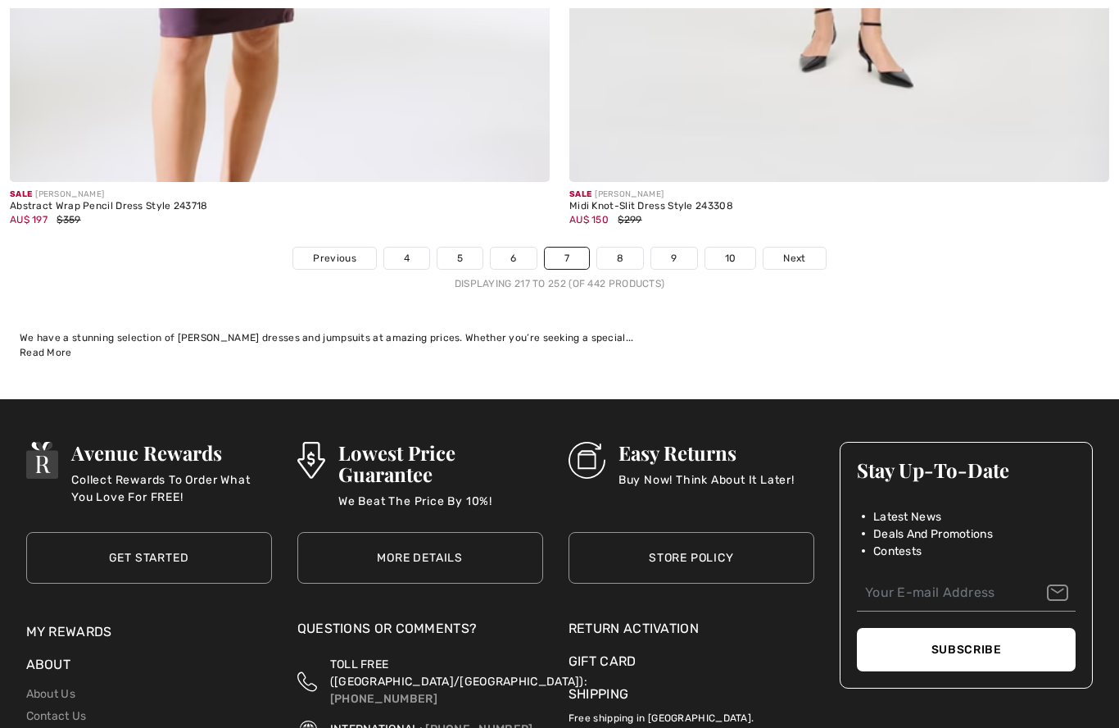
click at [624, 247] on link "8" at bounding box center [620, 257] width 46 height 21
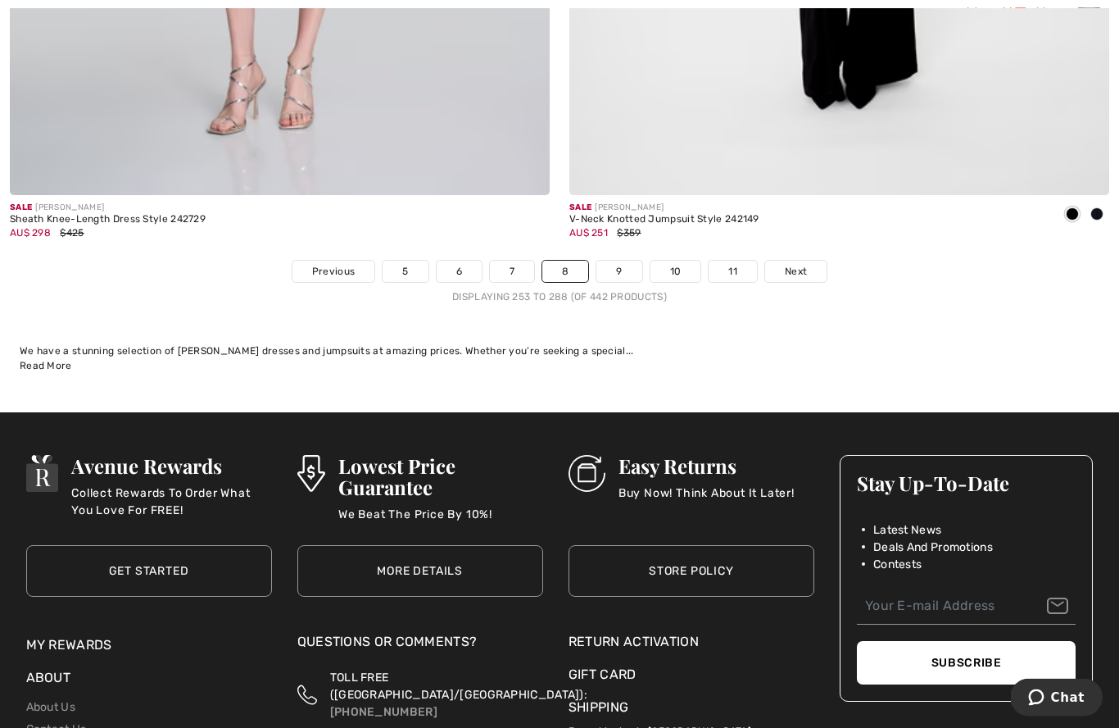
scroll to position [16031, 0]
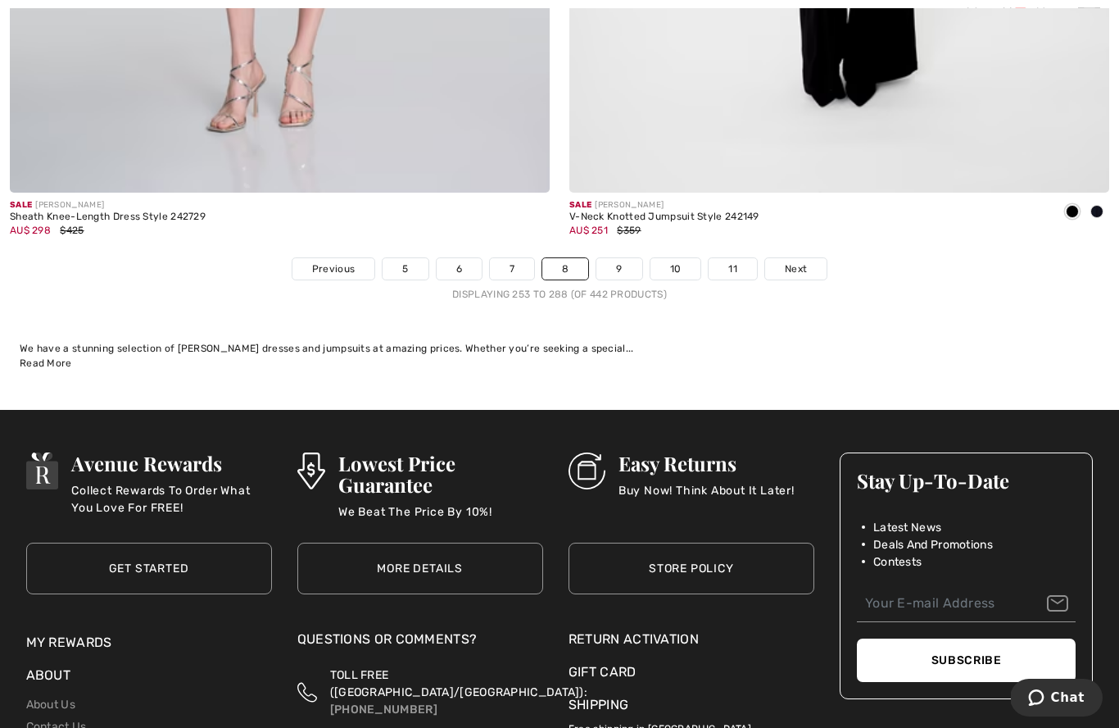
click at [621, 261] on link "9" at bounding box center [619, 268] width 45 height 21
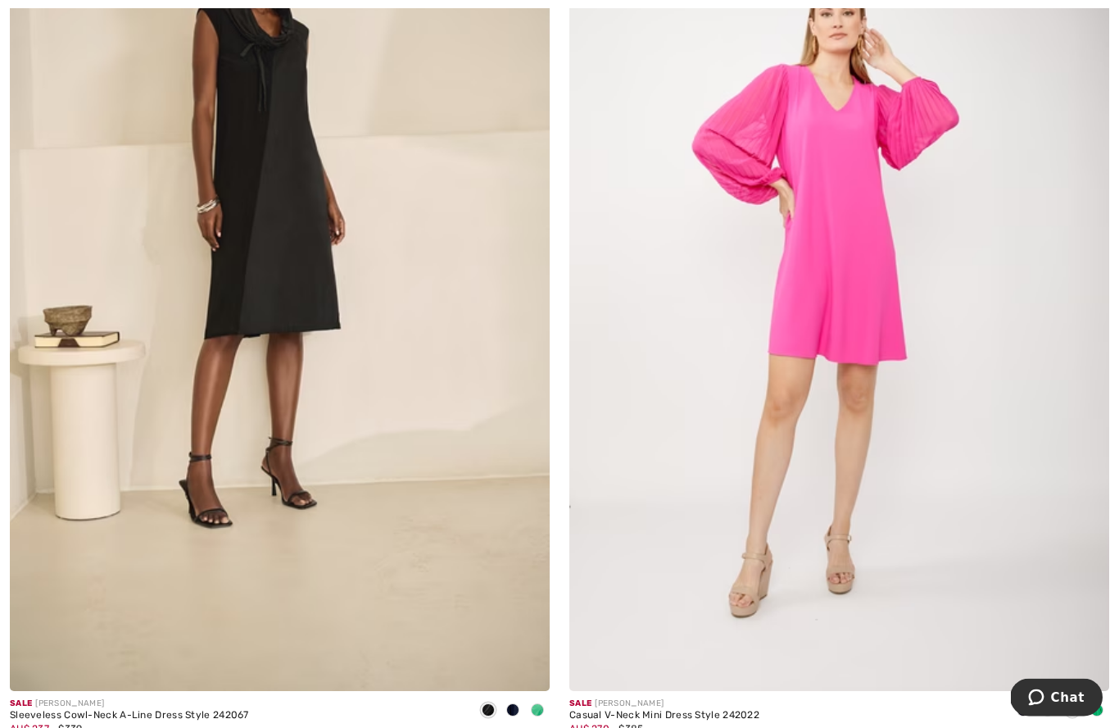
scroll to position [5741, 0]
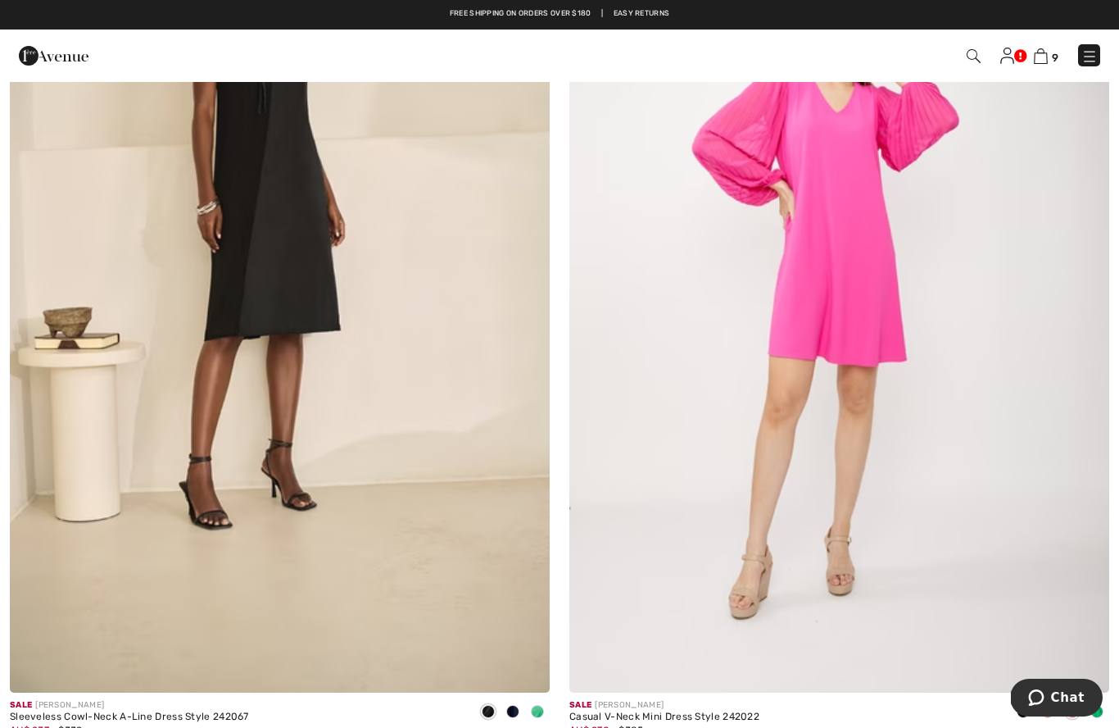
click at [843, 253] on img at bounding box center [839, 287] width 540 height 810
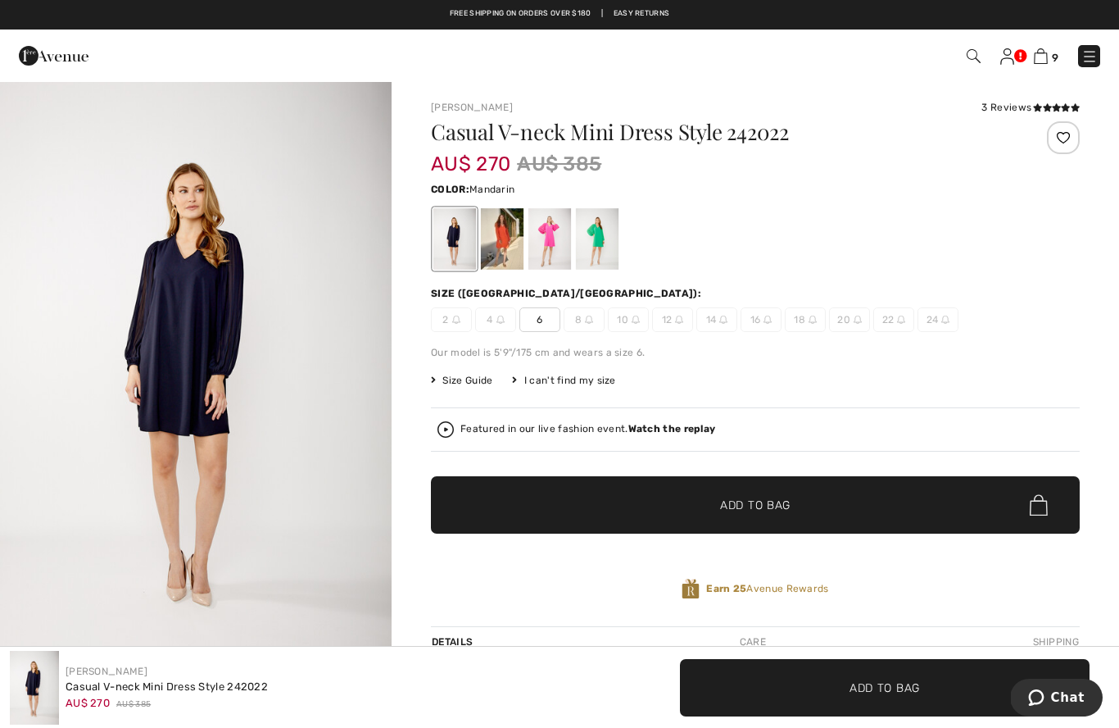
click at [491, 227] on div at bounding box center [502, 238] width 43 height 61
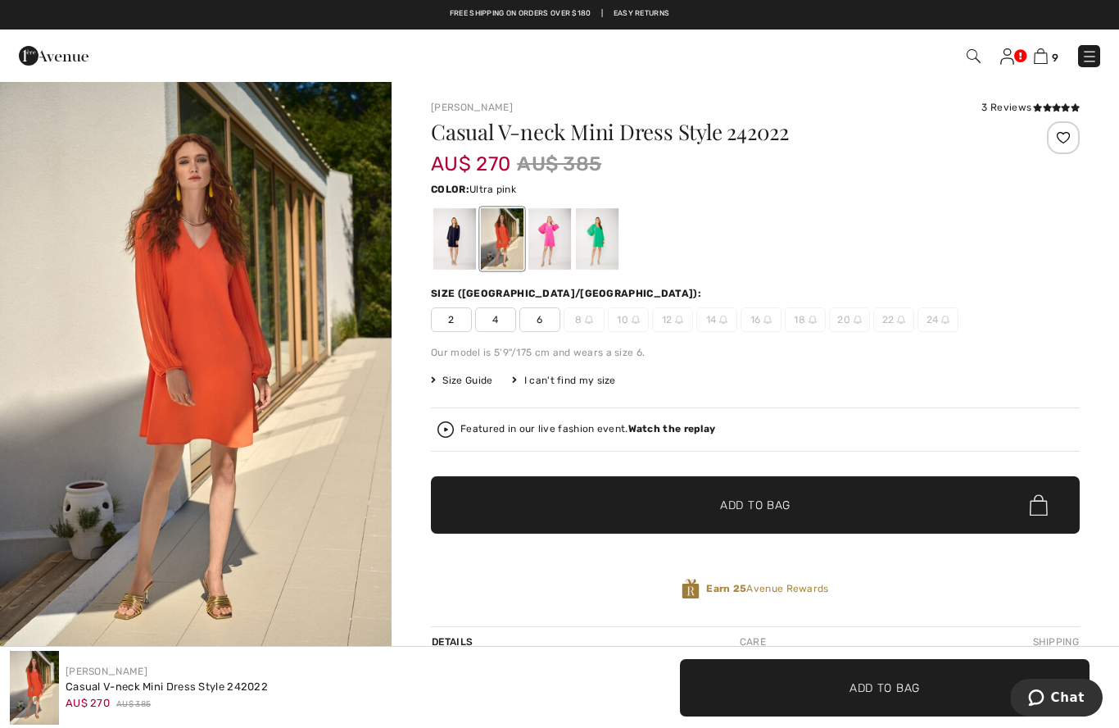
click at [560, 245] on div at bounding box center [550, 238] width 43 height 61
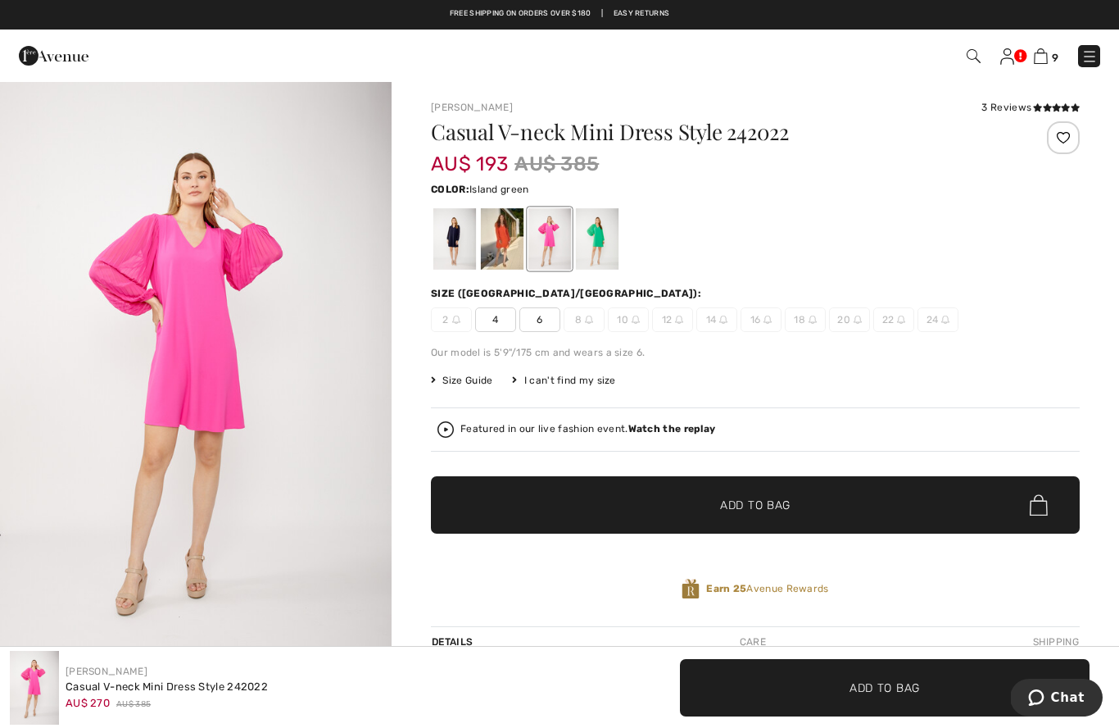
click at [601, 251] on div at bounding box center [597, 238] width 43 height 61
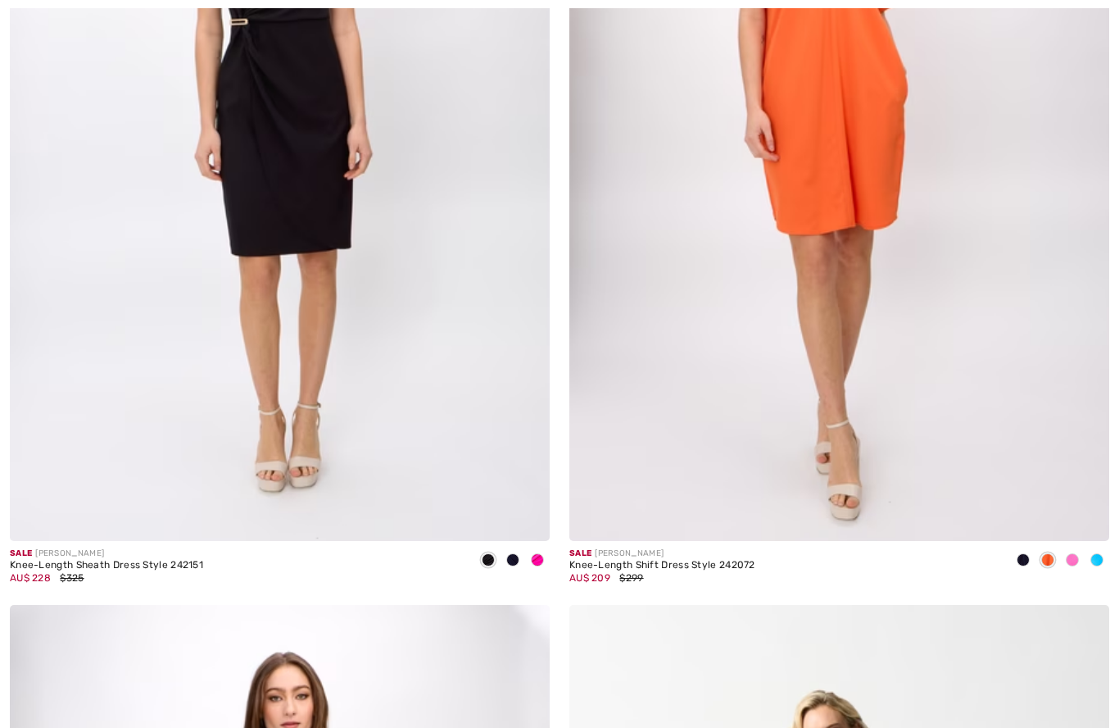
scroll to position [8518, 0]
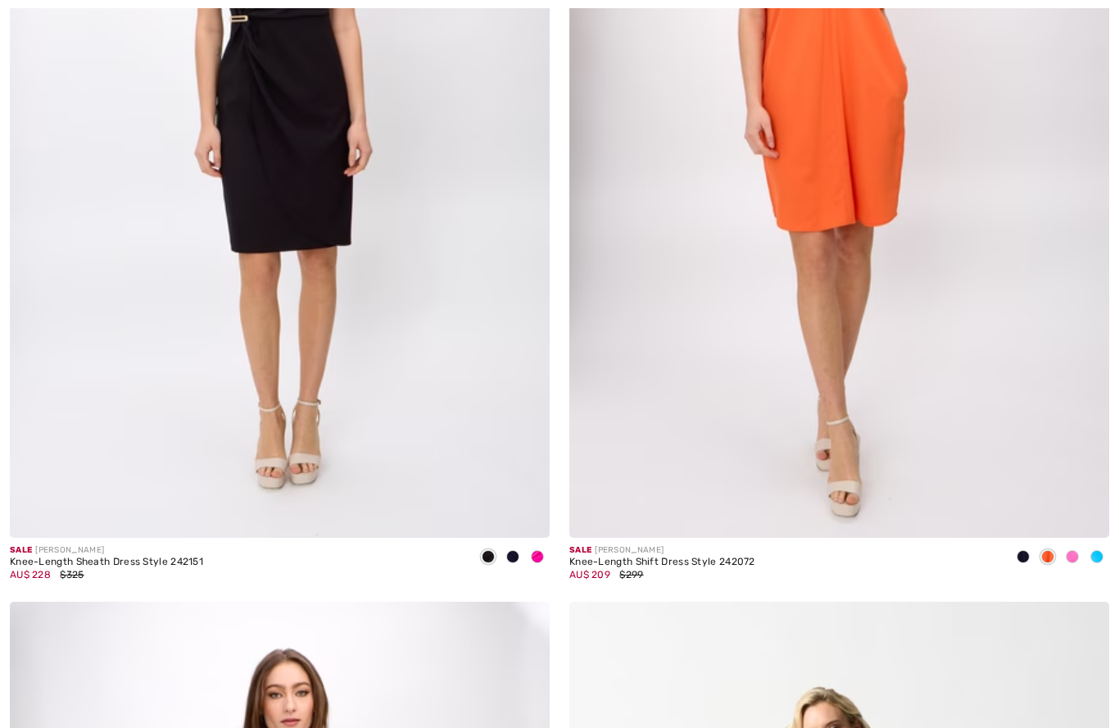
click at [859, 188] on img at bounding box center [839, 133] width 540 height 810
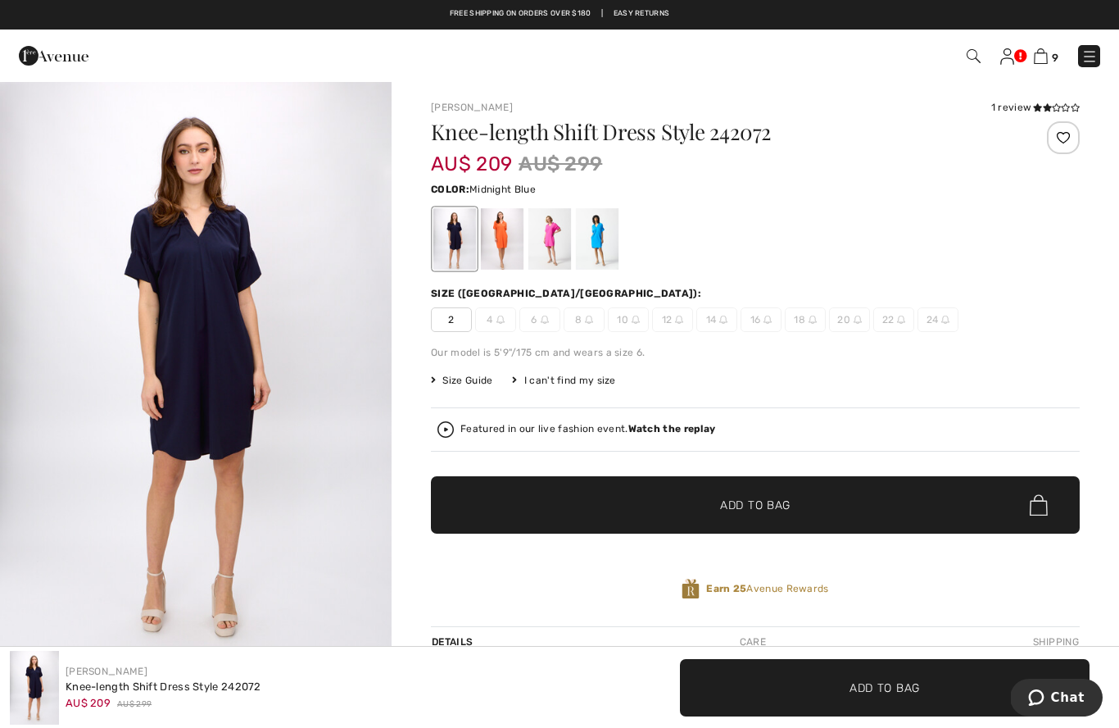
scroll to position [7, 0]
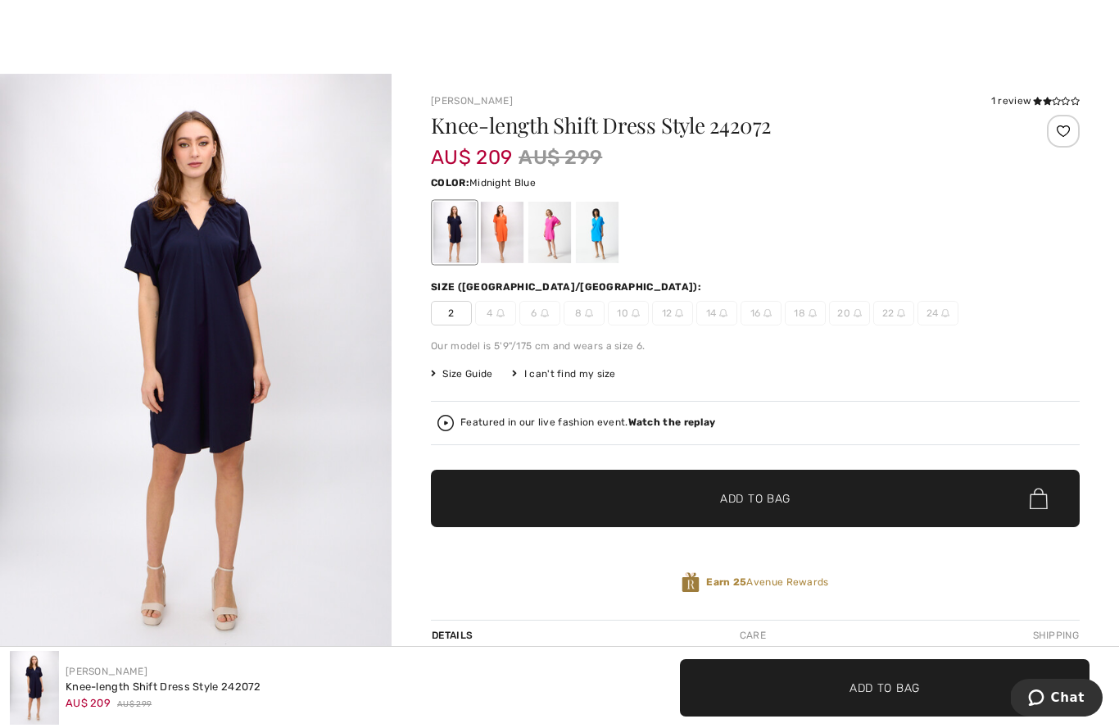
click at [498, 234] on div at bounding box center [502, 232] width 43 height 61
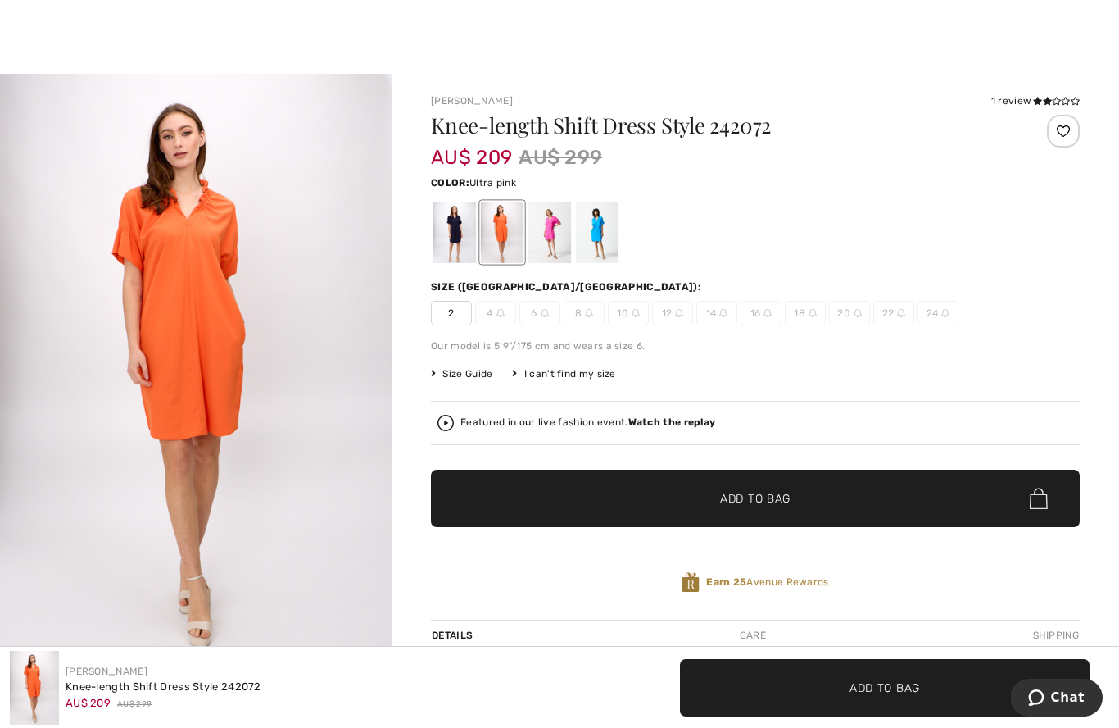
click at [561, 243] on div at bounding box center [550, 232] width 43 height 61
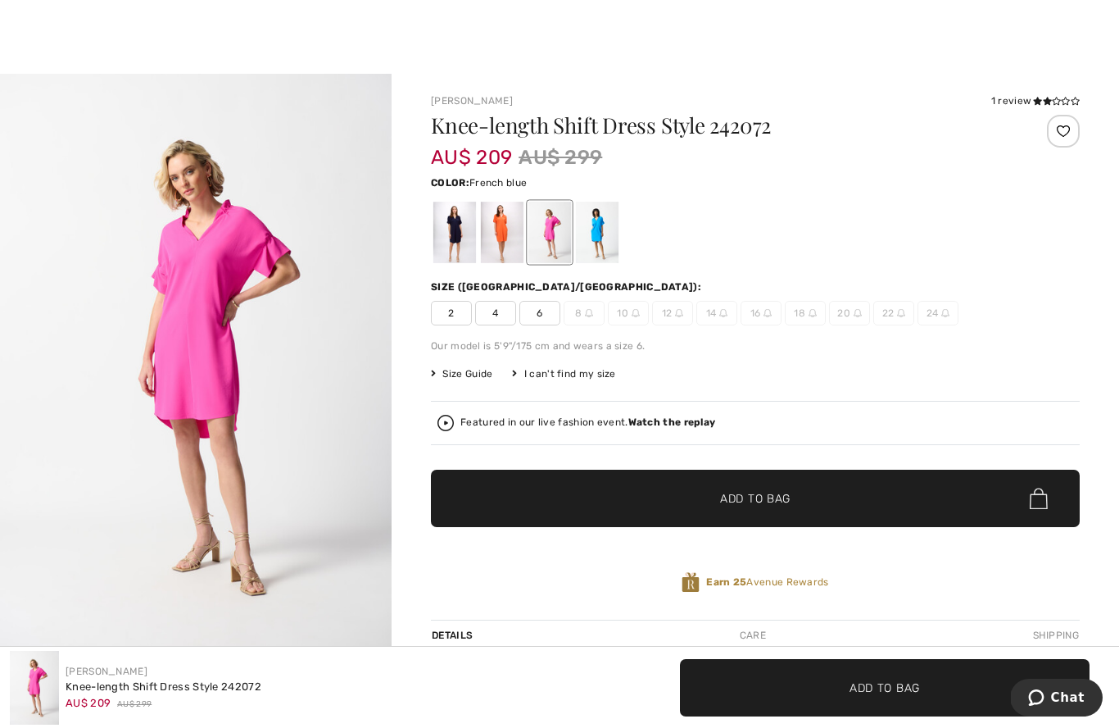
click at [604, 251] on div at bounding box center [597, 232] width 43 height 61
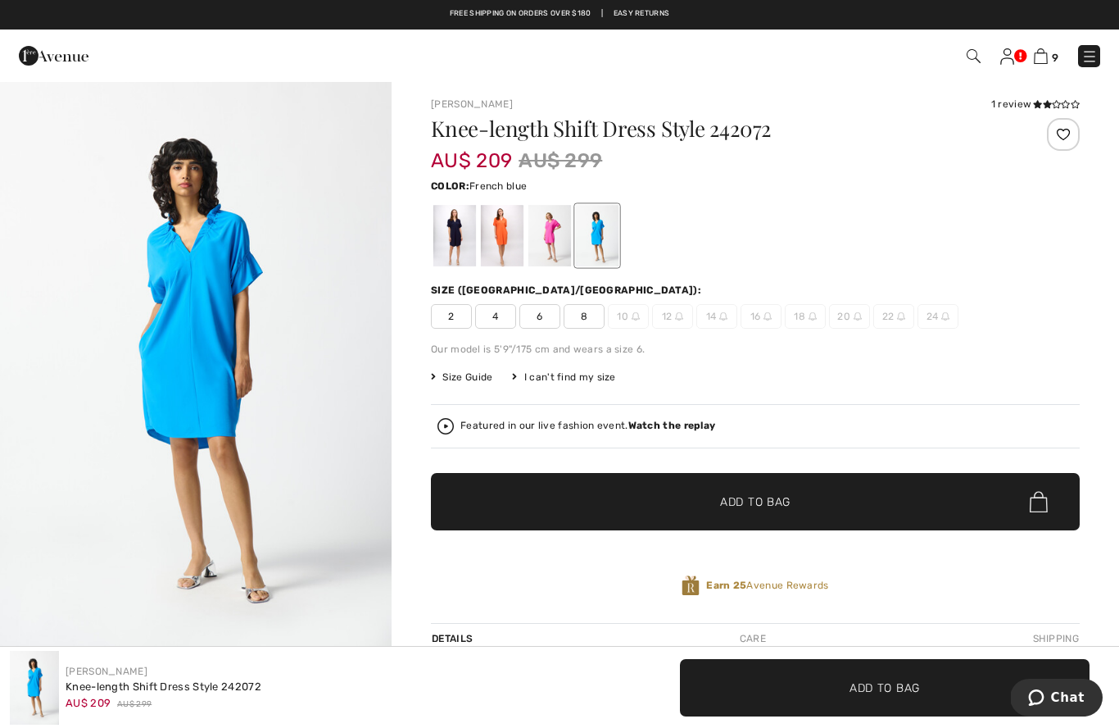
scroll to position [0, 0]
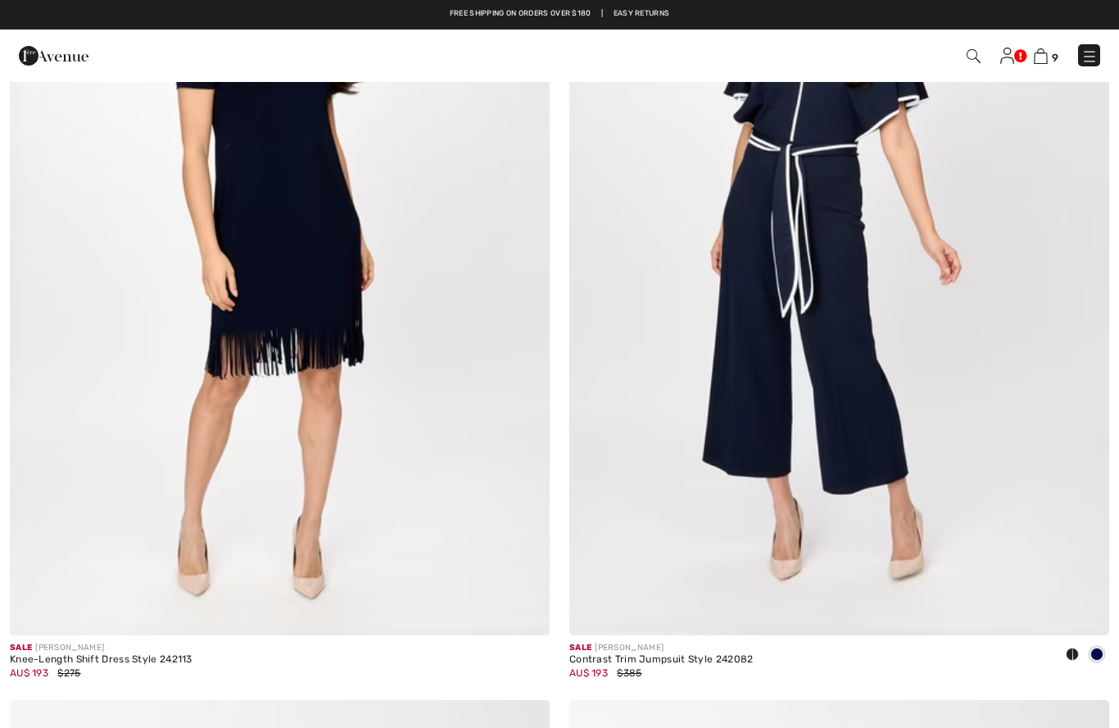
scroll to position [14707, 0]
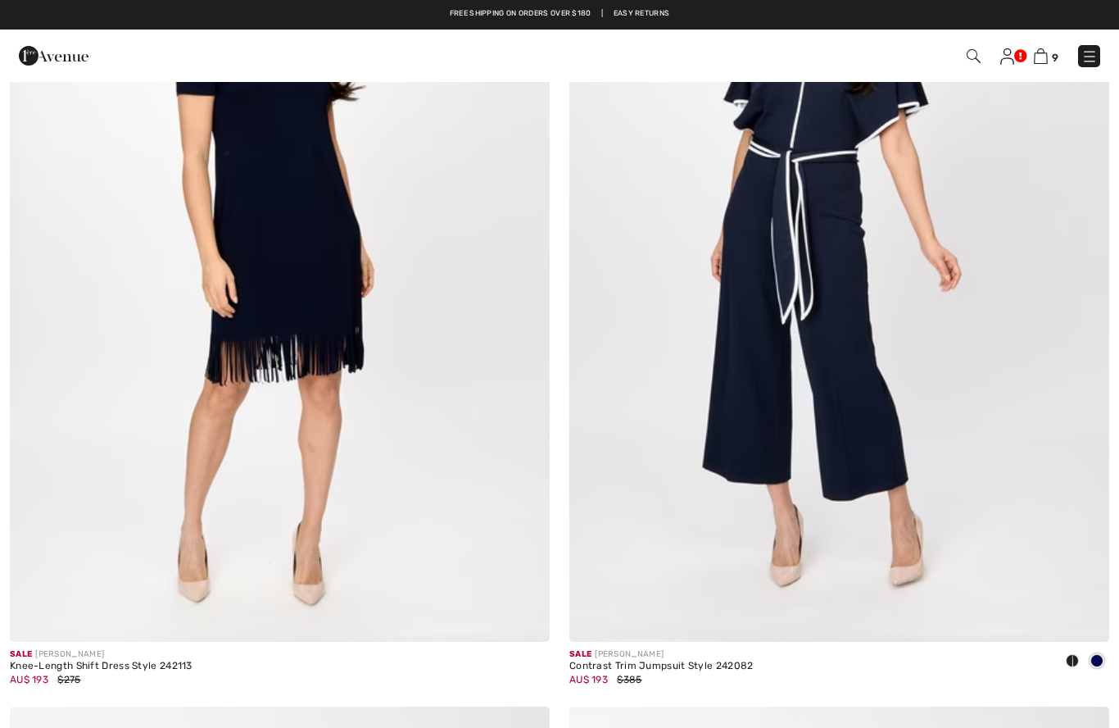
click at [256, 207] on img at bounding box center [280, 237] width 540 height 810
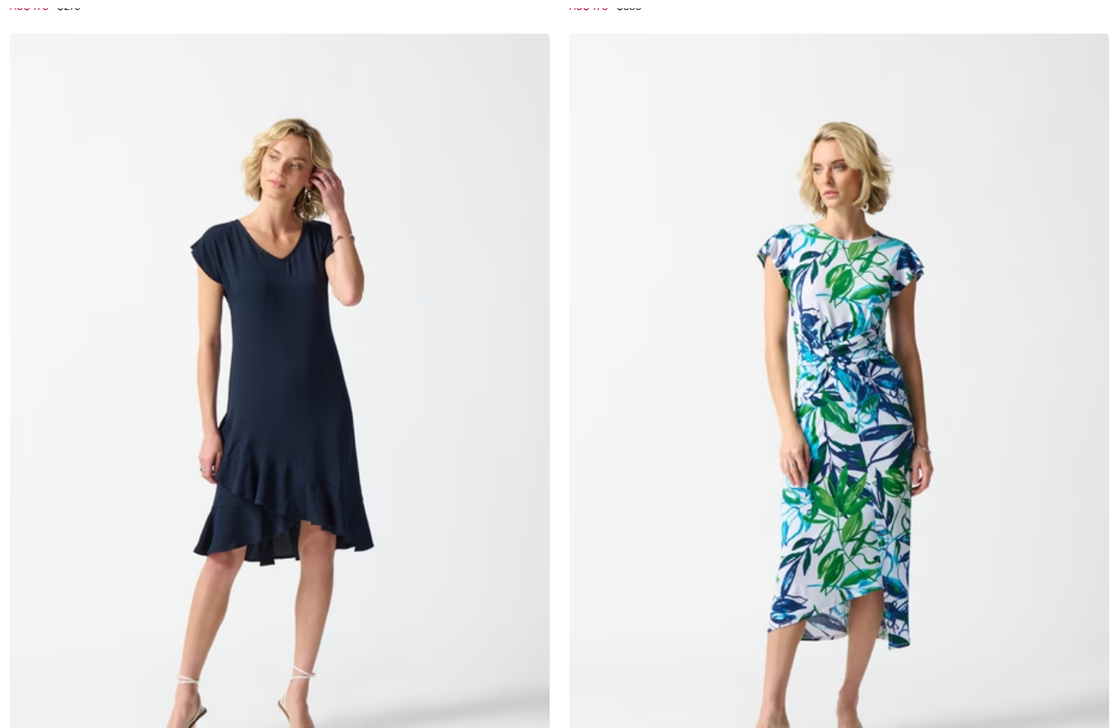
scroll to position [15401, 0]
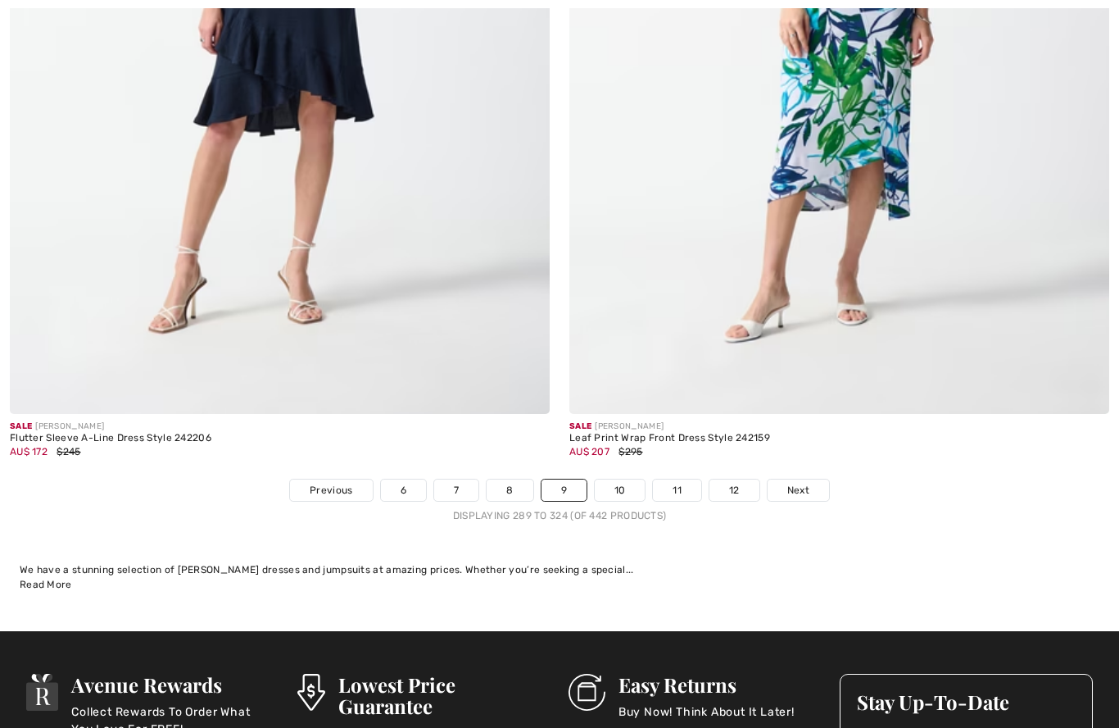
scroll to position [15843, 0]
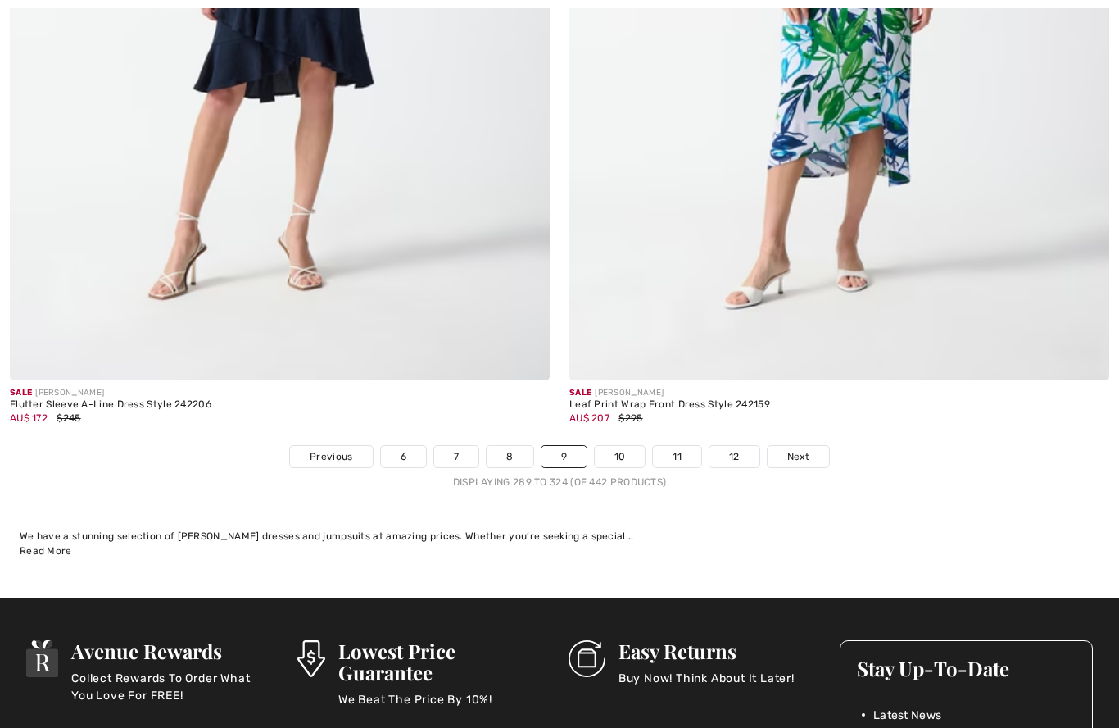
click at [808, 449] on span "Next" at bounding box center [798, 456] width 22 height 15
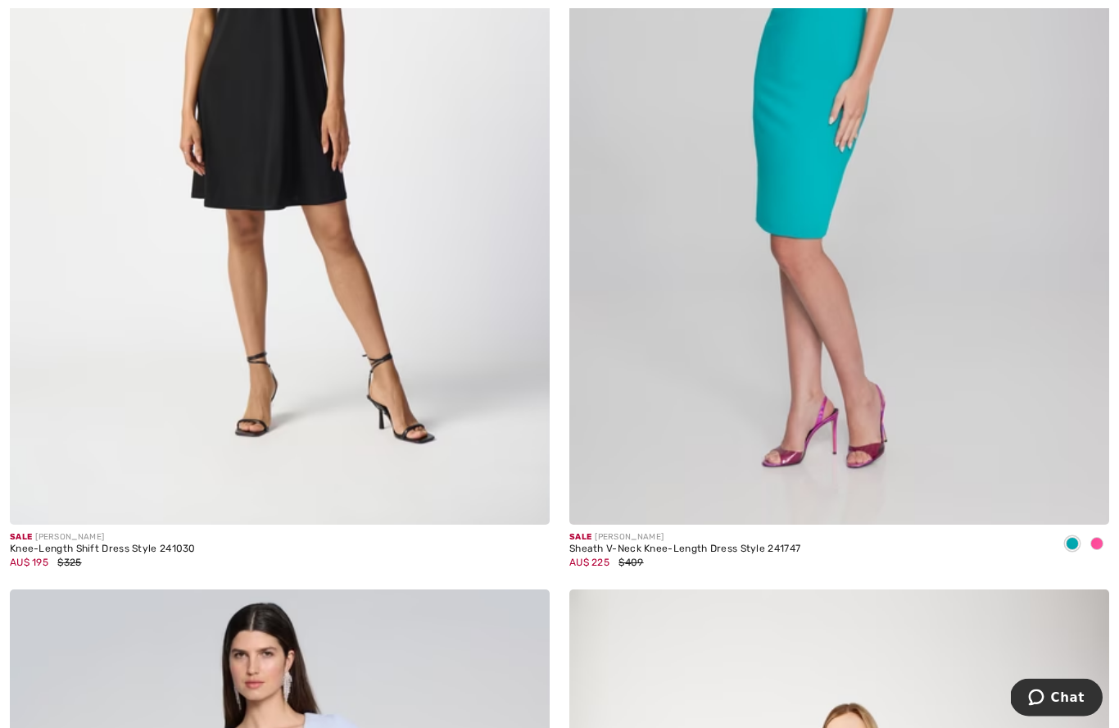
scroll to position [2239, 0]
click at [925, 323] on img at bounding box center [839, 120] width 540 height 810
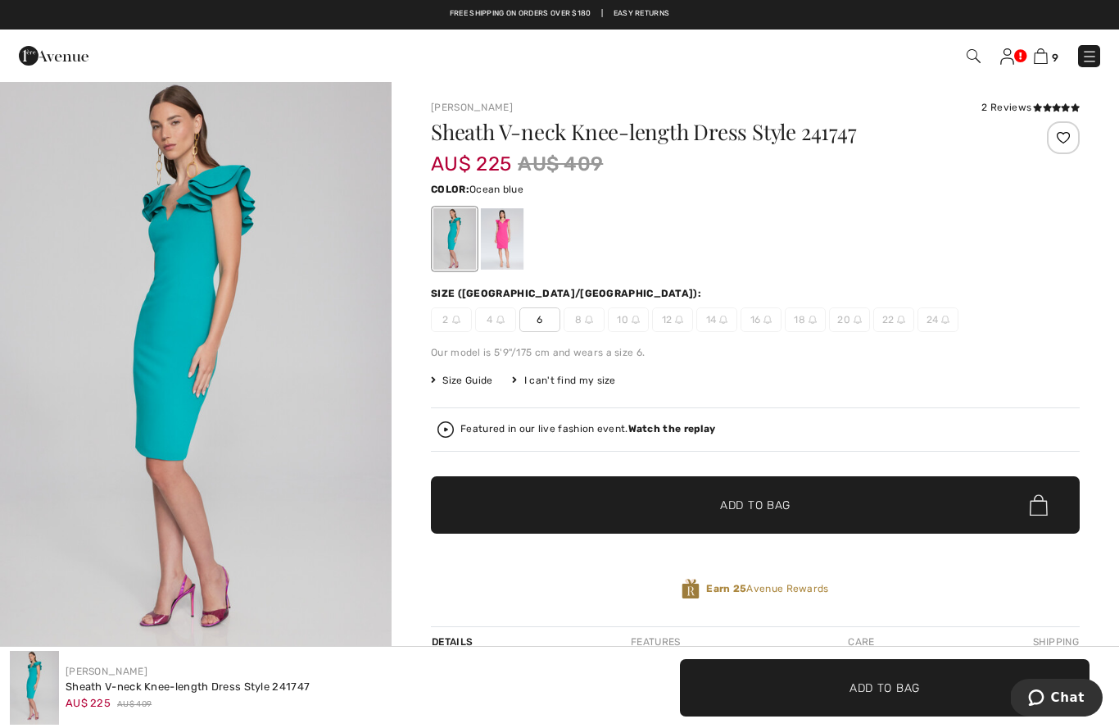
click at [513, 234] on div at bounding box center [502, 238] width 43 height 61
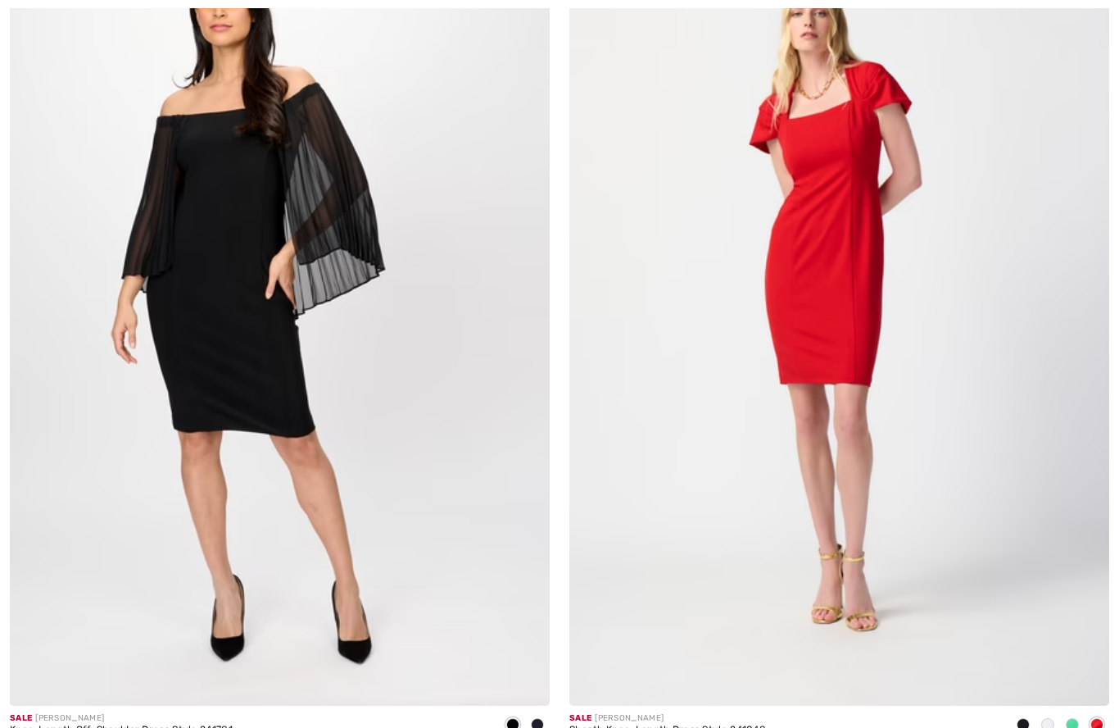
scroll to position [8351, 0]
click at [850, 350] on img at bounding box center [839, 300] width 540 height 810
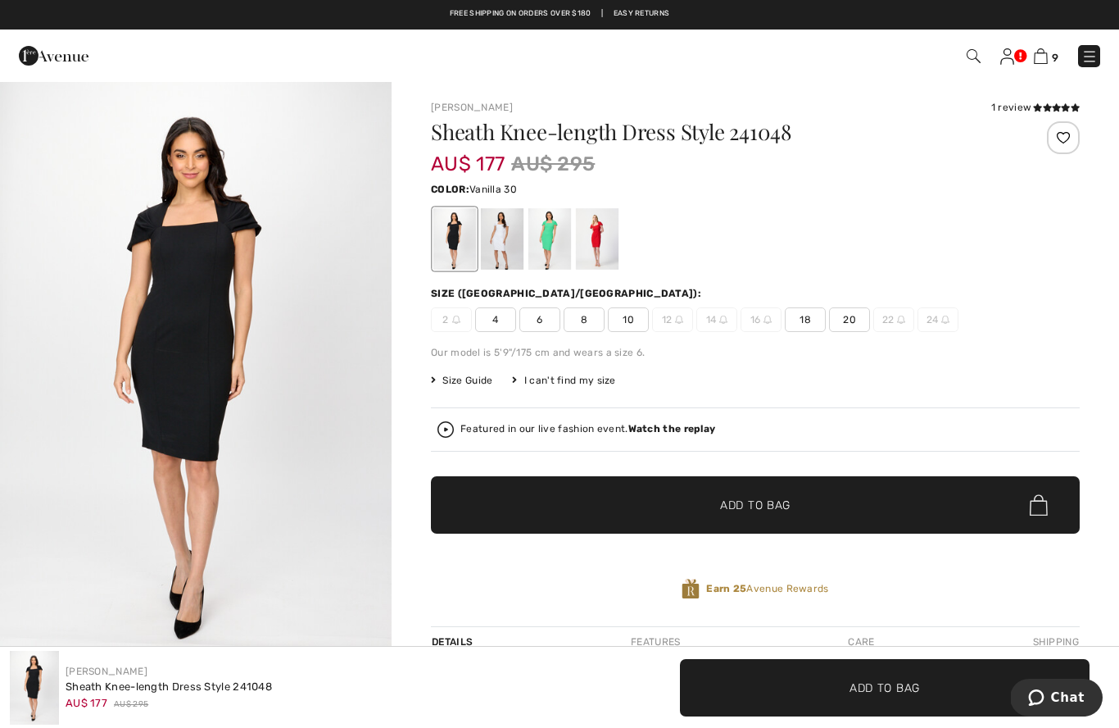
click at [507, 244] on div at bounding box center [502, 238] width 43 height 61
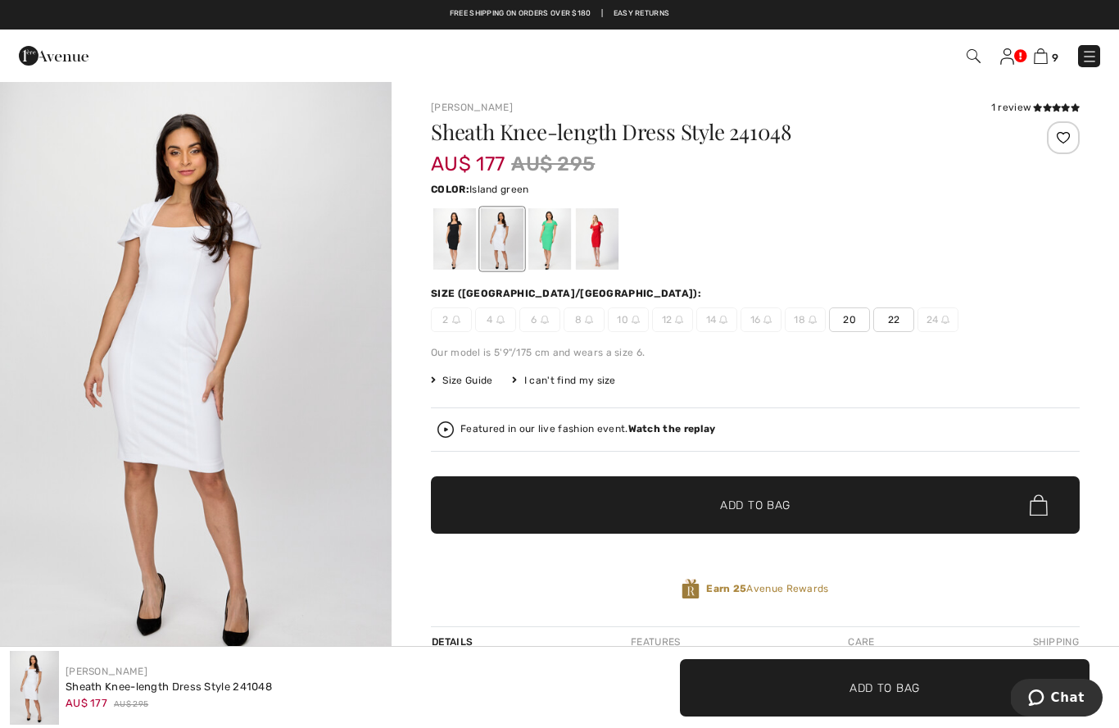
click at [565, 233] on div at bounding box center [550, 238] width 43 height 61
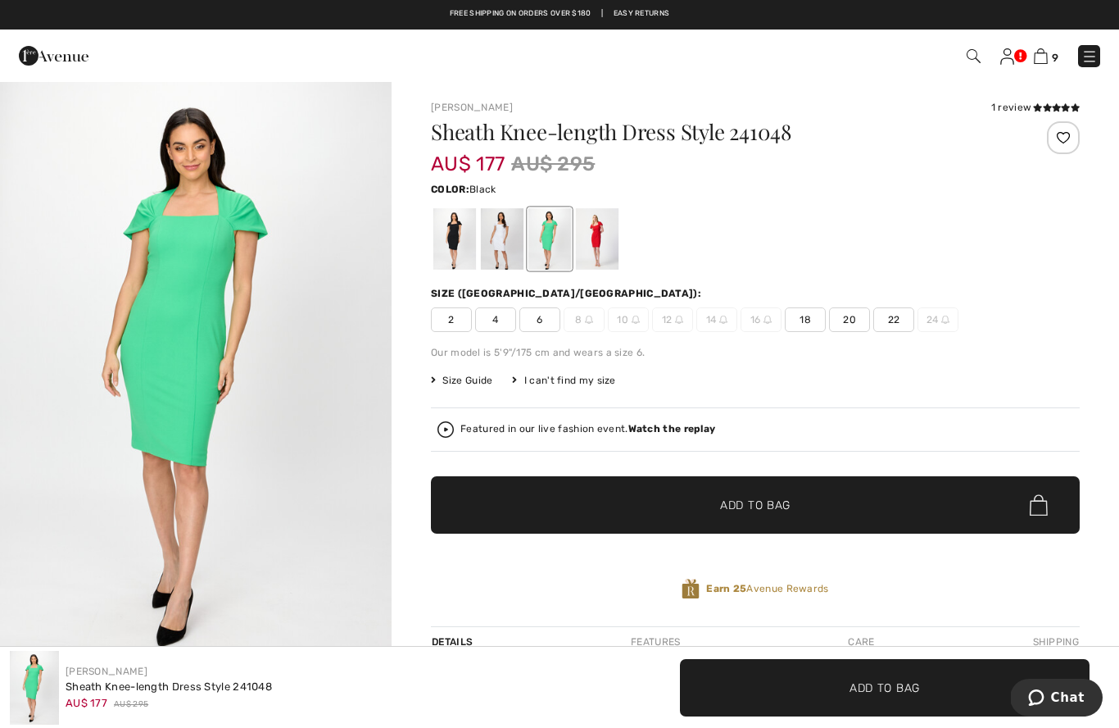
click at [449, 248] on div at bounding box center [454, 238] width 43 height 61
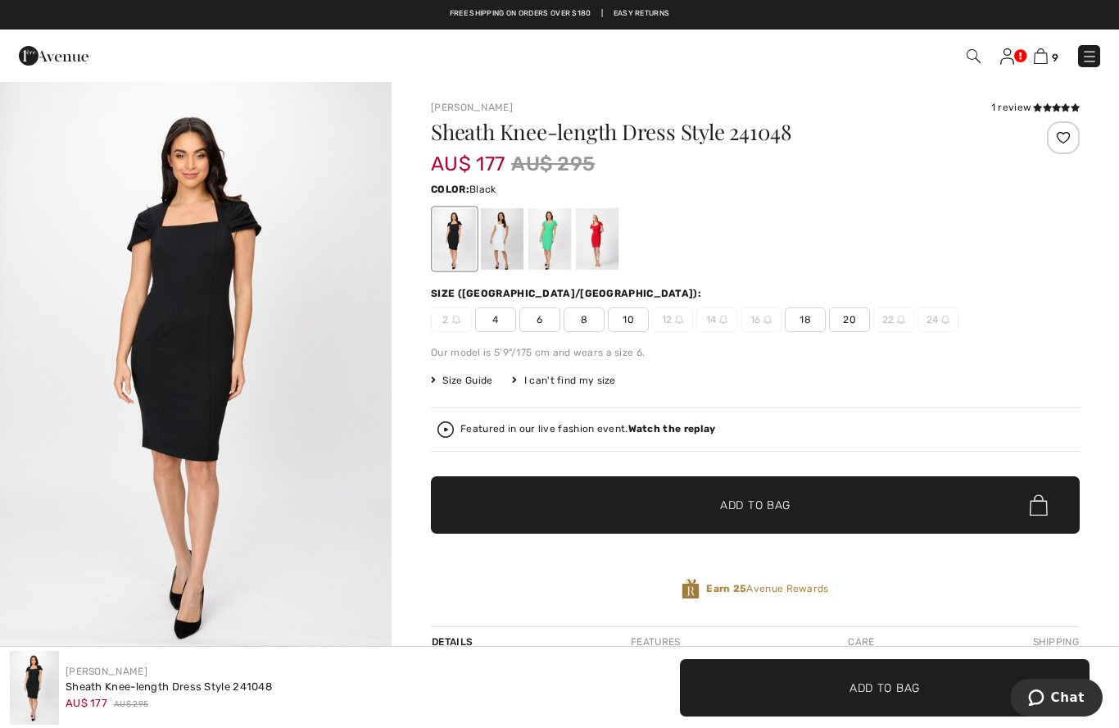
click at [558, 246] on div at bounding box center [550, 238] width 43 height 61
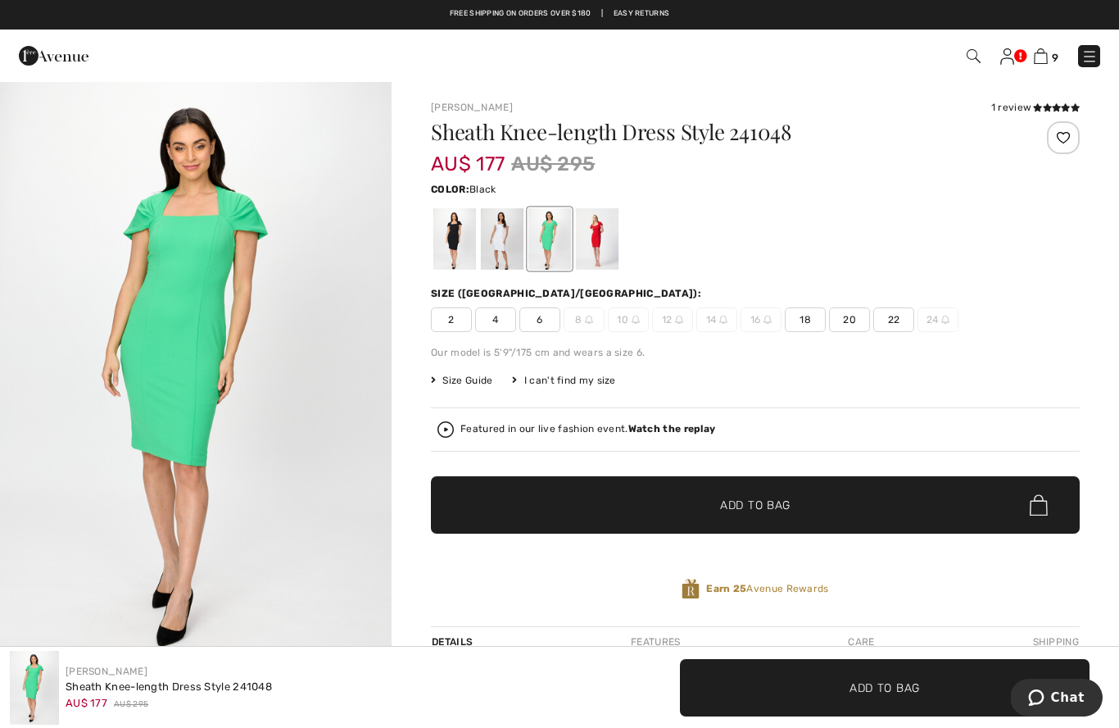
click at [464, 241] on div at bounding box center [454, 238] width 43 height 61
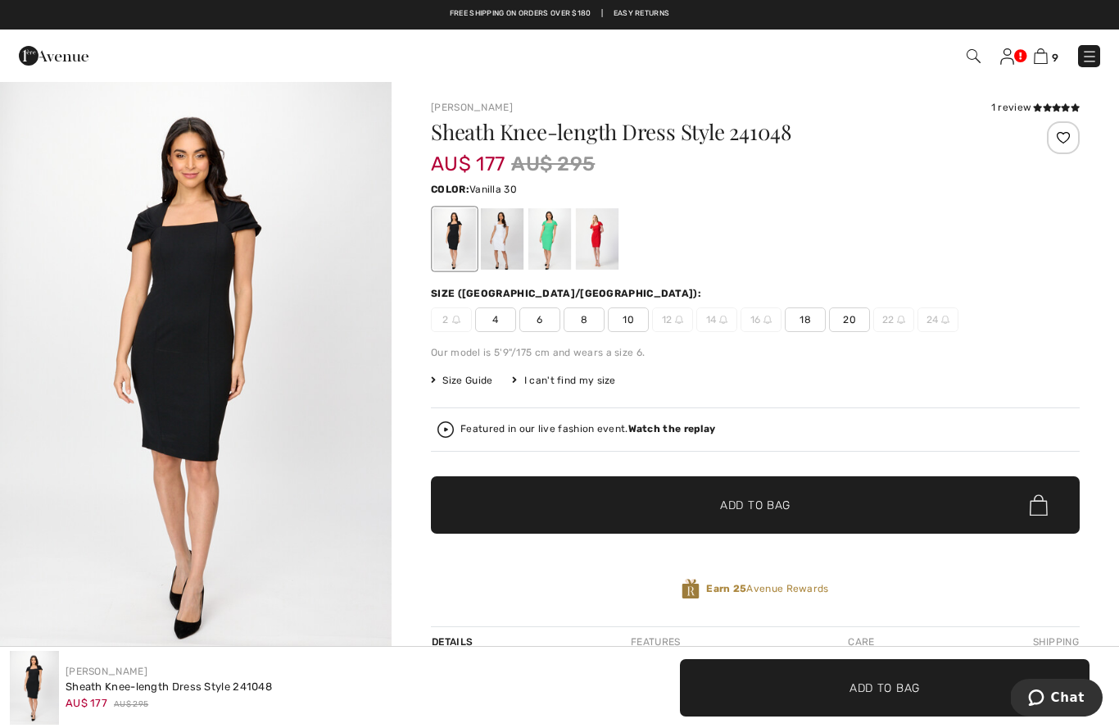
click at [507, 241] on div at bounding box center [502, 238] width 43 height 61
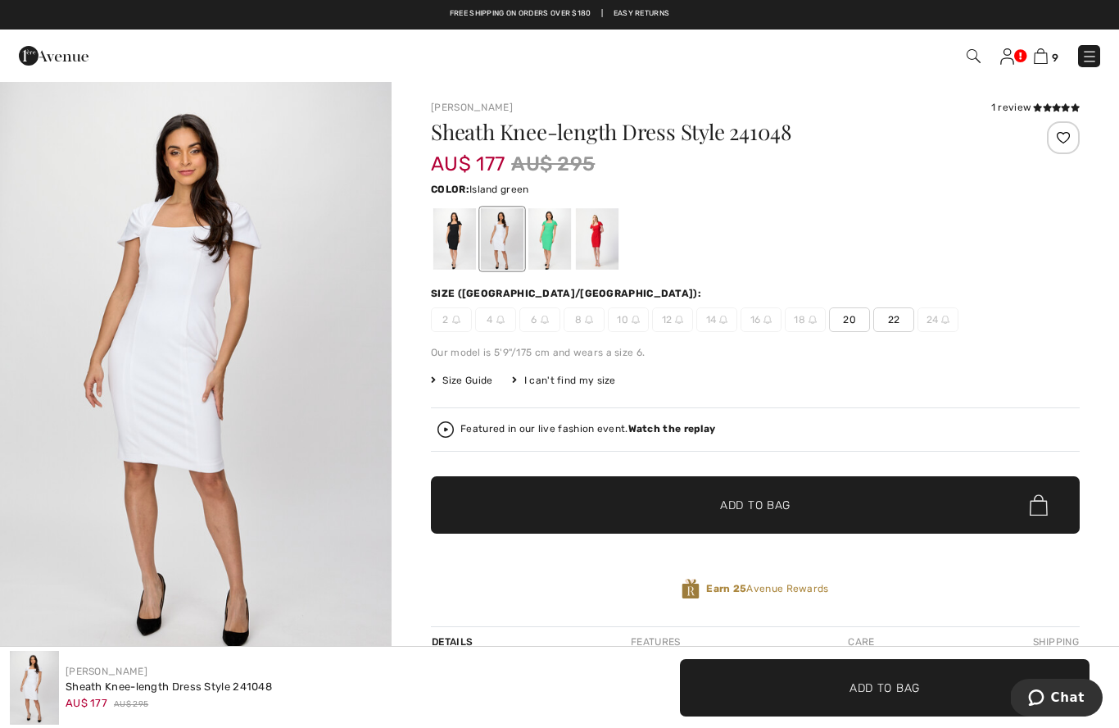
click at [554, 243] on div at bounding box center [550, 238] width 43 height 61
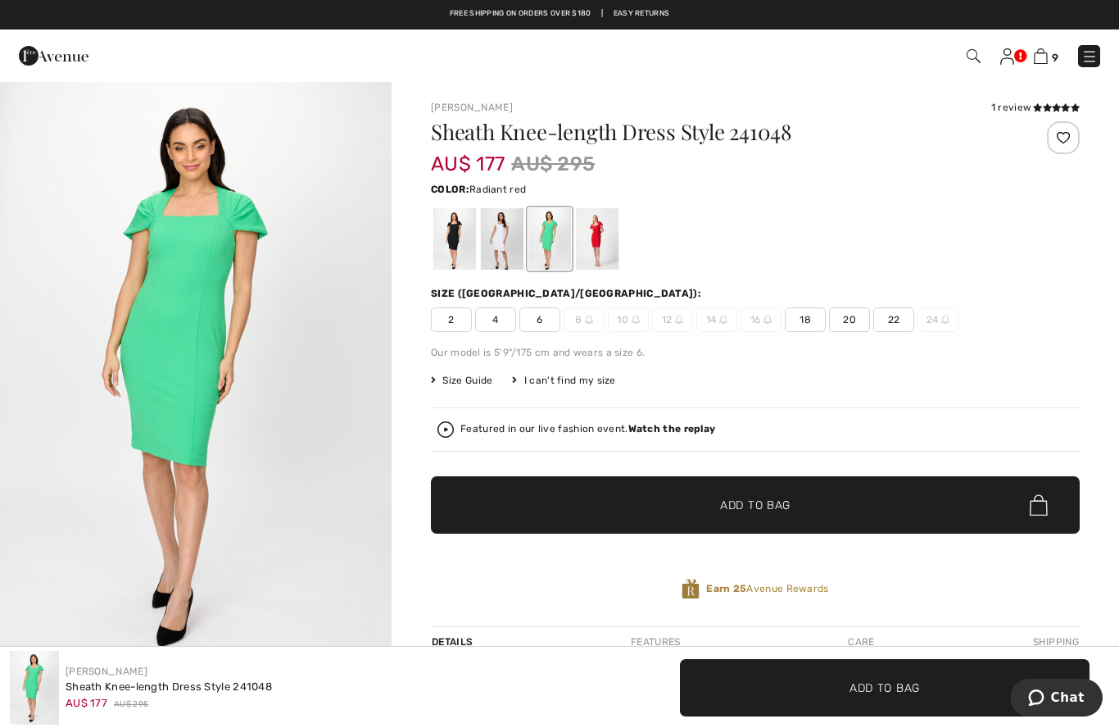
click at [598, 243] on div at bounding box center [597, 238] width 43 height 61
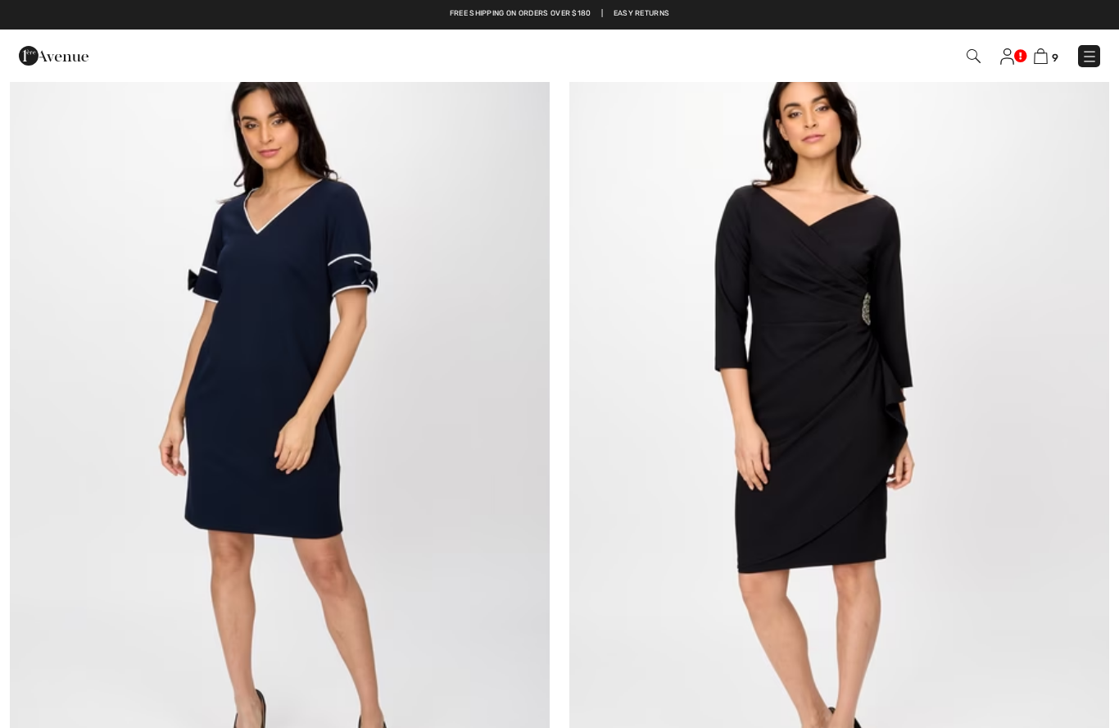
scroll to position [9108, 0]
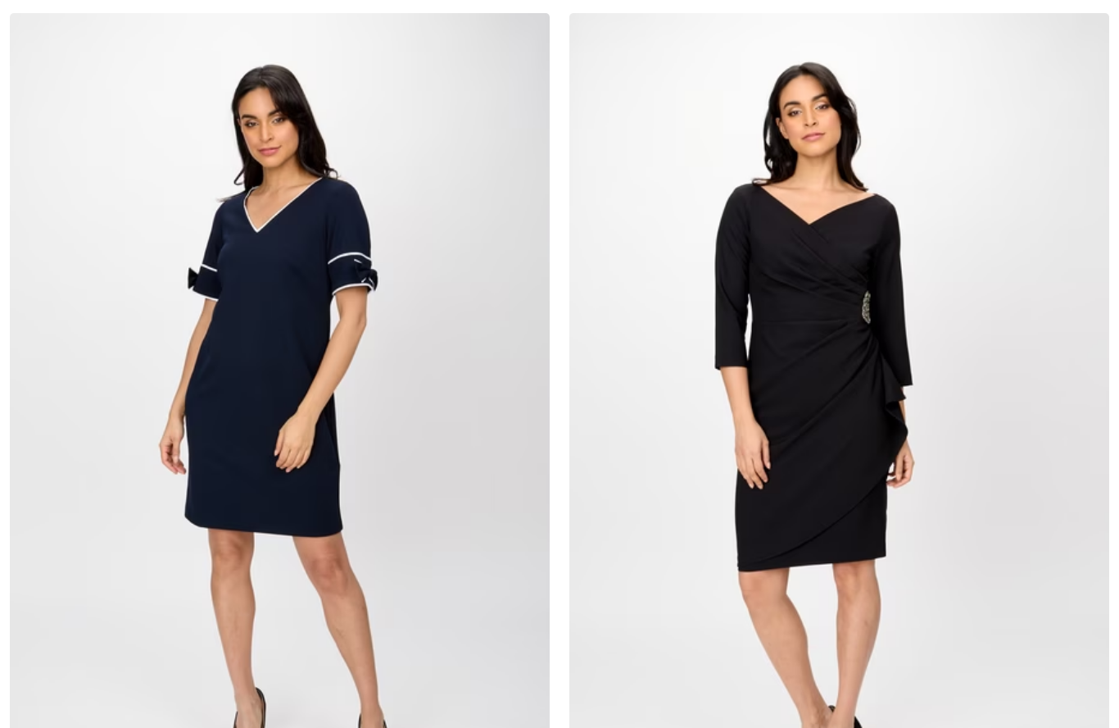
click at [877, 488] on img at bounding box center [839, 418] width 540 height 810
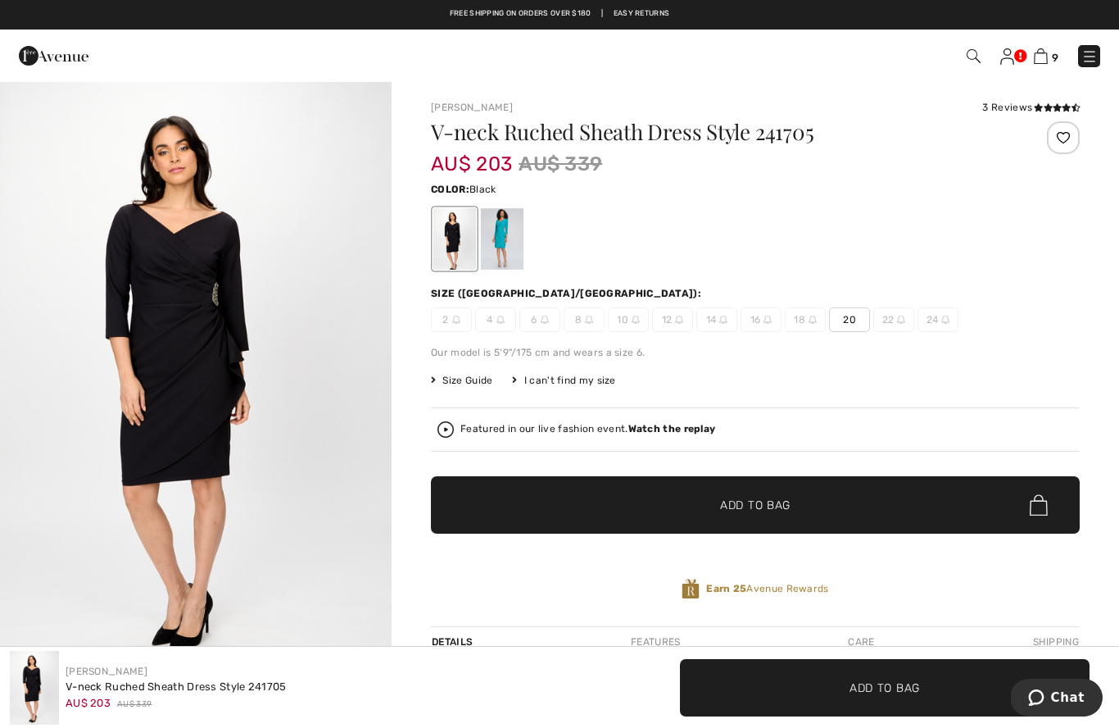
click at [491, 235] on div at bounding box center [502, 238] width 43 height 61
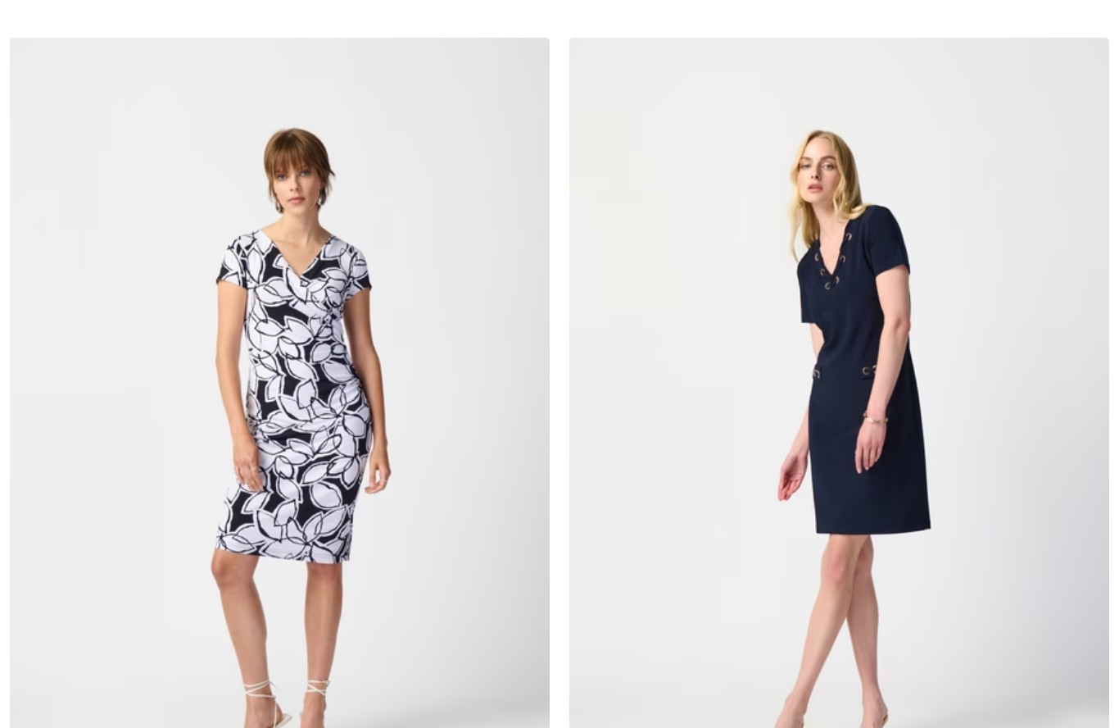
scroll to position [11002, 0]
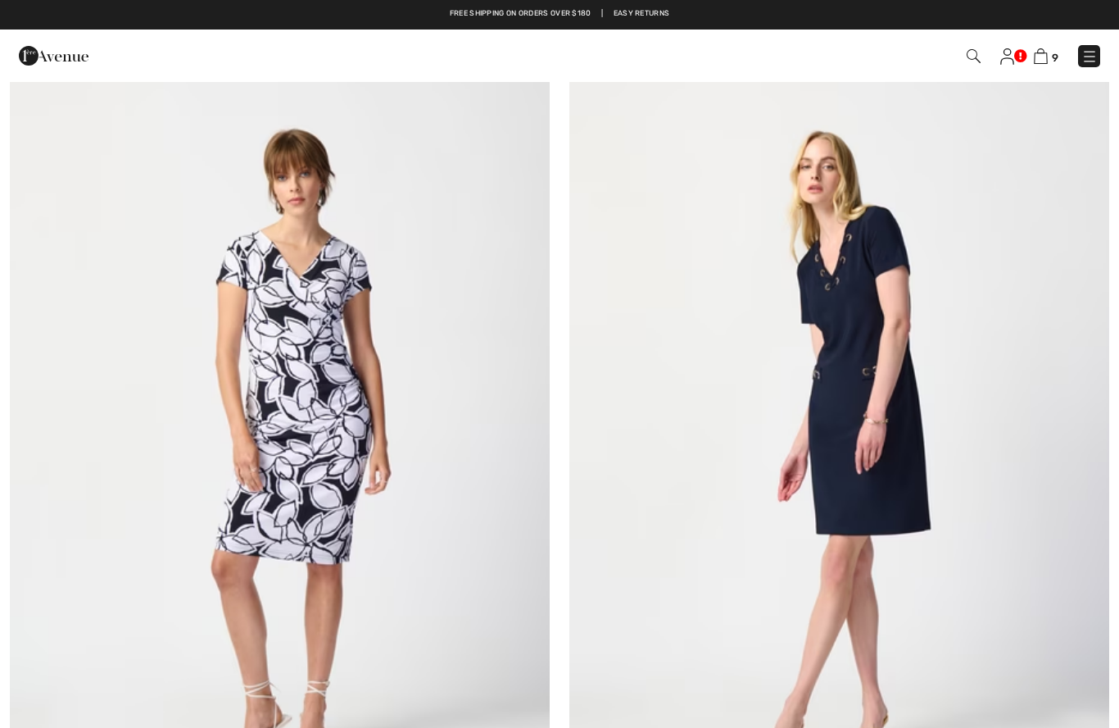
click at [916, 460] on img at bounding box center [839, 444] width 540 height 810
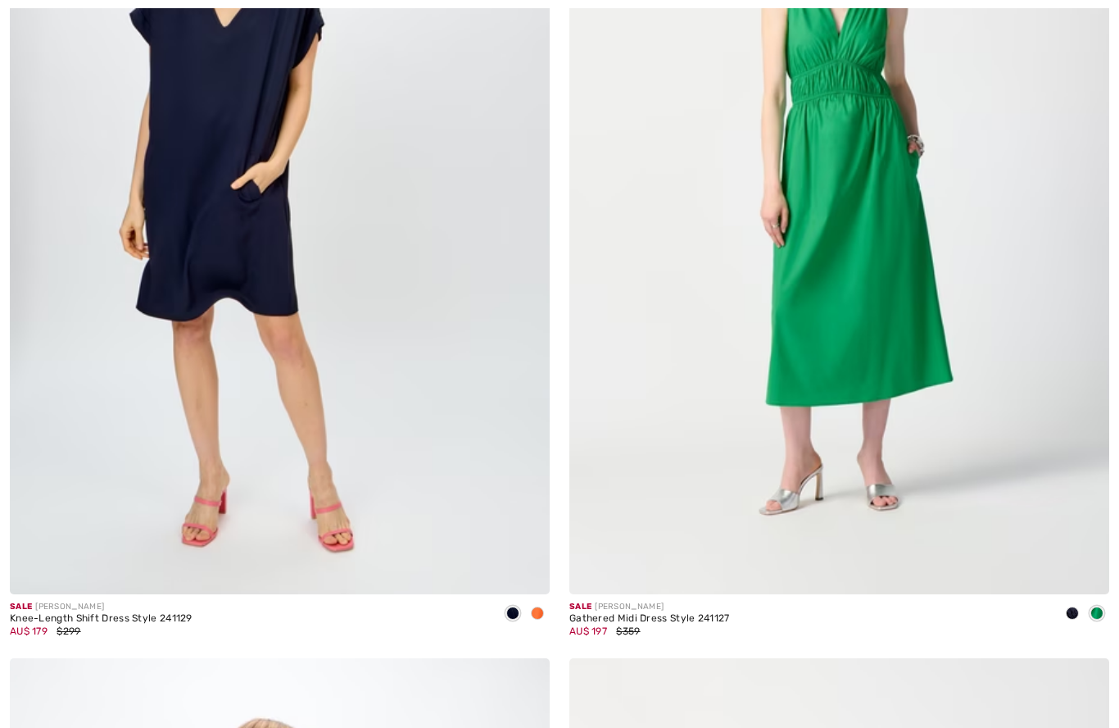
scroll to position [13006, 0]
click at [207, 232] on img at bounding box center [280, 189] width 540 height 810
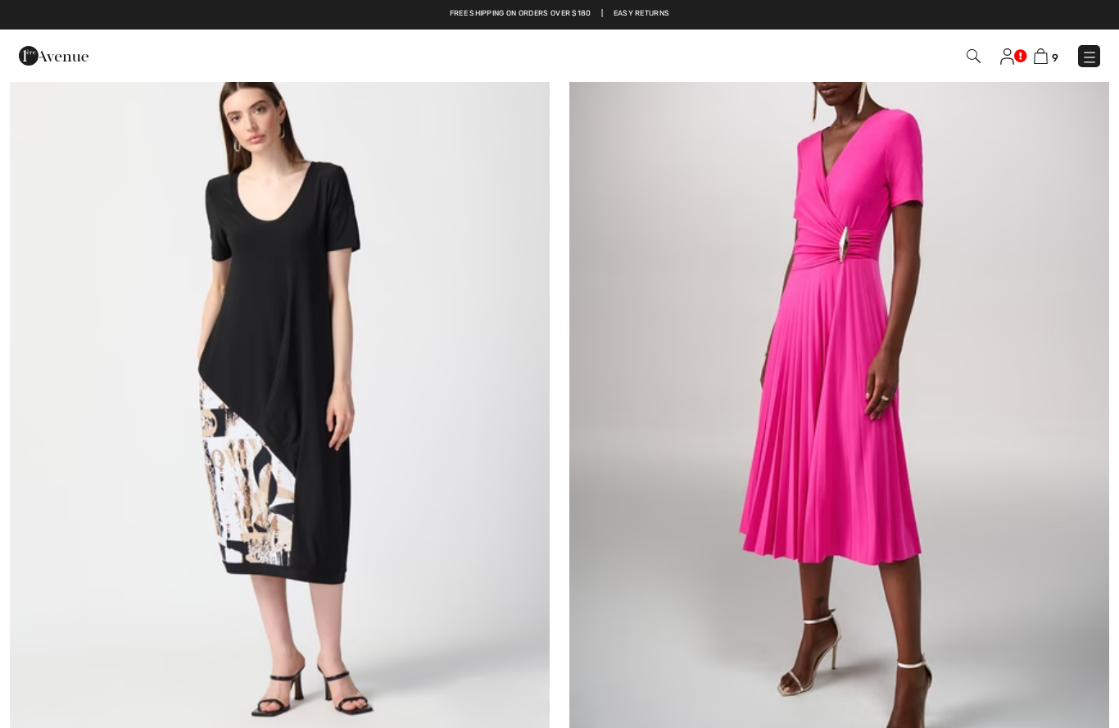
scroll to position [15427, 0]
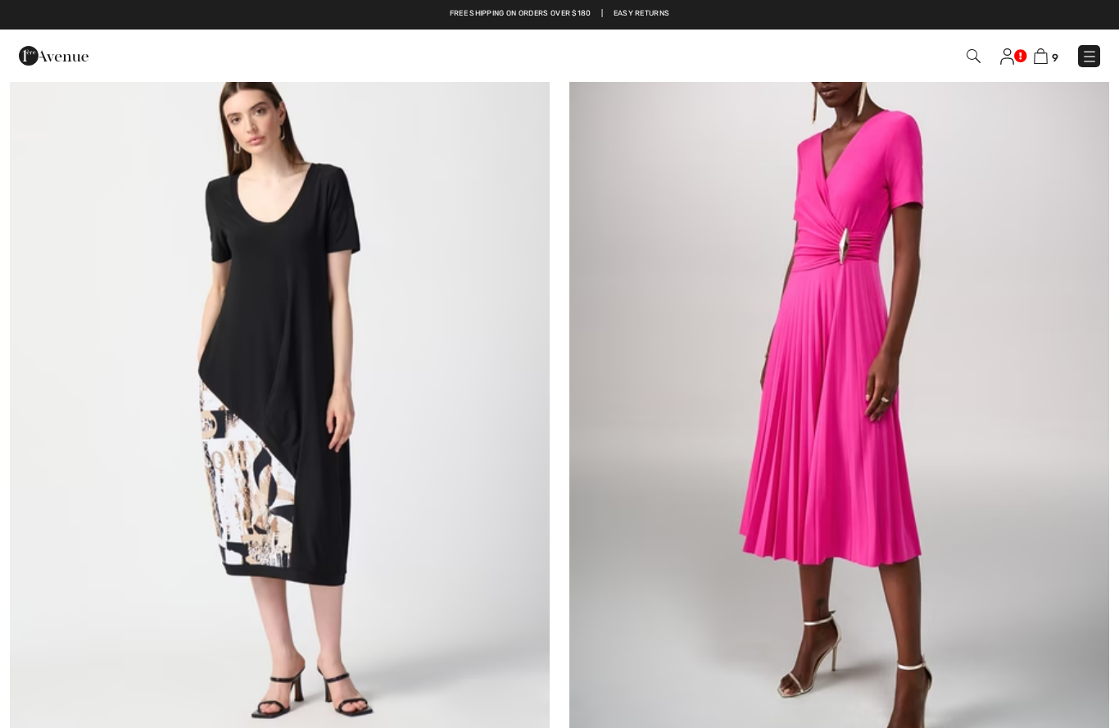
click at [895, 424] on img at bounding box center [839, 392] width 540 height 810
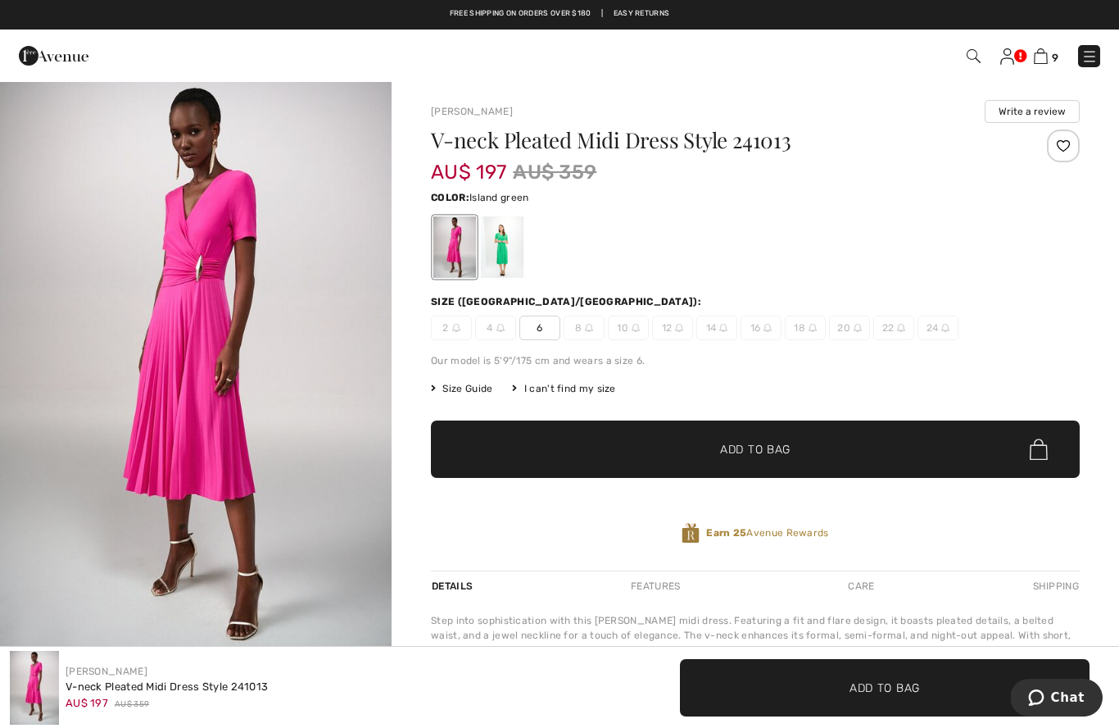
click at [497, 249] on div at bounding box center [502, 246] width 43 height 61
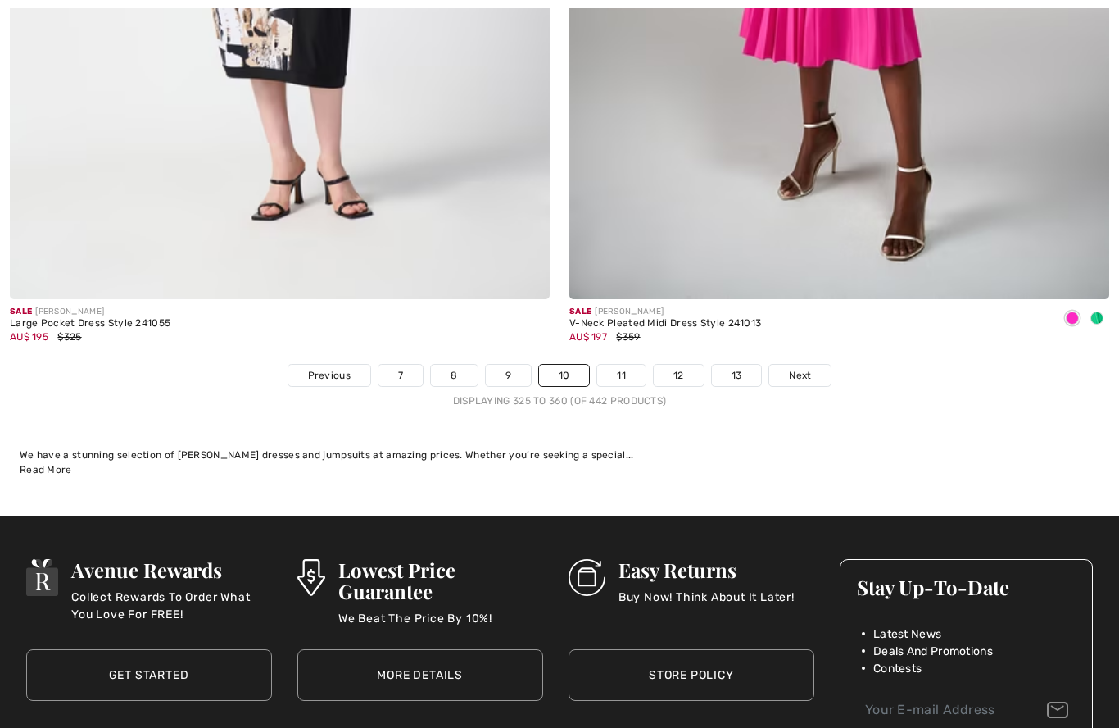
scroll to position [15924, 0]
click at [628, 365] on link "11" at bounding box center [621, 375] width 48 height 21
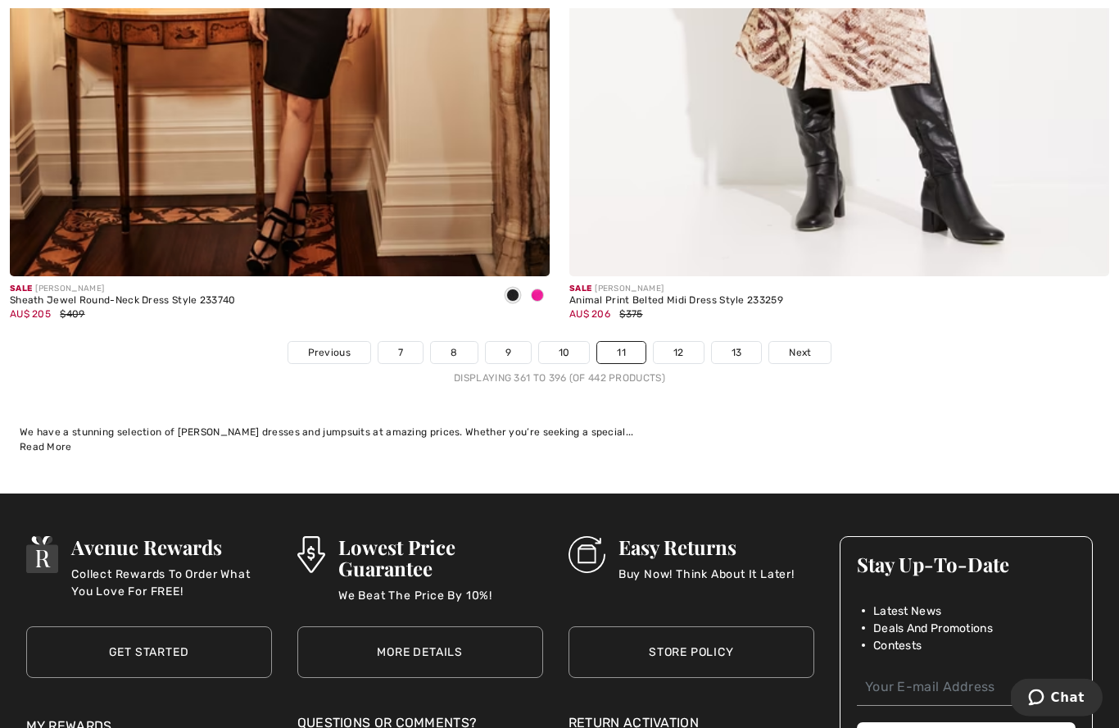
scroll to position [15947, 0]
click at [682, 345] on link "12" at bounding box center [679, 352] width 50 height 21
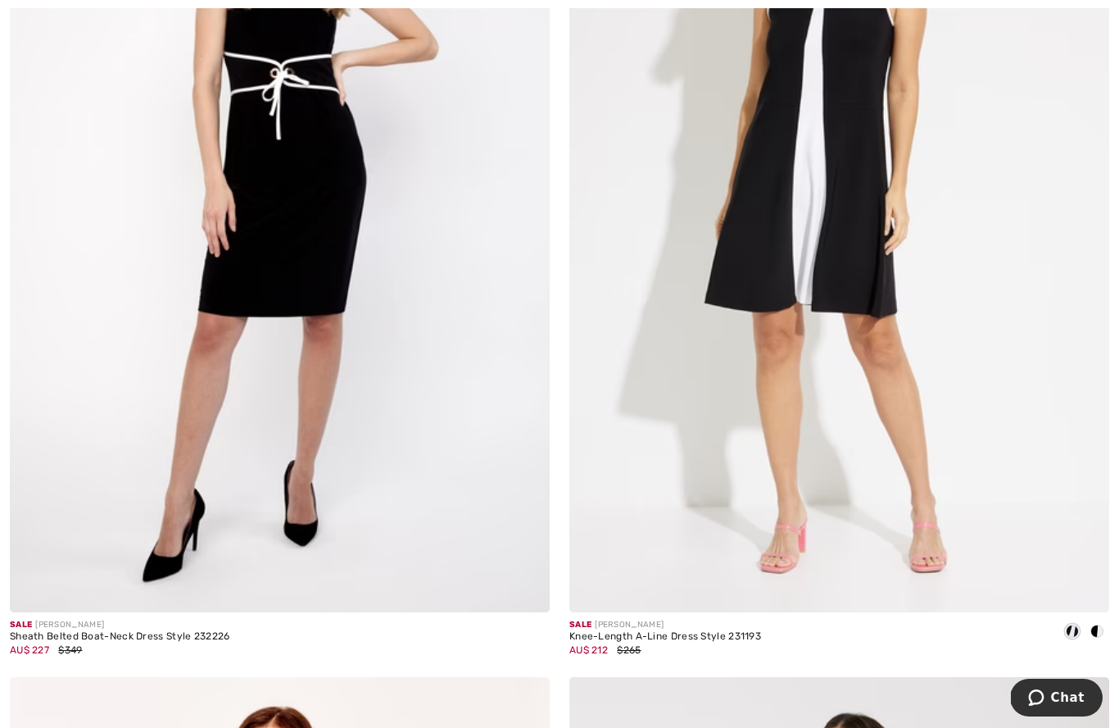
scroll to position [7593, 0]
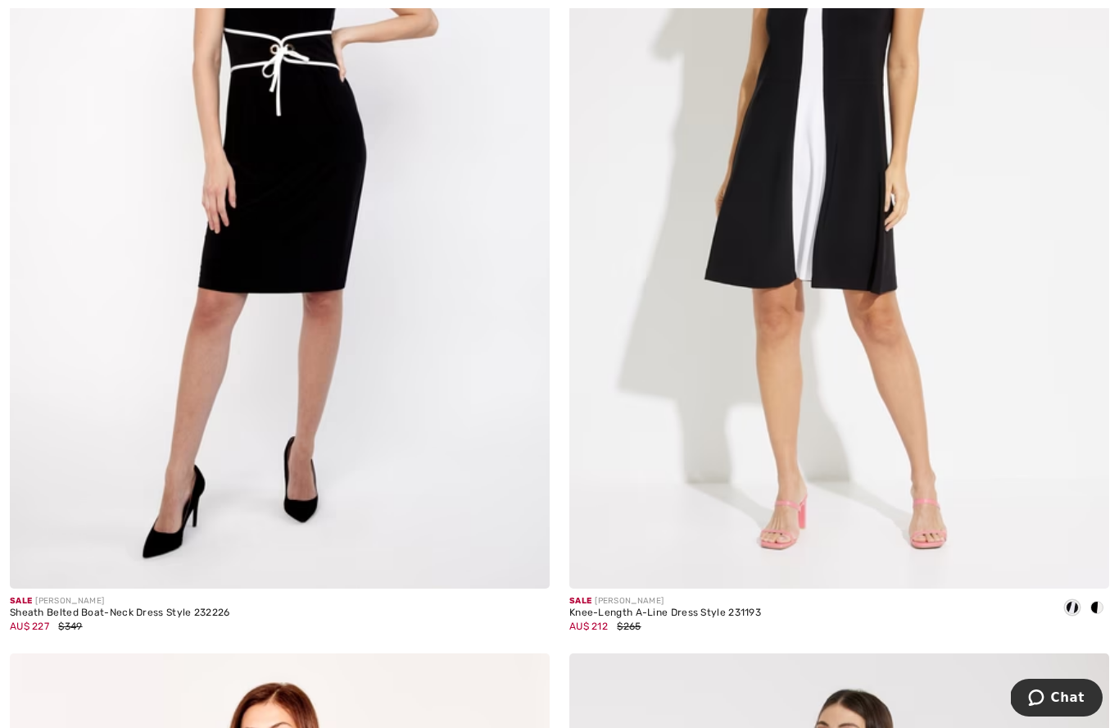
click at [1034, 433] on img at bounding box center [839, 184] width 540 height 810
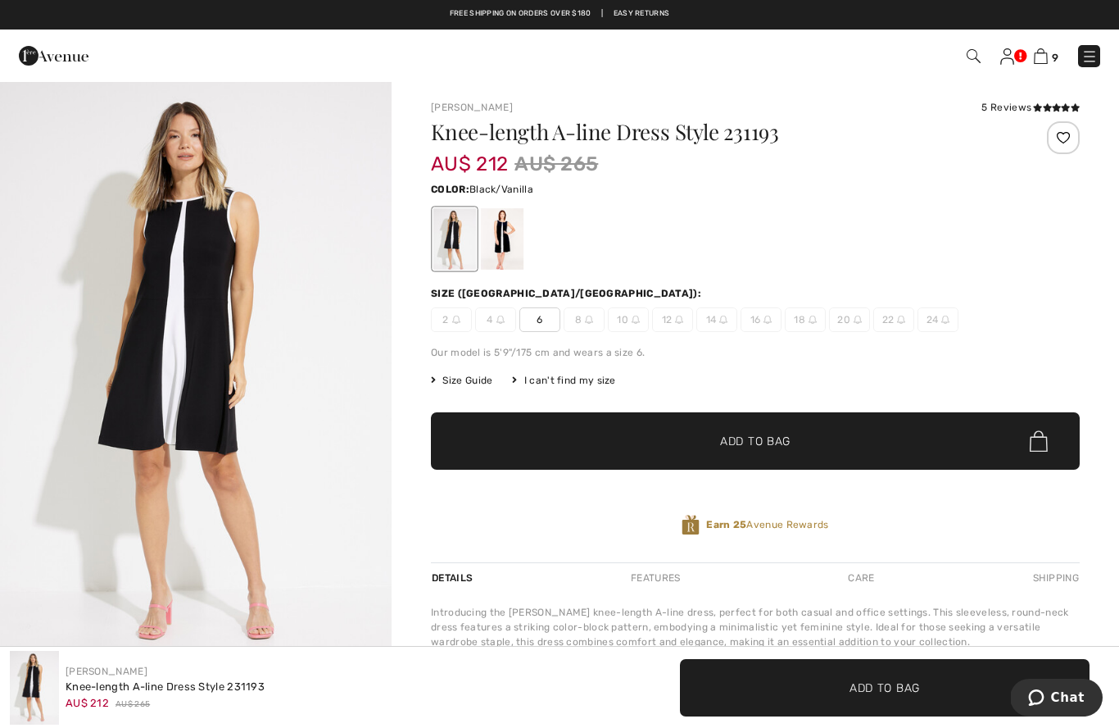
click at [503, 235] on div at bounding box center [502, 238] width 43 height 61
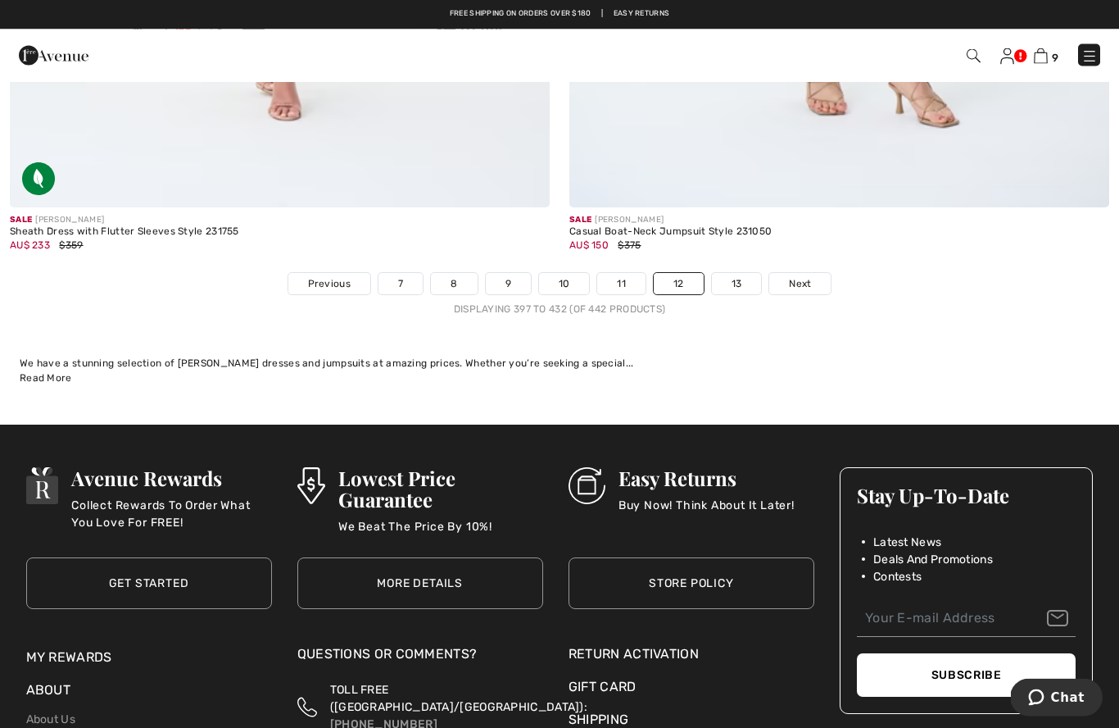
scroll to position [16016, 0]
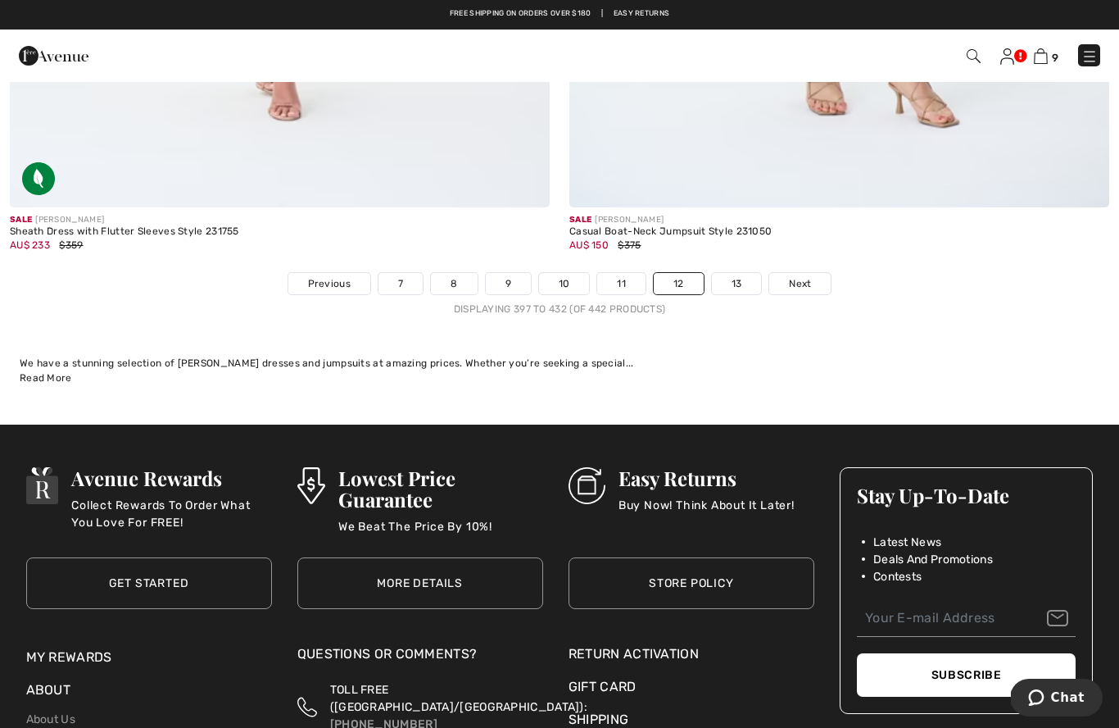
click at [727, 275] on link "13" at bounding box center [737, 283] width 50 height 21
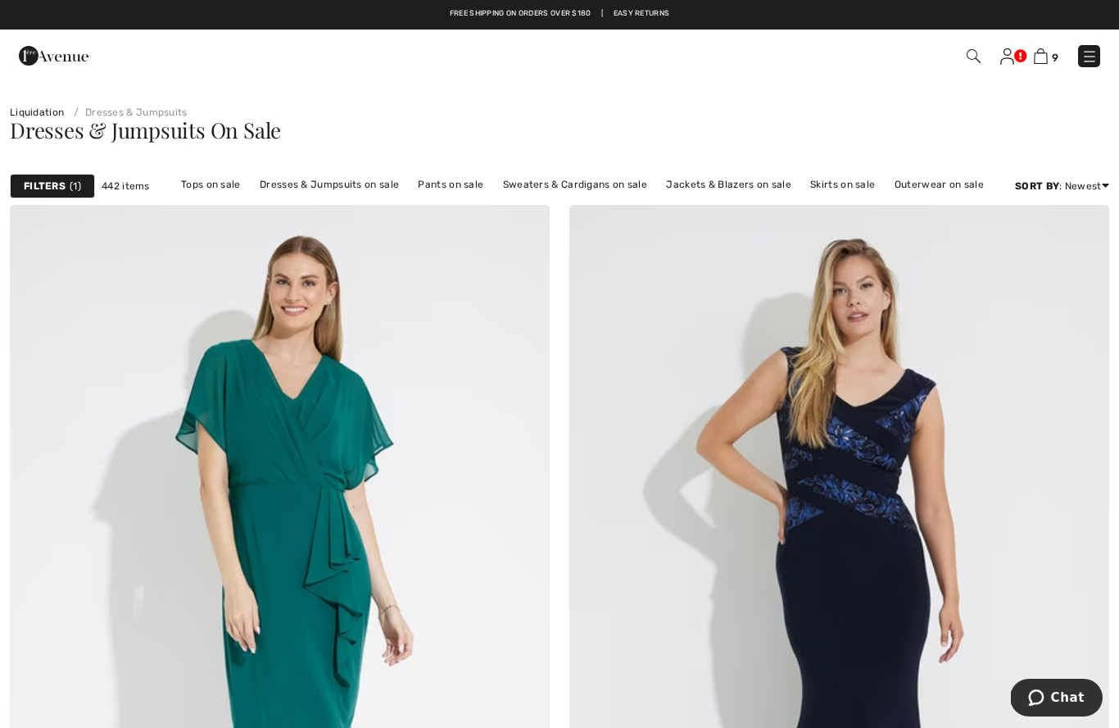
click at [1042, 62] on img at bounding box center [1041, 56] width 14 height 16
click at [1037, 63] on img at bounding box center [1041, 56] width 14 height 16
